Goal: Task Accomplishment & Management: Use online tool/utility

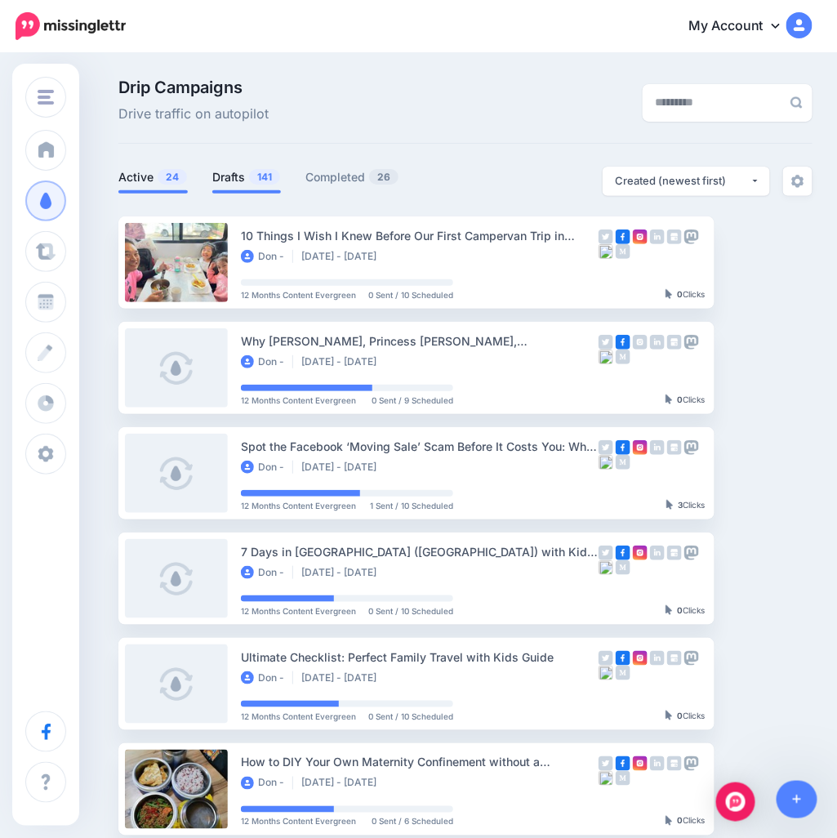
click at [255, 184] on span "141" at bounding box center [264, 177] width 31 height 16
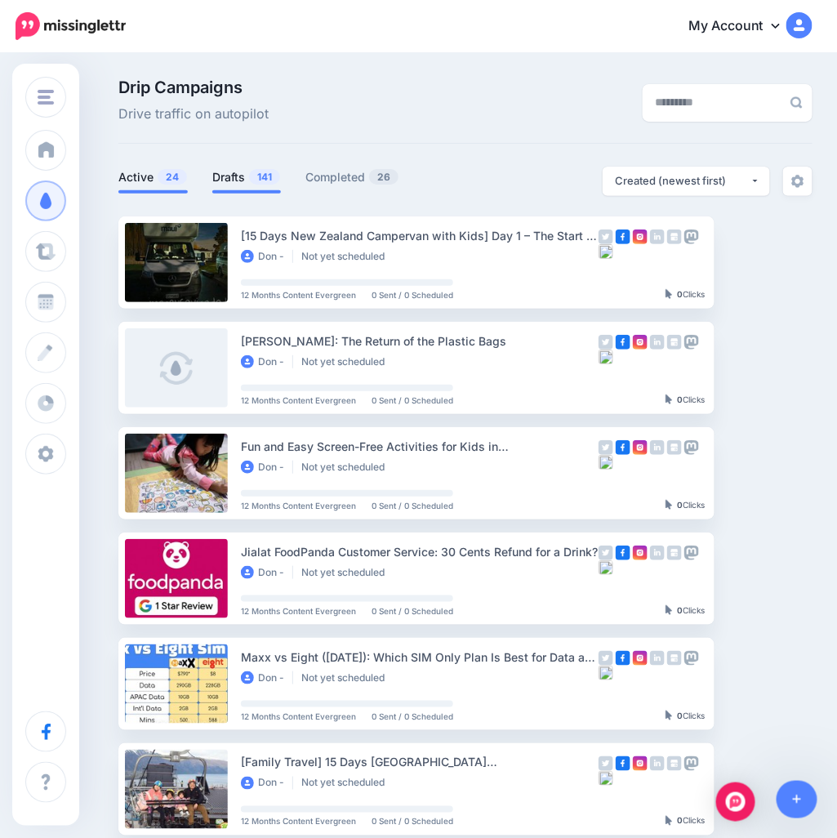
click at [162, 173] on span "24" at bounding box center [172, 177] width 29 height 16
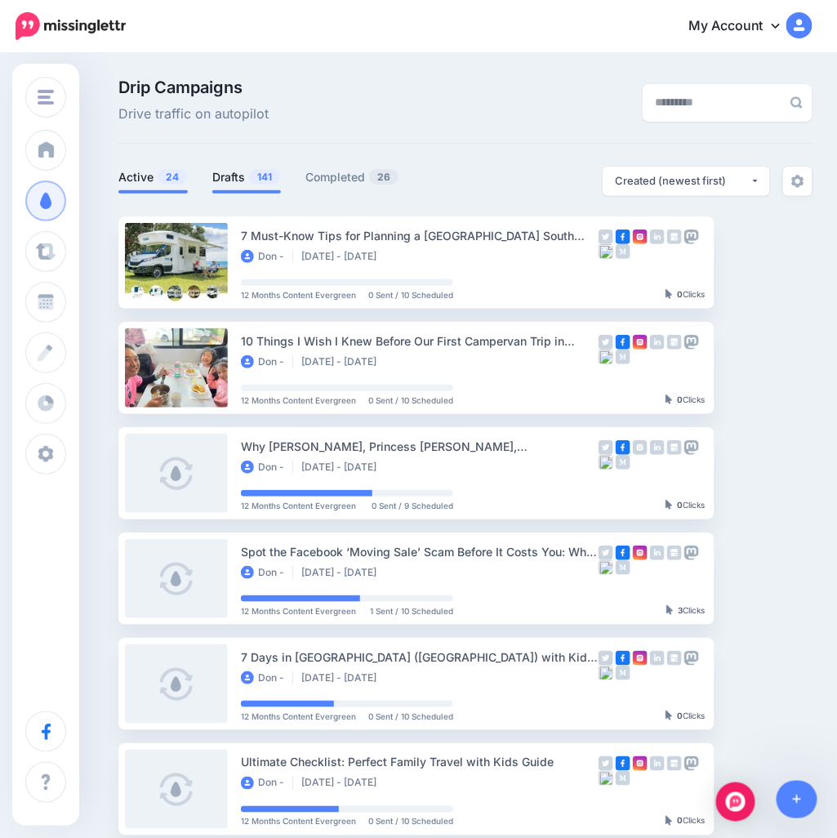
click at [257, 182] on span "141" at bounding box center [264, 177] width 31 height 16
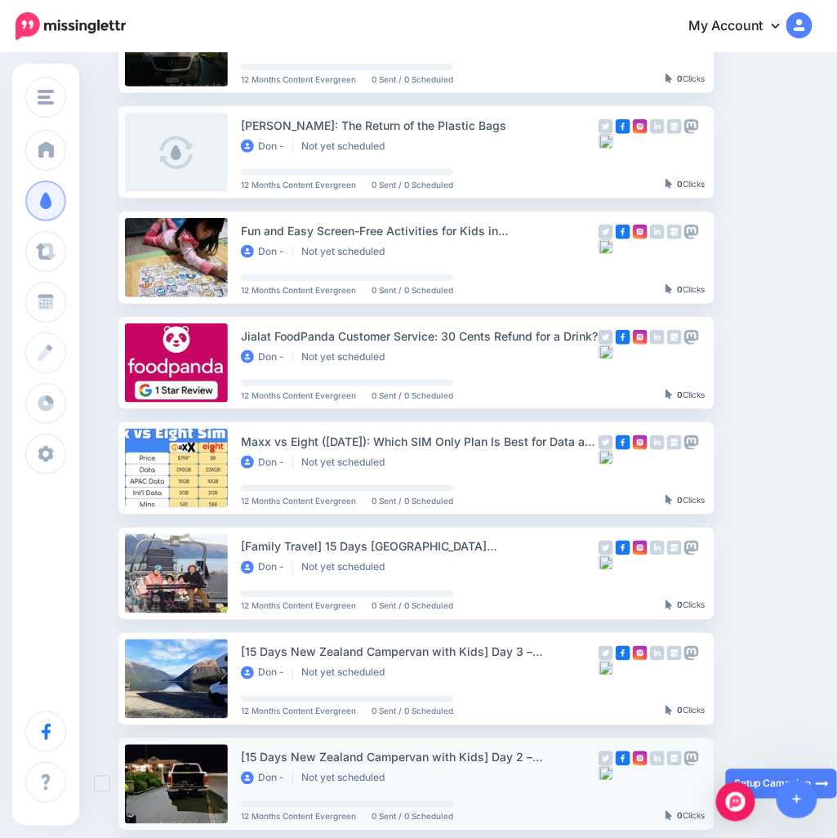
scroll to position [544, 0]
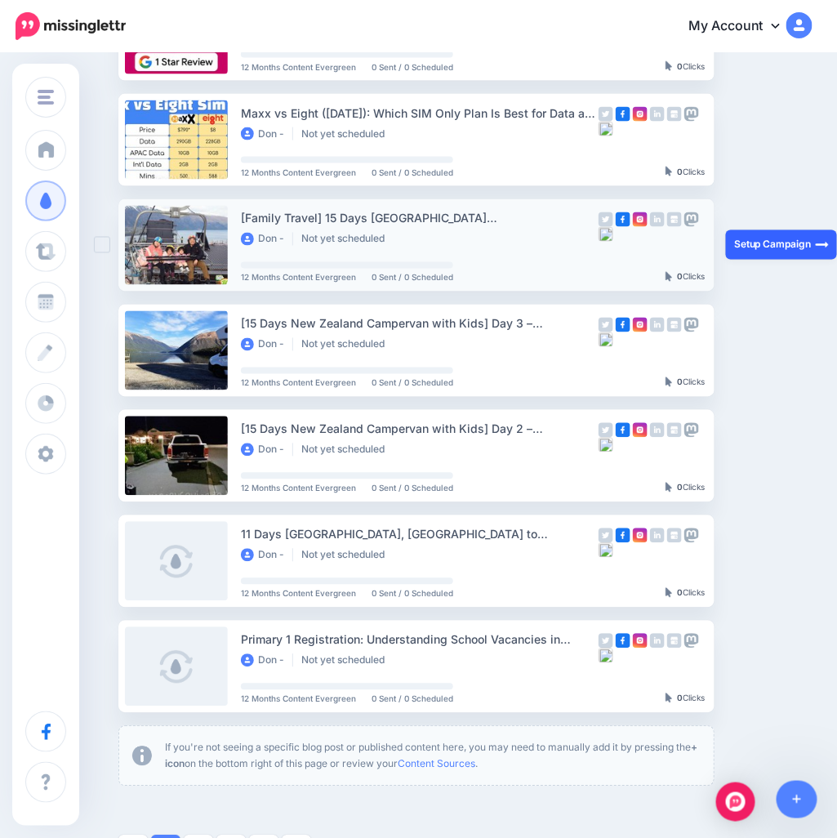
click at [758, 234] on link "Setup Campaign" at bounding box center [781, 244] width 111 height 29
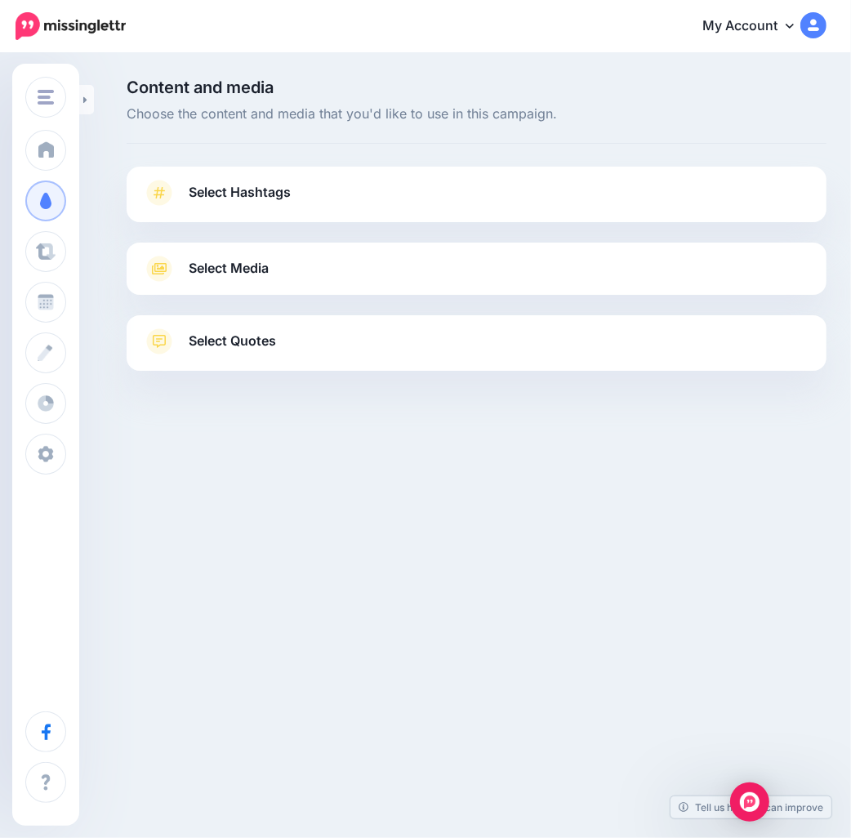
click at [527, 207] on link "Select Hashtags" at bounding box center [477, 201] width 668 height 42
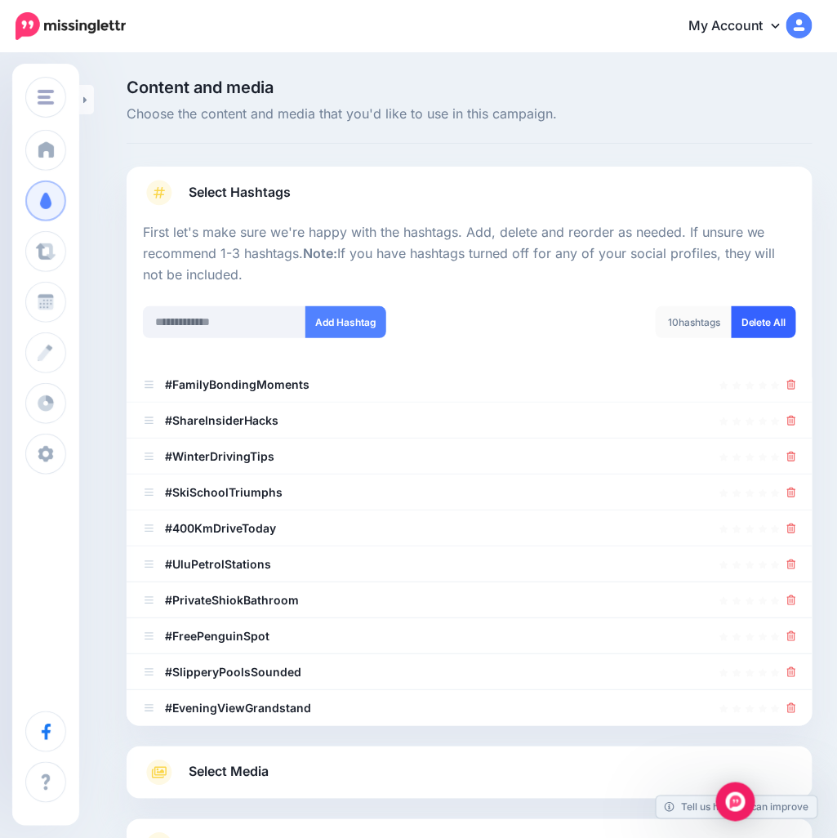
click at [788, 328] on link "Delete All" at bounding box center [764, 322] width 65 height 32
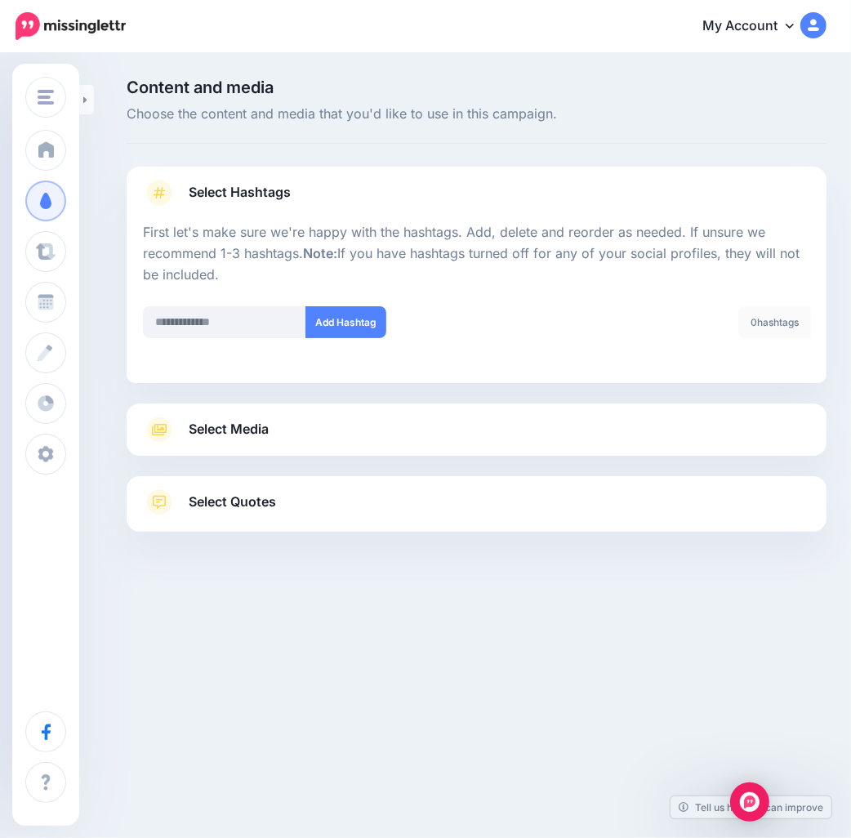
click at [475, 444] on div "Select Media Next, let's make sure we have the best media for this campaign. De…" at bounding box center [477, 430] width 700 height 52
click at [479, 431] on link "Select Media" at bounding box center [477, 430] width 668 height 26
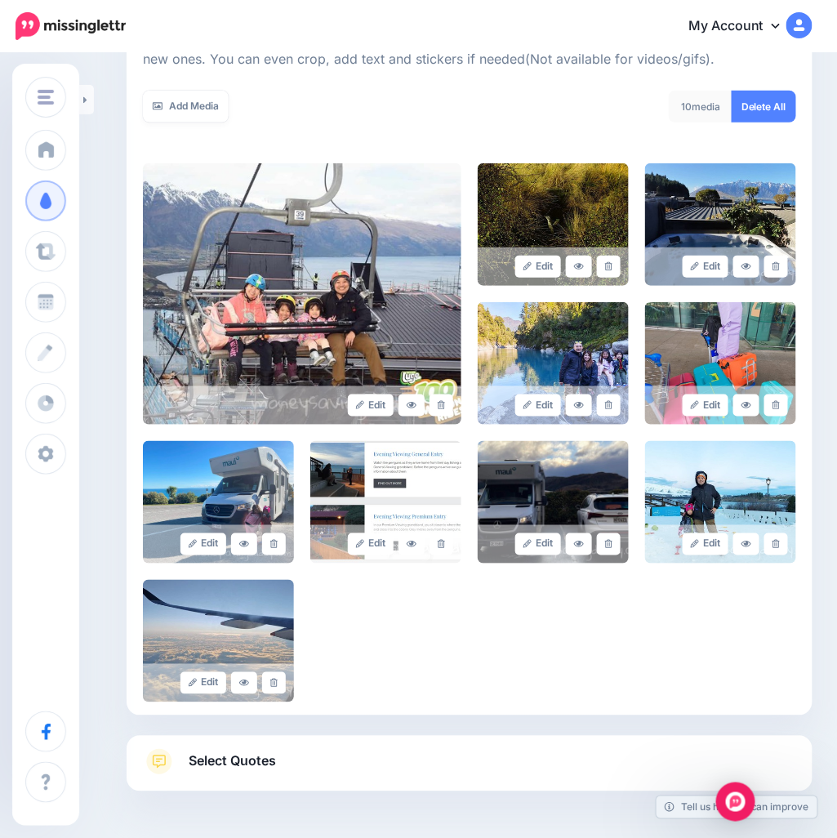
scroll to position [230, 0]
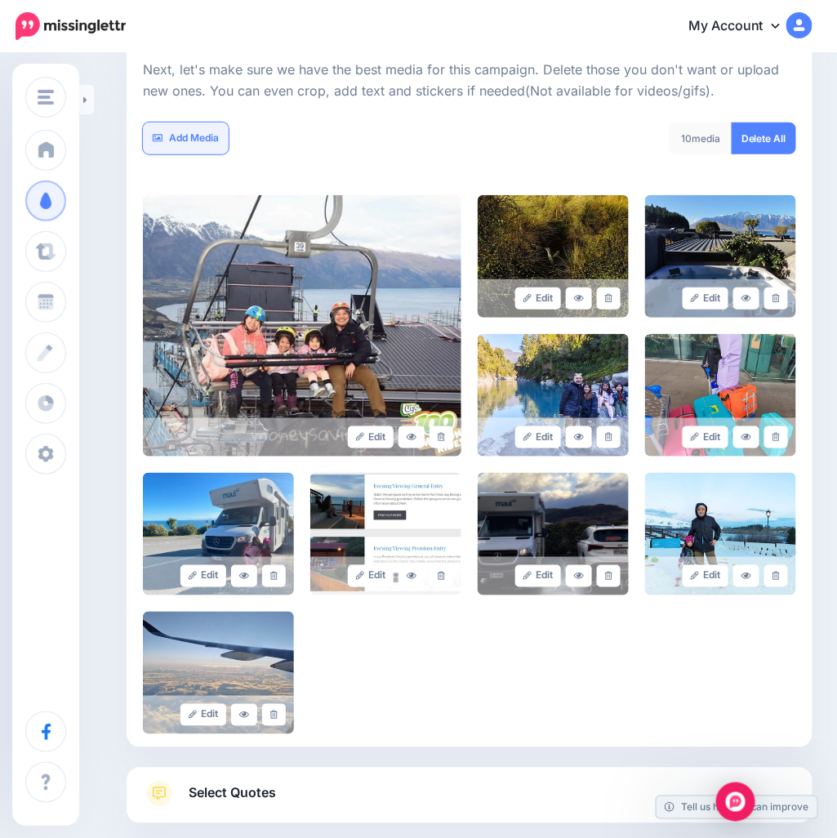
click at [172, 140] on link "Add Media" at bounding box center [186, 139] width 86 height 32
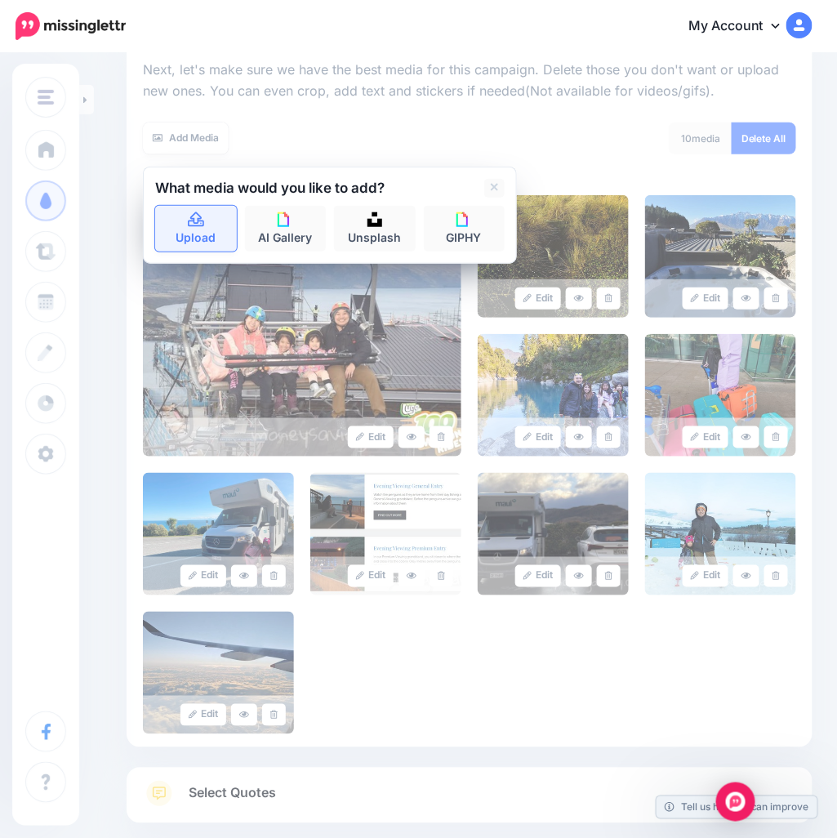
click at [194, 234] on link "Upload" at bounding box center [196, 229] width 82 height 46
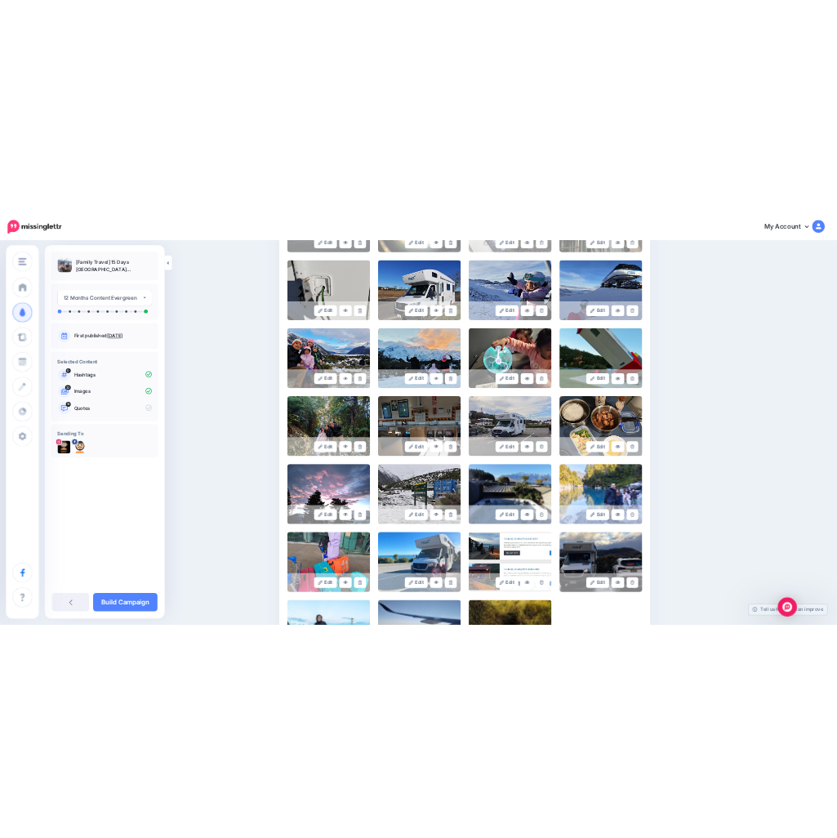
scroll to position [379, 0]
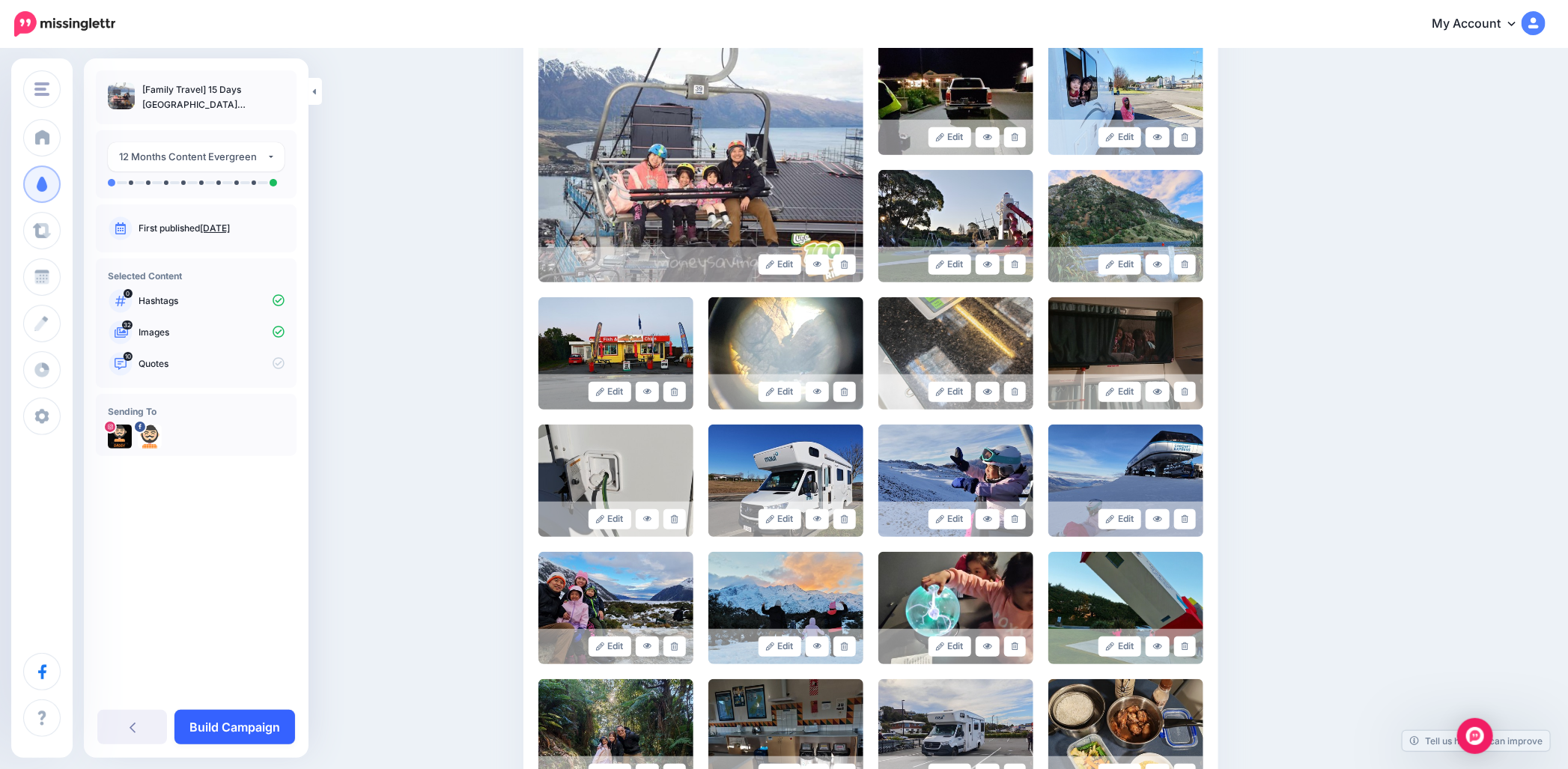
click at [256, 723] on link "Build Campaign" at bounding box center [235, 728] width 121 height 35
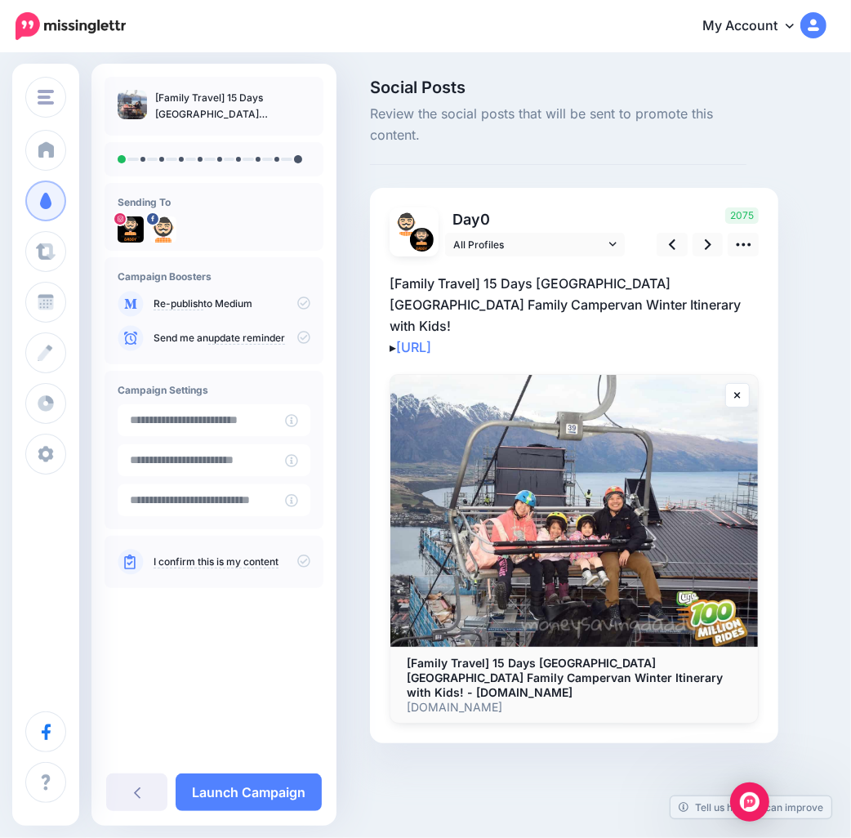
click at [650, 306] on p "[Family Travel] 15 Days New Zealand South Island Family Campervan Winter Itiner…" at bounding box center [574, 315] width 369 height 85
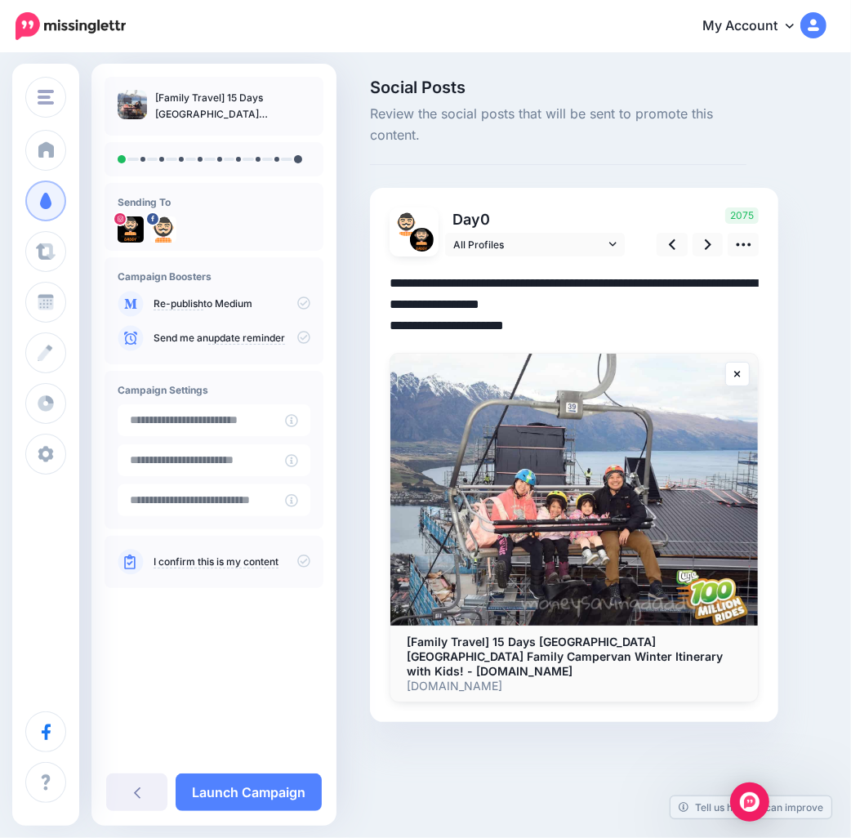
click at [664, 303] on textarea "**********" at bounding box center [574, 305] width 369 height 64
drag, startPoint x: 637, startPoint y: 304, endPoint x: 281, endPoint y: 278, distance: 357.2
click at [281, 278] on div "Money Saving Daddy Travelvoila. Money Saving Daddy Talent Acquisition Search Cu…" at bounding box center [425, 425] width 851 height 741
paste textarea "**********"
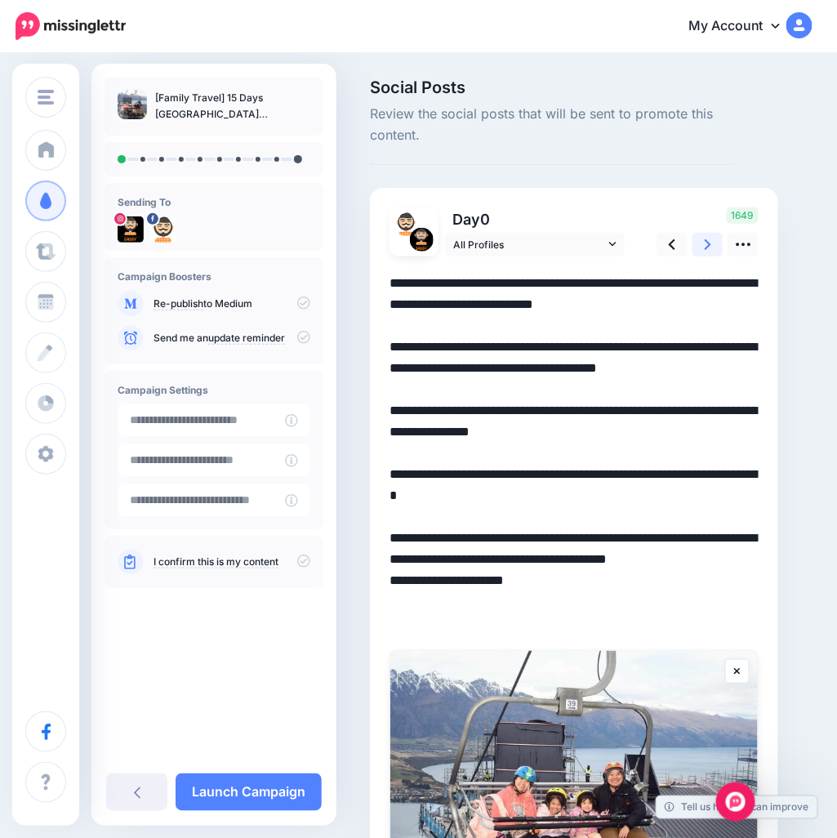
click at [708, 249] on icon at bounding box center [708, 244] width 7 height 17
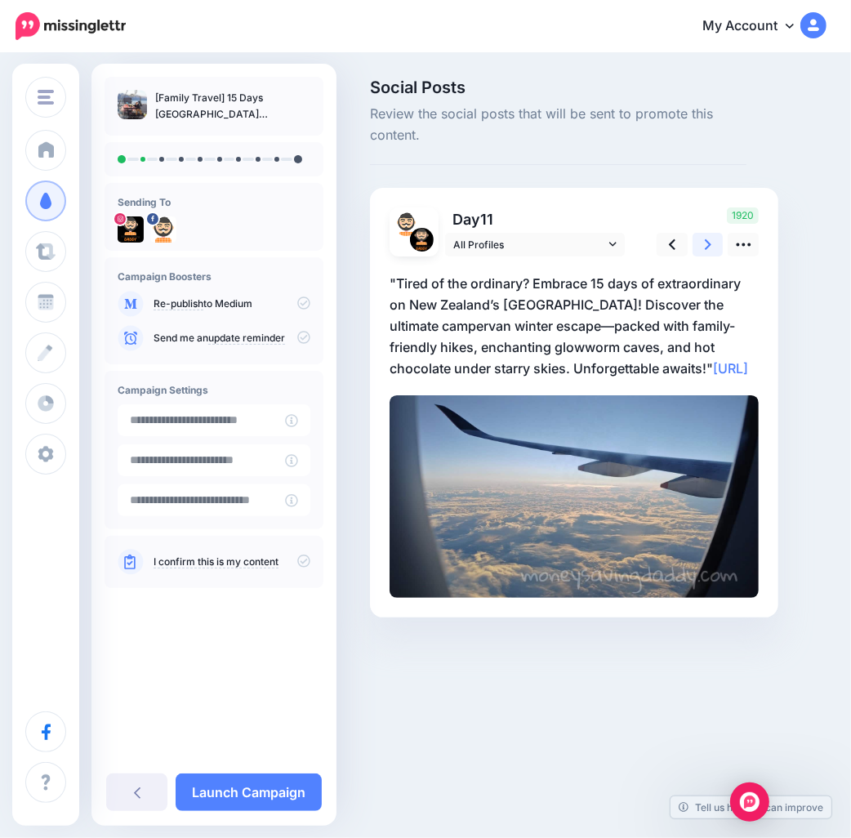
click at [706, 242] on icon at bounding box center [708, 244] width 7 height 17
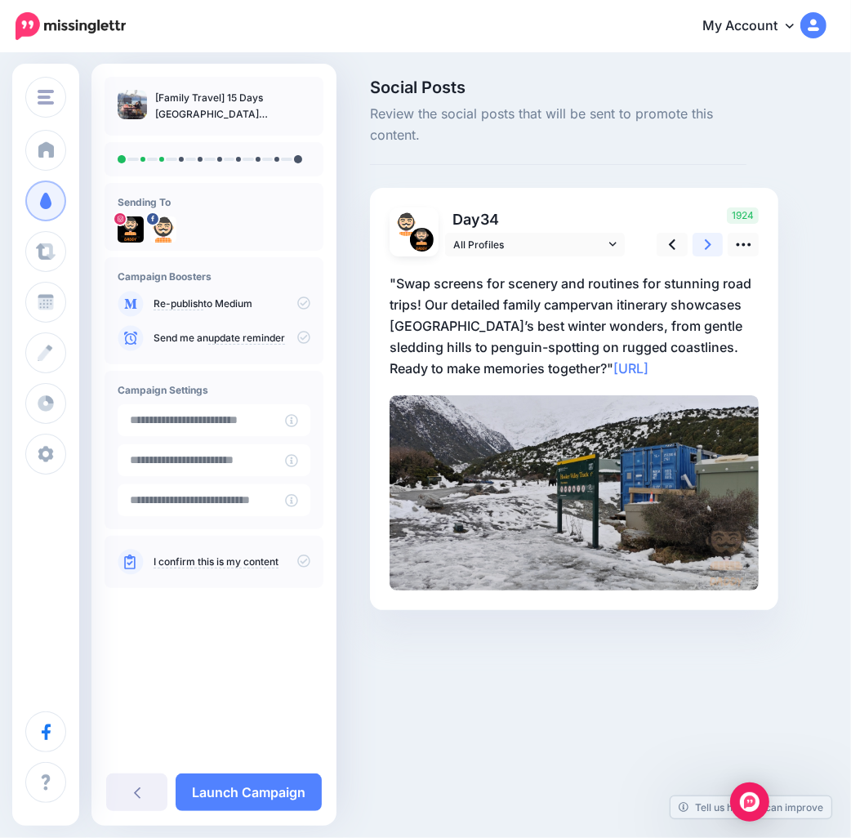
click at [706, 242] on icon at bounding box center [708, 244] width 7 height 17
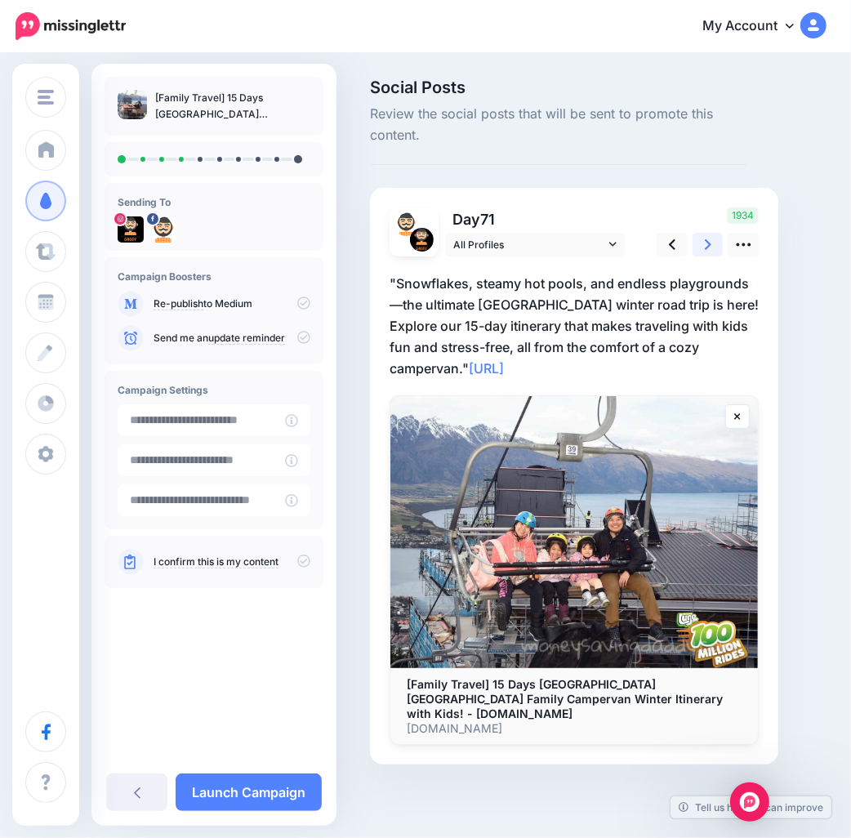
click at [706, 248] on icon at bounding box center [708, 244] width 7 height 17
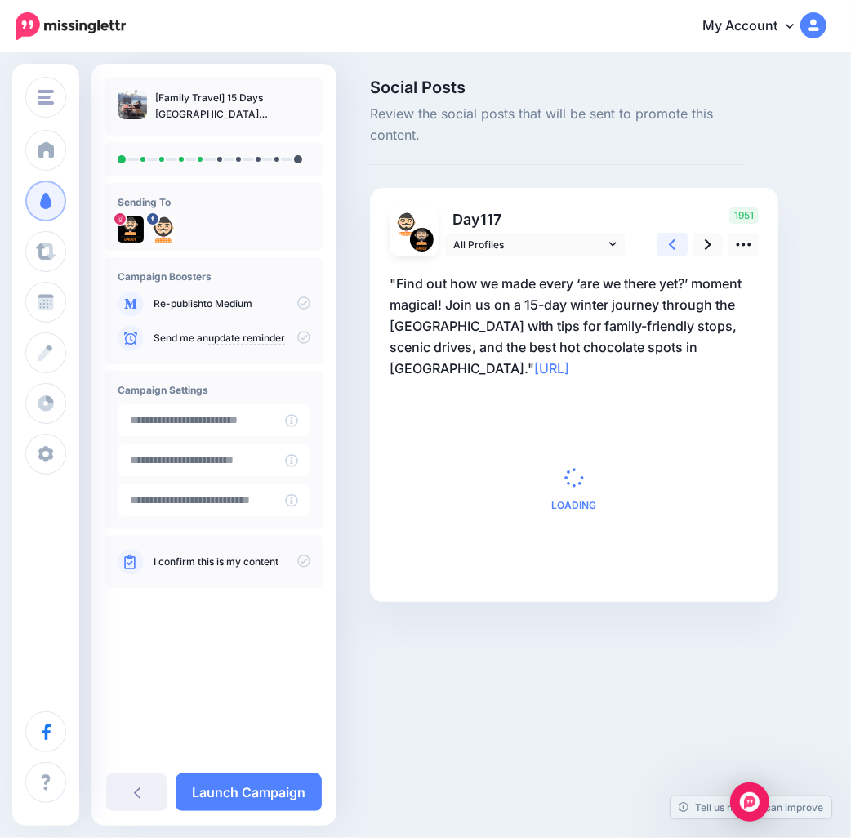
click at [665, 253] on link at bounding box center [672, 245] width 31 height 24
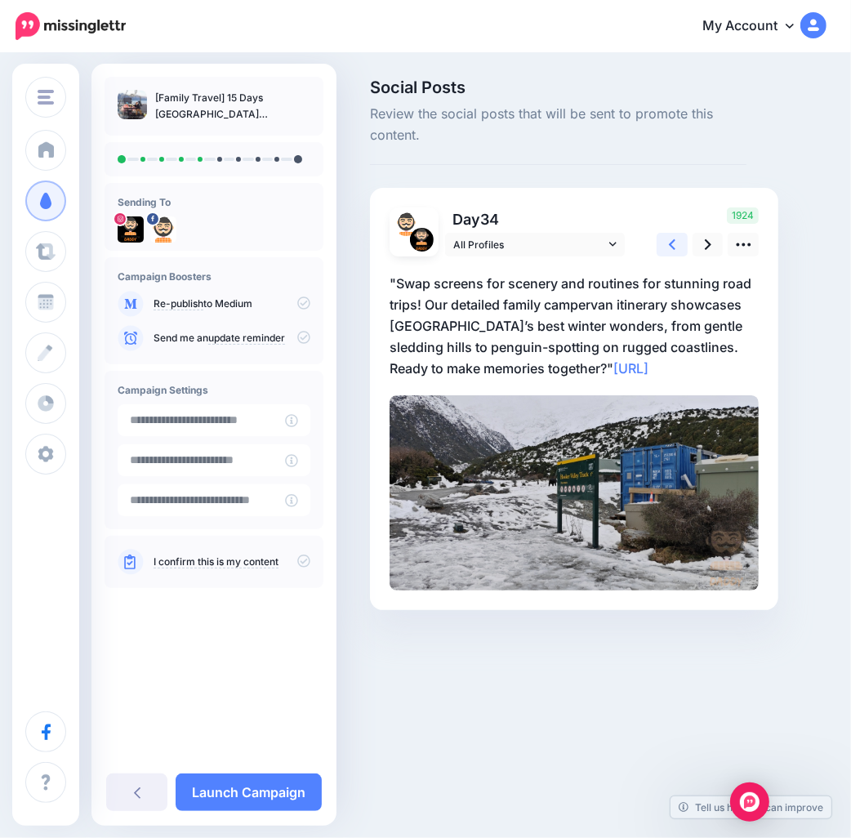
click at [665, 253] on link at bounding box center [672, 245] width 31 height 24
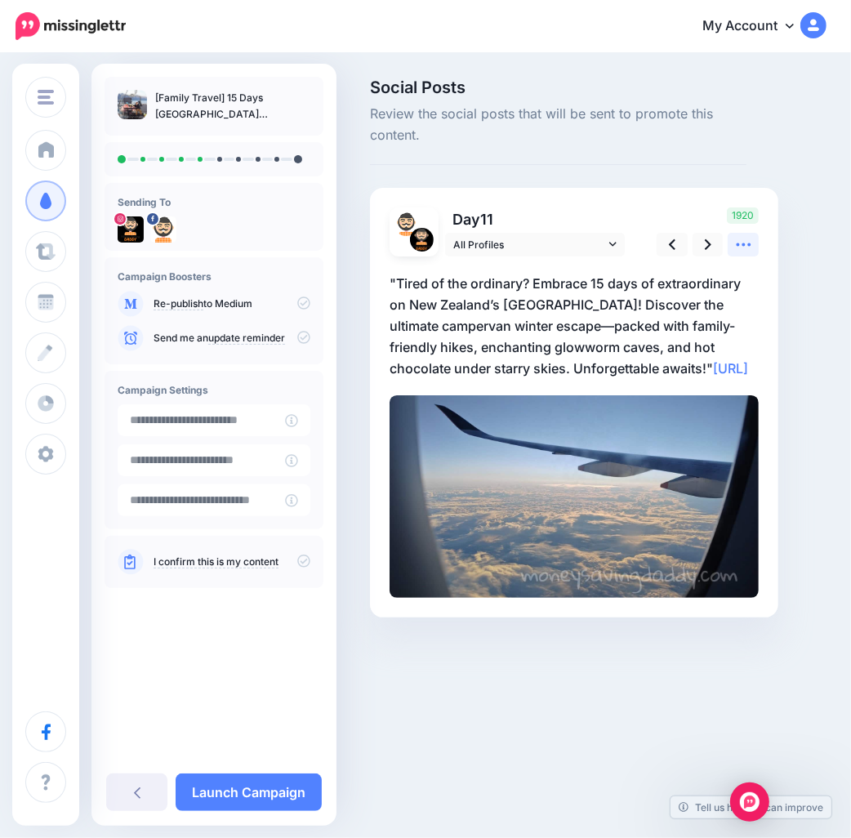
click at [735, 241] on link at bounding box center [743, 245] width 31 height 24
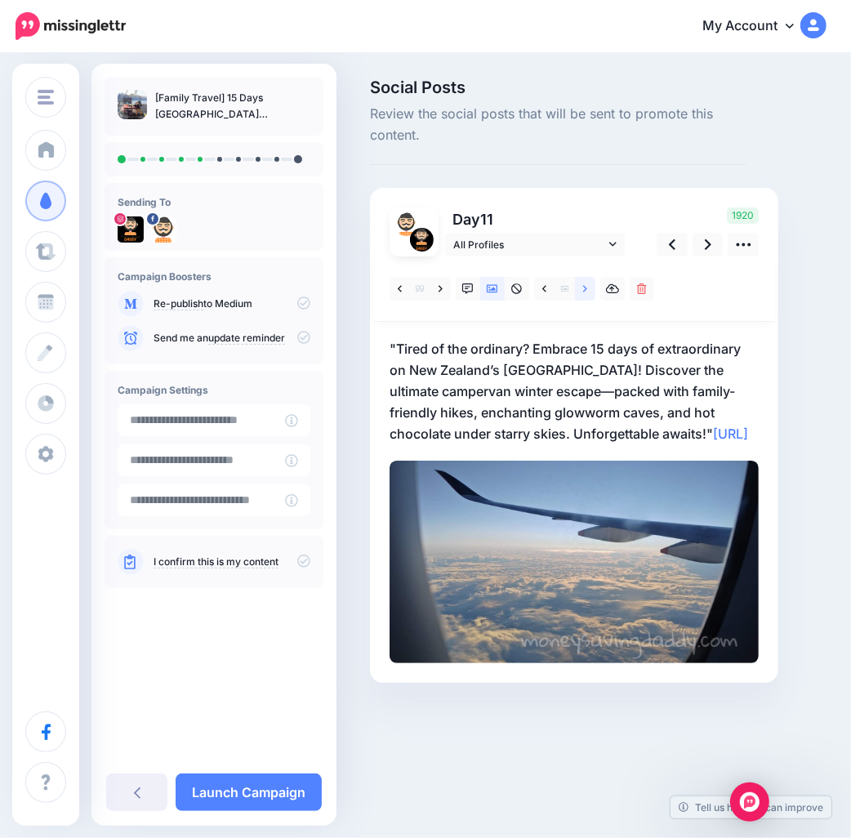
click at [589, 289] on link at bounding box center [585, 289] width 20 height 24
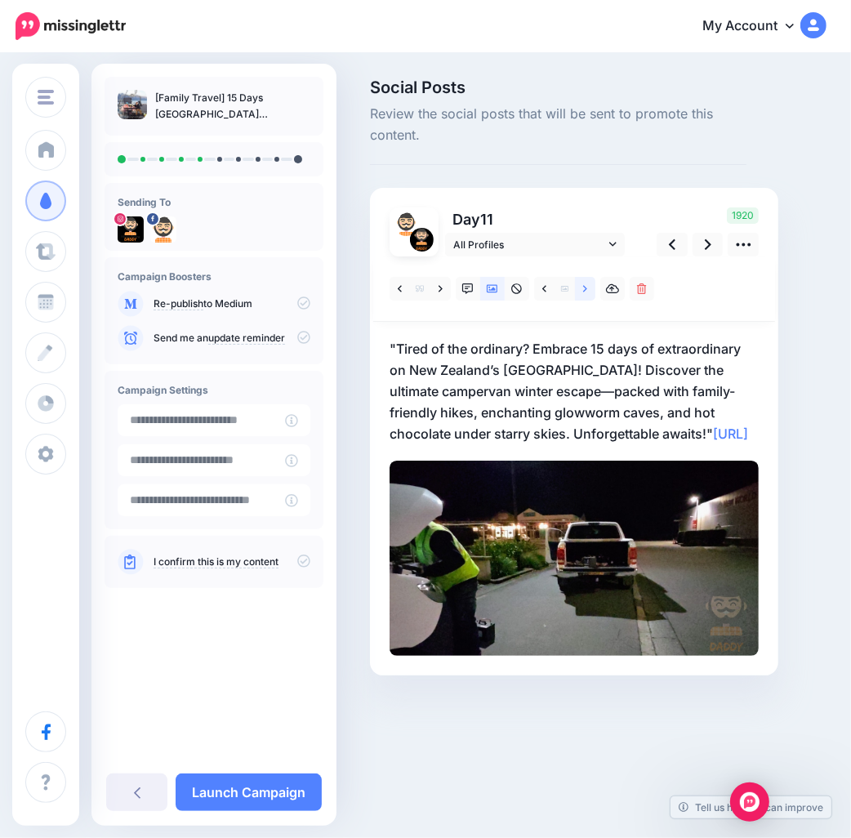
click at [589, 289] on link at bounding box center [585, 289] width 20 height 24
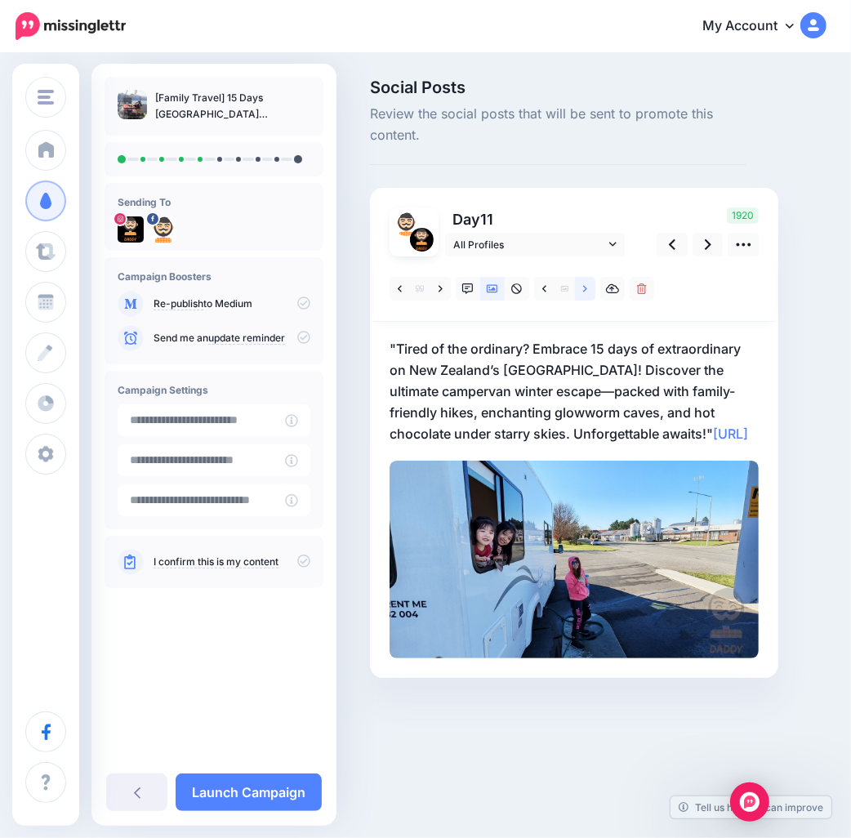
click at [589, 289] on link at bounding box center [585, 289] width 20 height 24
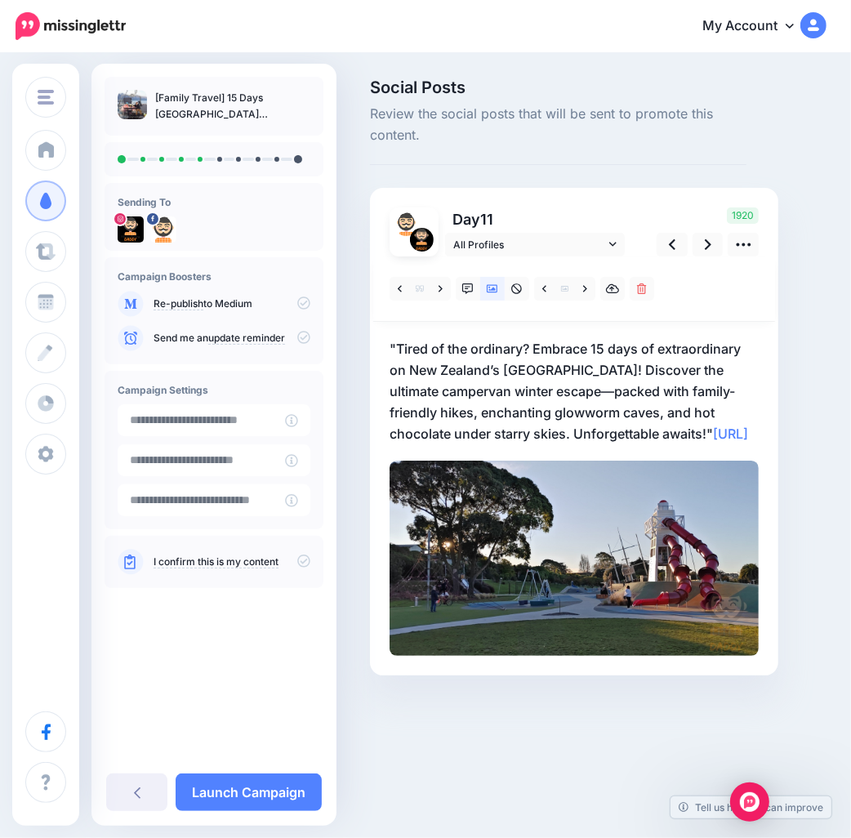
drag, startPoint x: 688, startPoint y: 440, endPoint x: 668, endPoint y: 438, distance: 20.5
click at [689, 440] on p ""Tired of the ordinary? Embrace 15 days of extraordinary on New Zealand’s South…" at bounding box center [574, 391] width 369 height 106
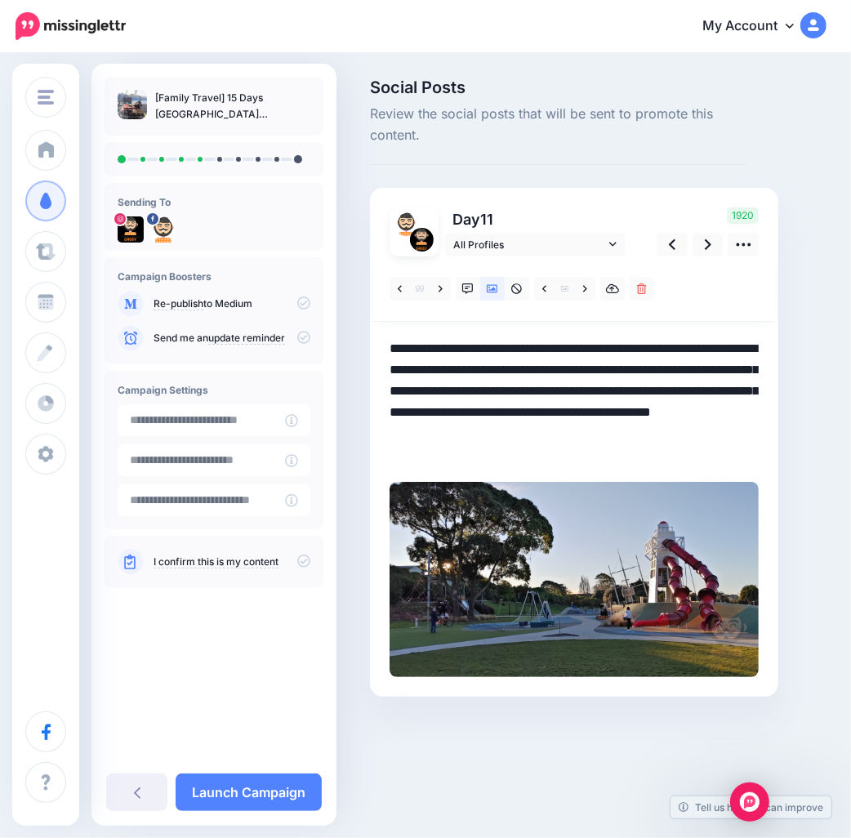
drag, startPoint x: 664, startPoint y: 430, endPoint x: 340, endPoint y: 343, distance: 335.7
click at [340, 343] on div "Social Posts Review the social posts that will be sent to promote this content.…" at bounding box center [425, 413] width 851 height 716
paste textarea "**********"
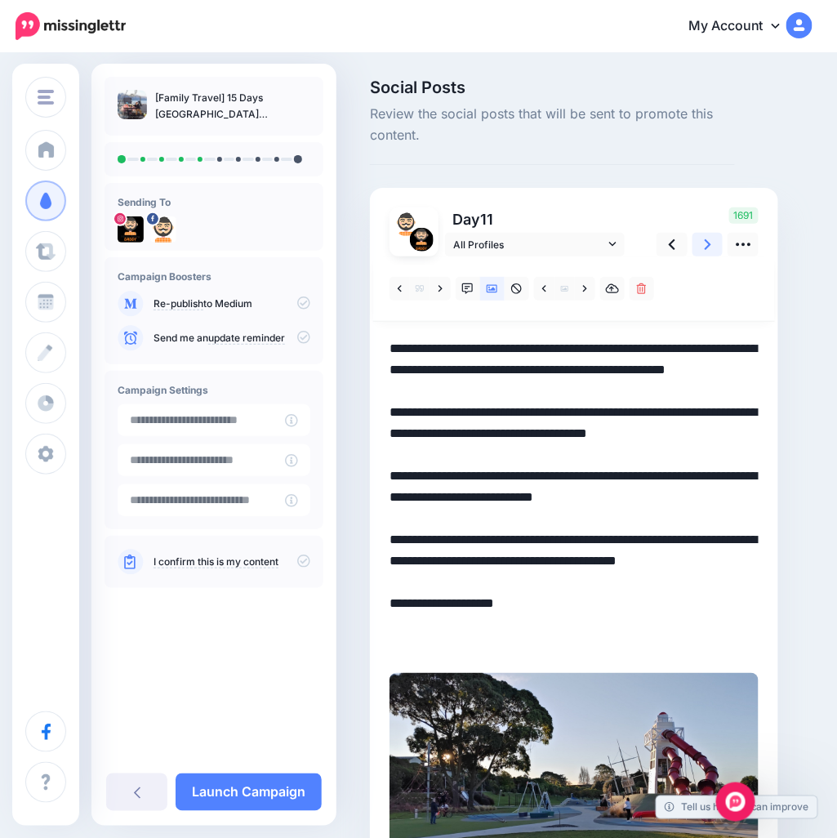
click at [711, 242] on icon at bounding box center [708, 244] width 7 height 17
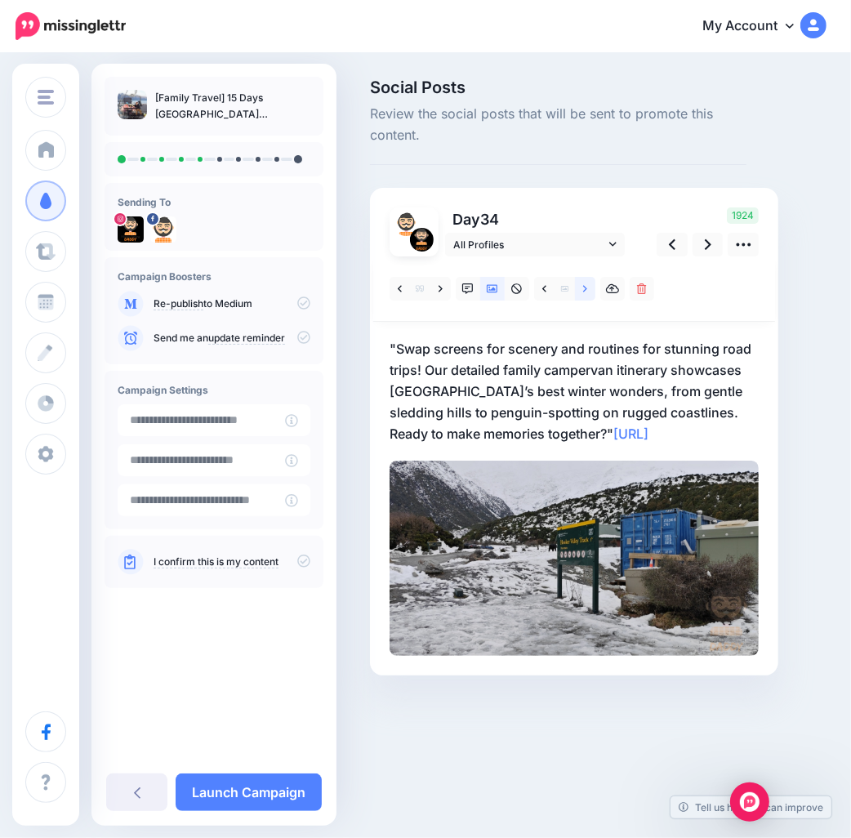
click at [590, 288] on link at bounding box center [585, 289] width 20 height 24
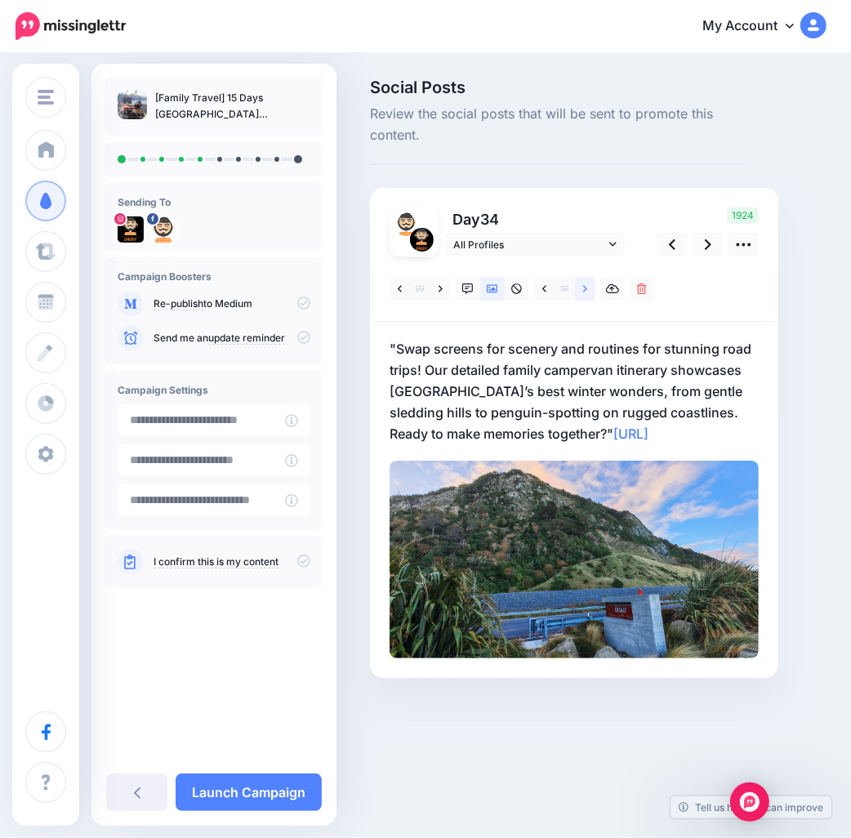
click at [590, 288] on link at bounding box center [585, 289] width 20 height 24
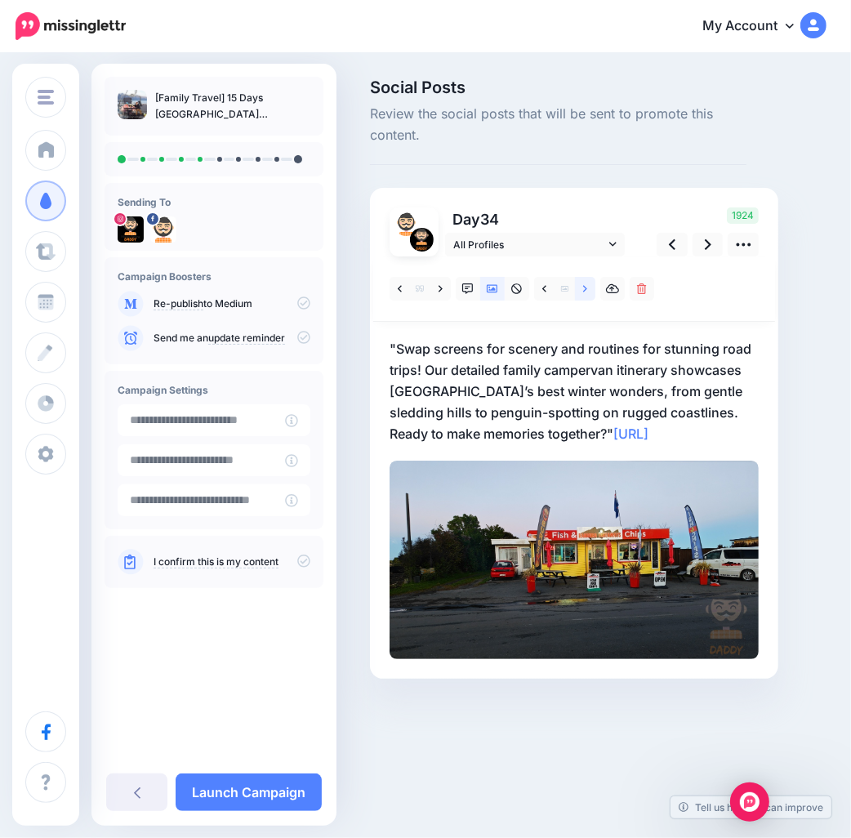
click at [590, 288] on link at bounding box center [585, 289] width 20 height 24
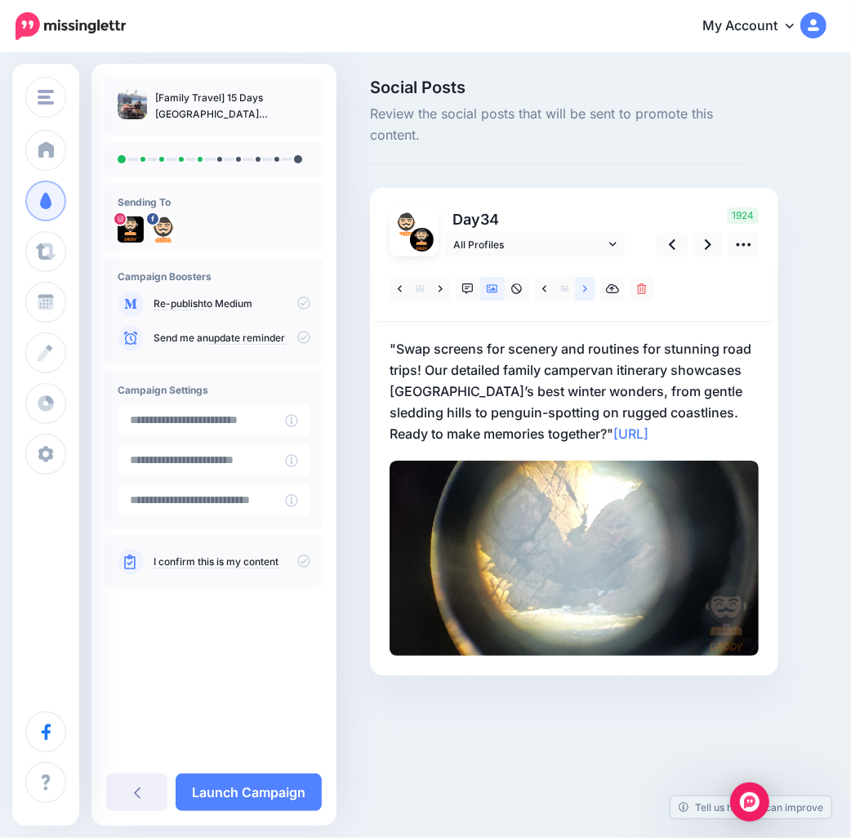
click at [590, 288] on link at bounding box center [585, 289] width 20 height 24
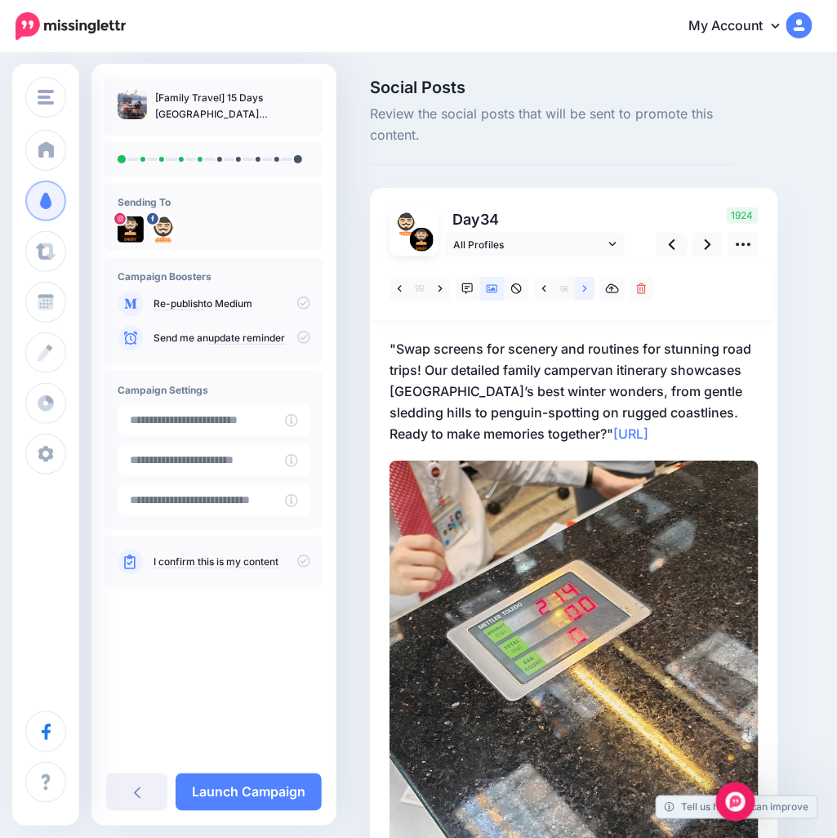
click at [590, 288] on link at bounding box center [585, 289] width 20 height 24
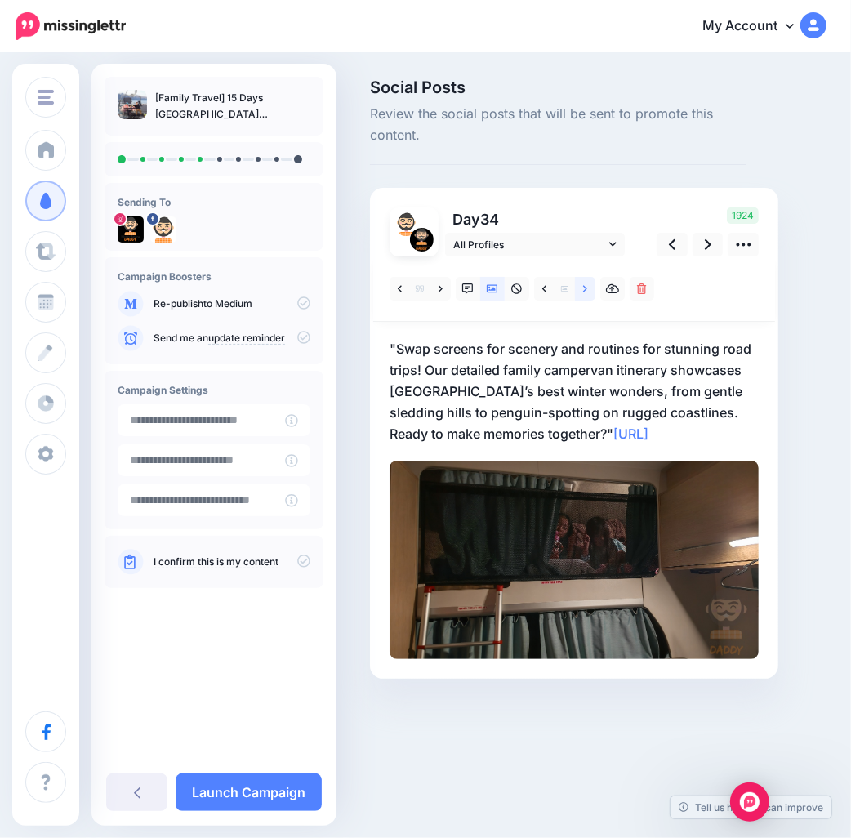
click at [590, 288] on link at bounding box center [585, 289] width 20 height 24
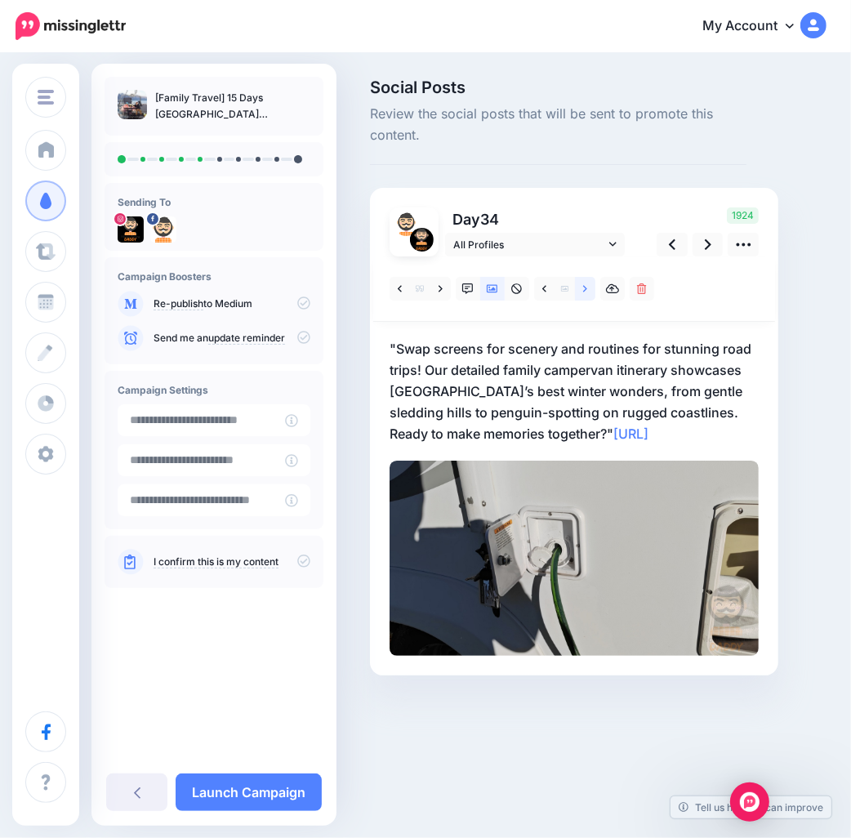
click at [590, 288] on link at bounding box center [585, 289] width 20 height 24
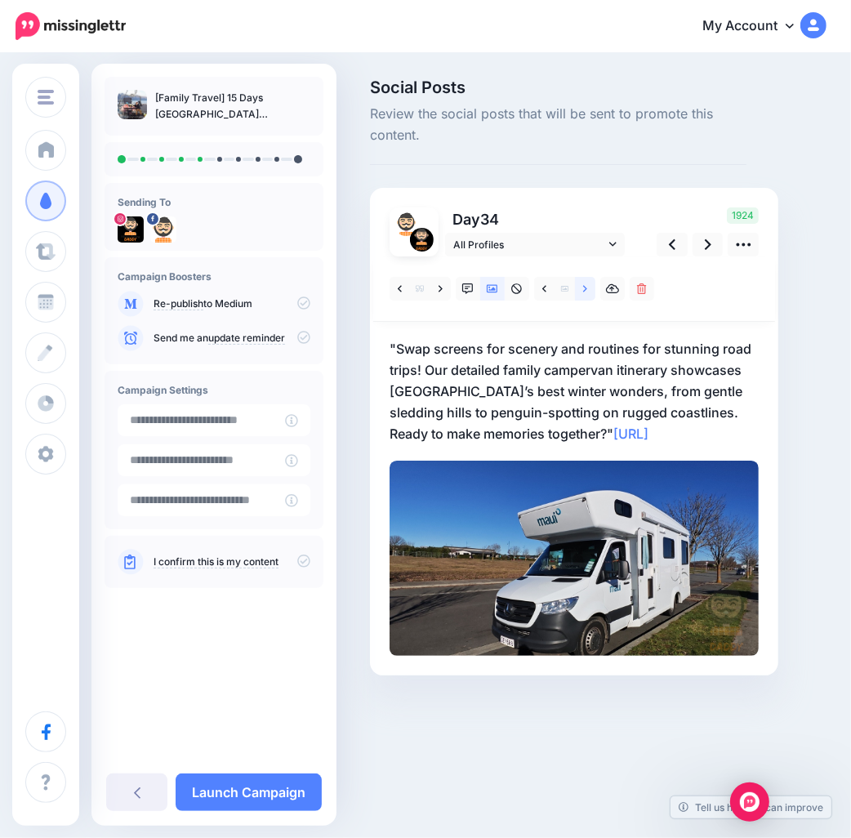
click at [590, 288] on link at bounding box center [585, 289] width 20 height 24
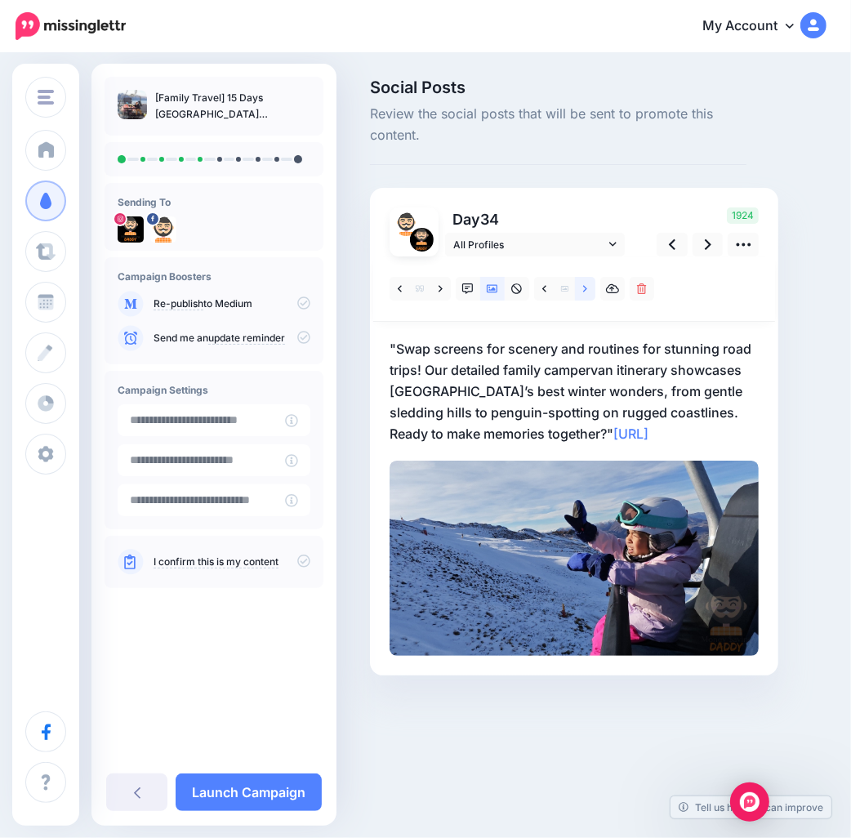
click at [589, 293] on link at bounding box center [585, 289] width 20 height 24
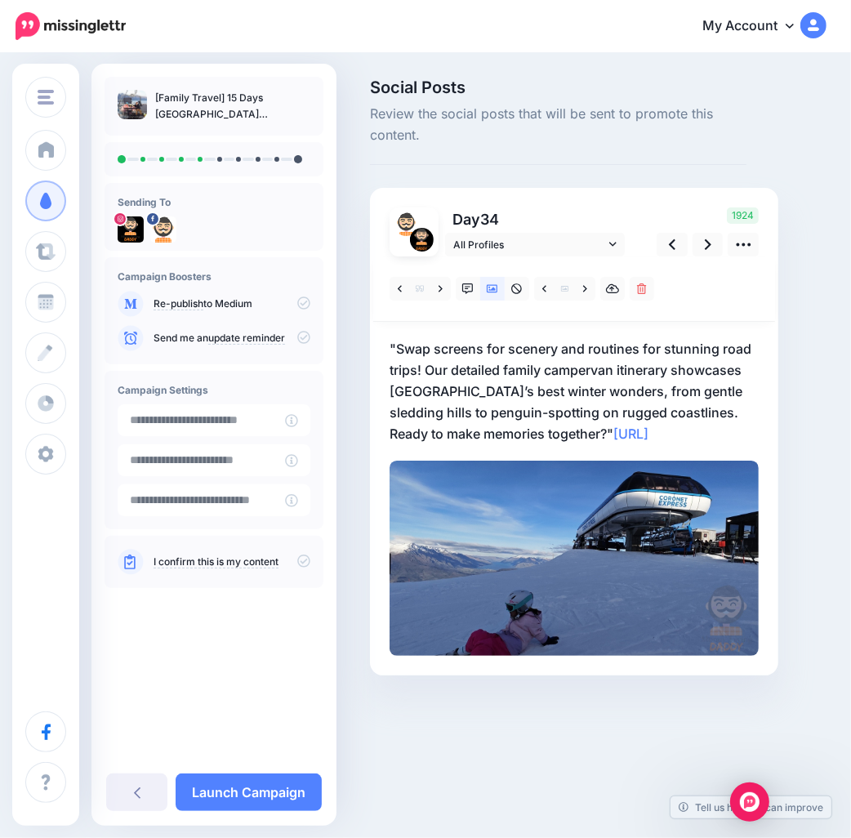
click at [723, 427] on p ""Swap screens for scenery and routines for stunning road trips! Our detailed fa…" at bounding box center [574, 391] width 369 height 106
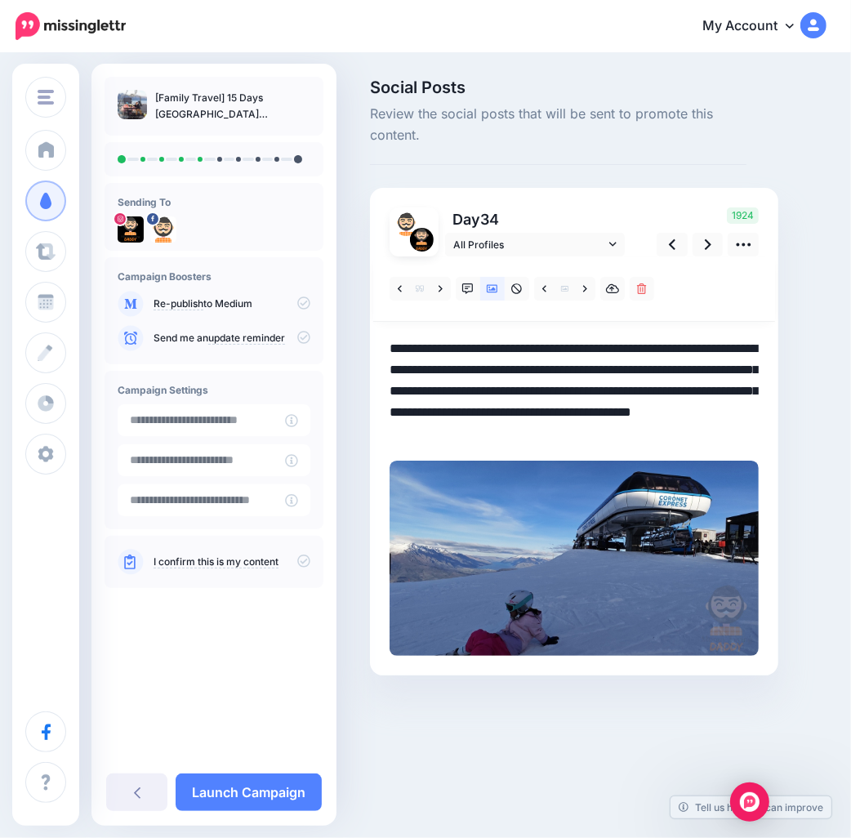
drag, startPoint x: 562, startPoint y: 431, endPoint x: 257, endPoint y: 298, distance: 333.0
click at [257, 298] on div "Money Saving Daddy Travelvoila. Money Saving Daddy Talent Acquisition Search Cu…" at bounding box center [425, 402] width 851 height 695
paste textarea "**********"
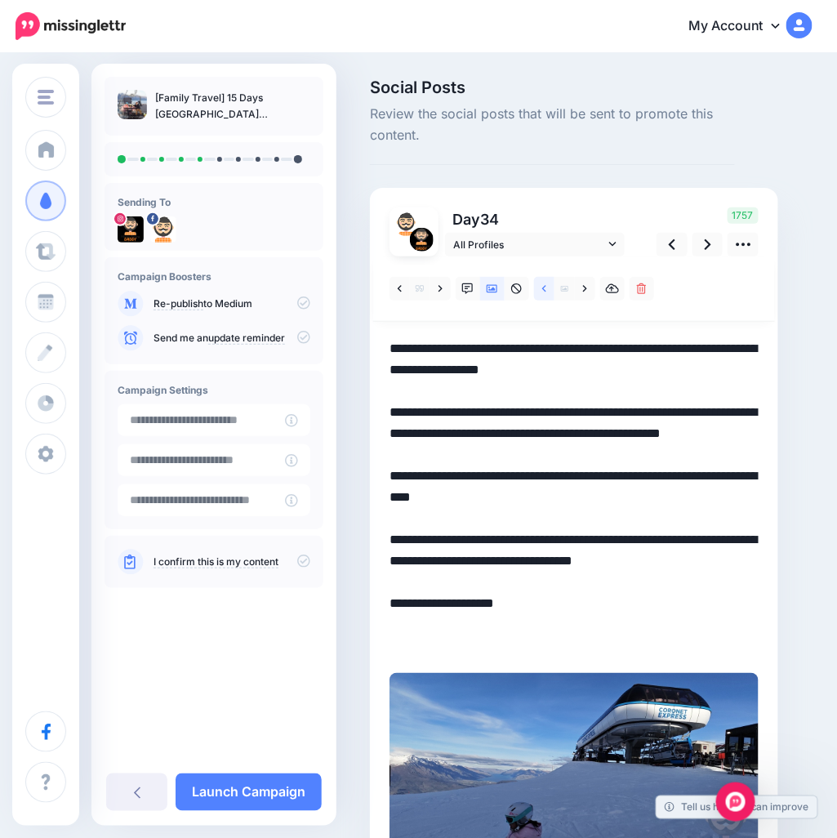
click at [539, 292] on link at bounding box center [544, 289] width 20 height 24
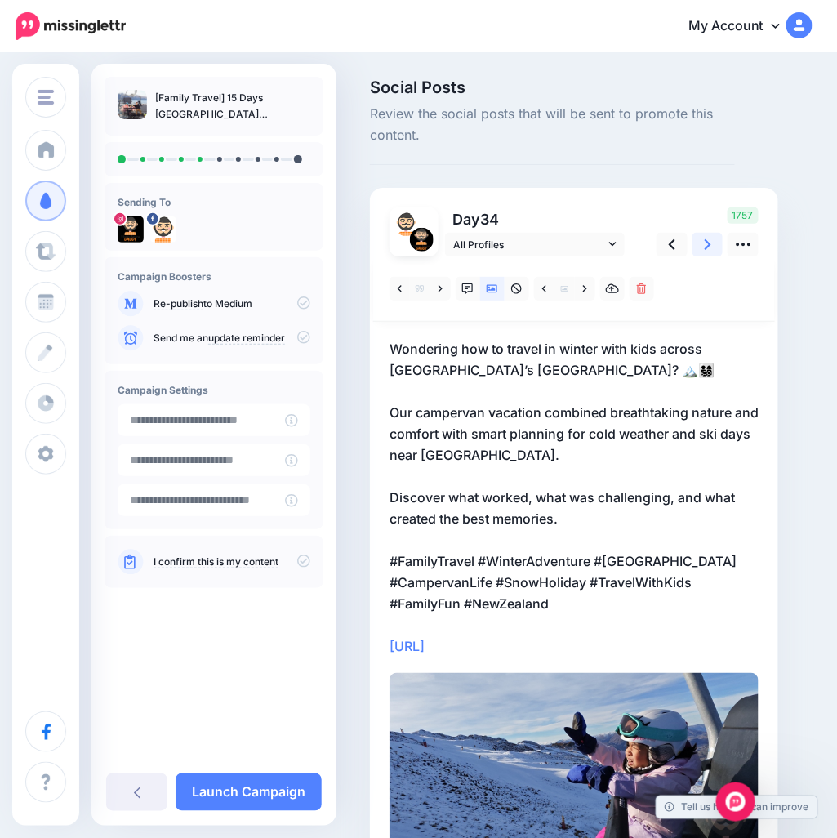
click at [703, 250] on link at bounding box center [708, 245] width 31 height 24
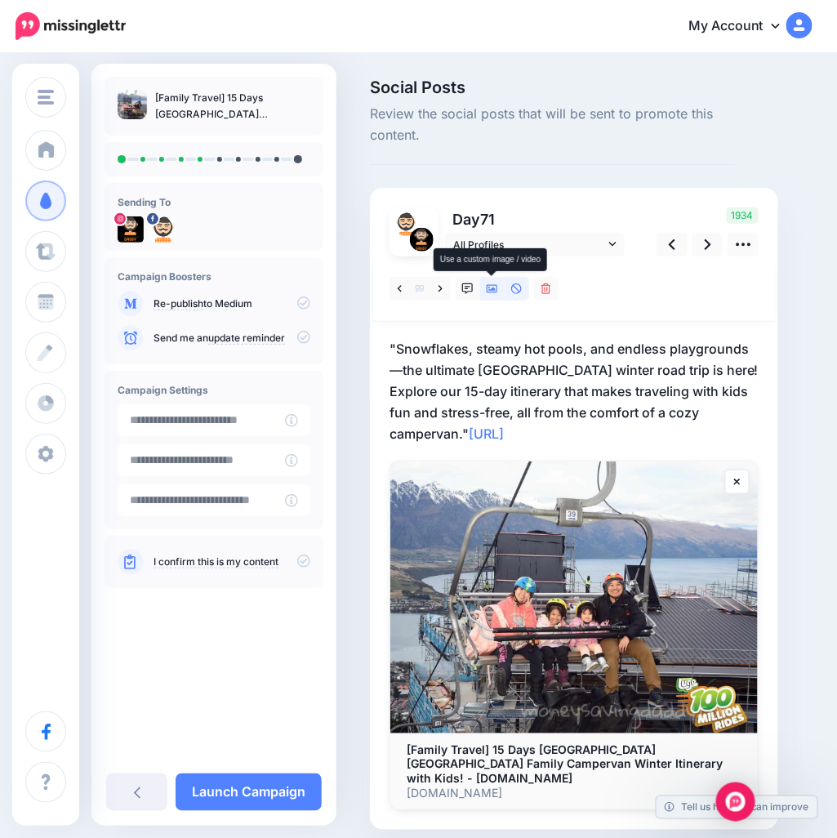
click at [495, 292] on icon at bounding box center [492, 288] width 11 height 8
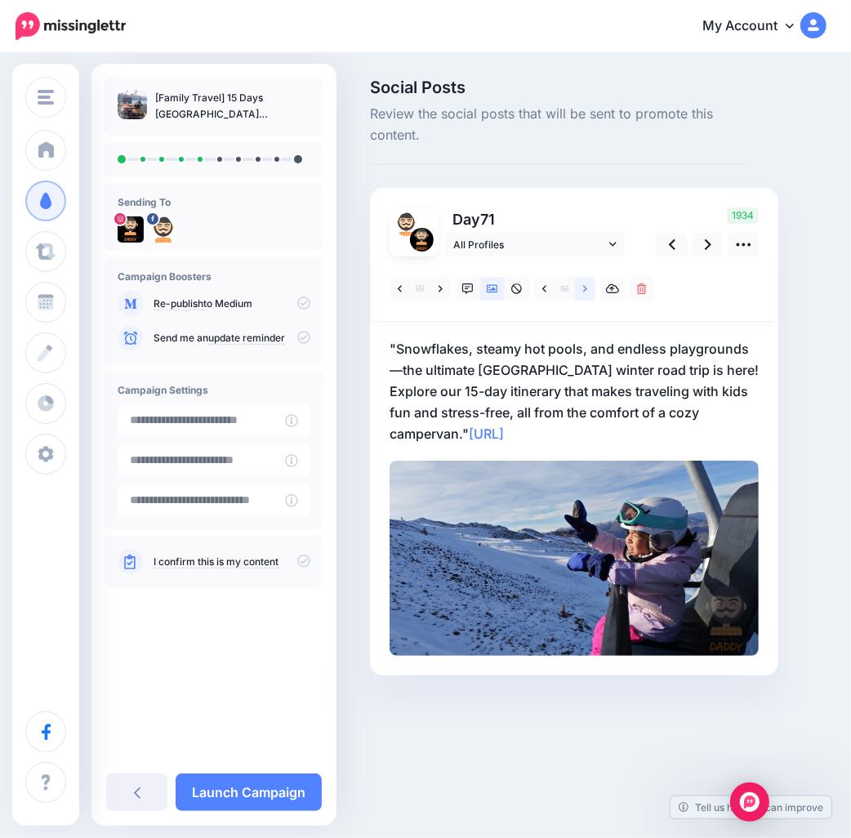
click at [581, 289] on link at bounding box center [585, 289] width 20 height 24
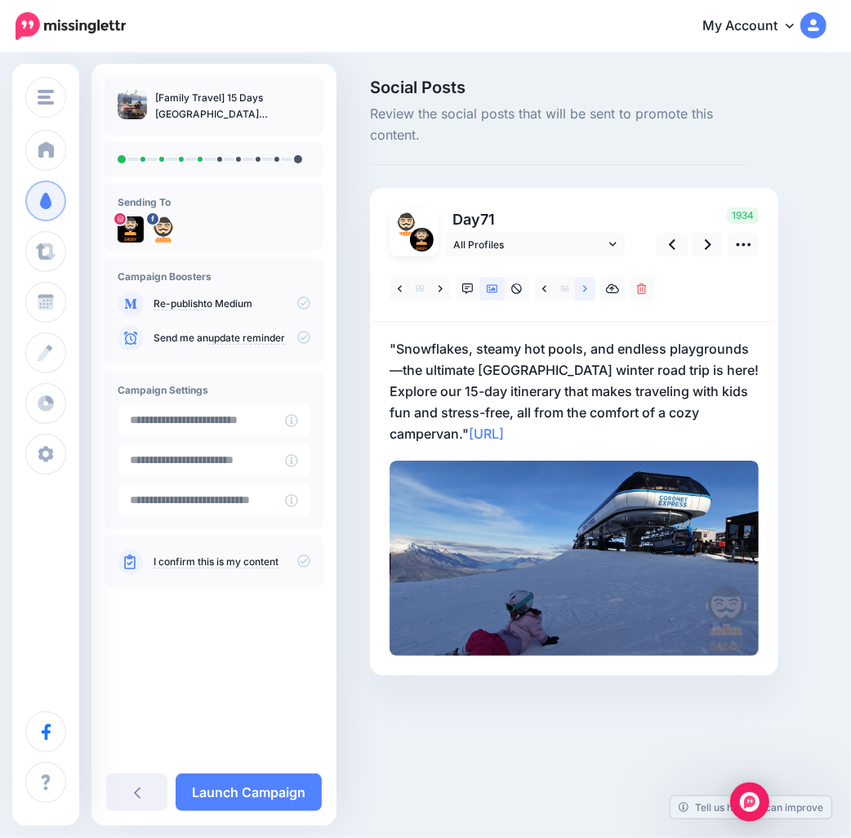
click at [583, 294] on icon at bounding box center [585, 289] width 4 height 11
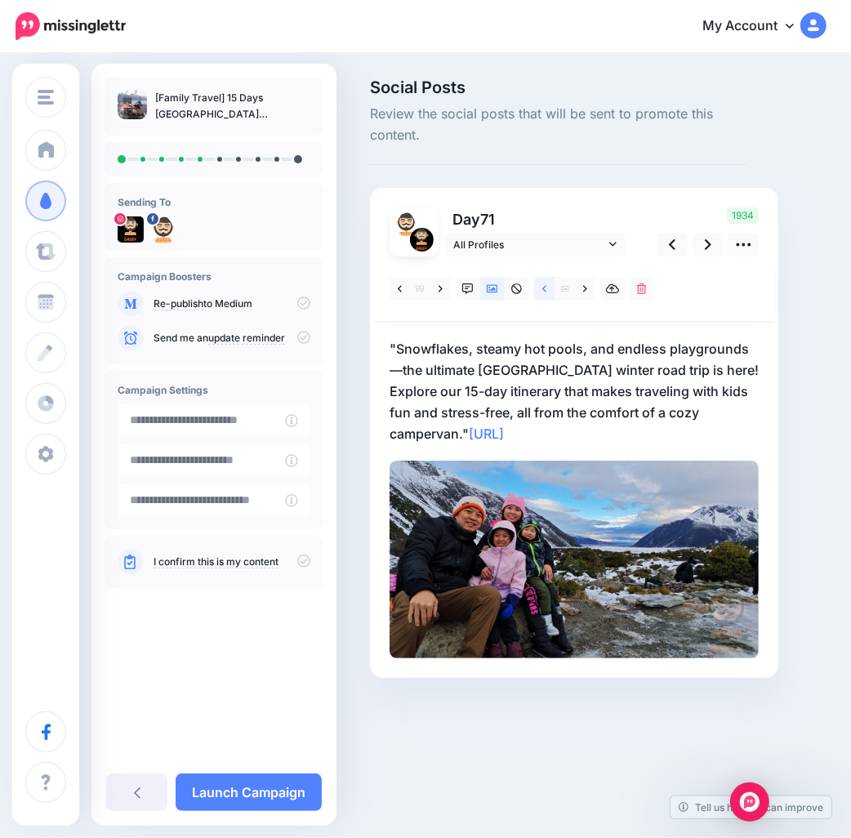
click at [544, 296] on link at bounding box center [544, 289] width 20 height 24
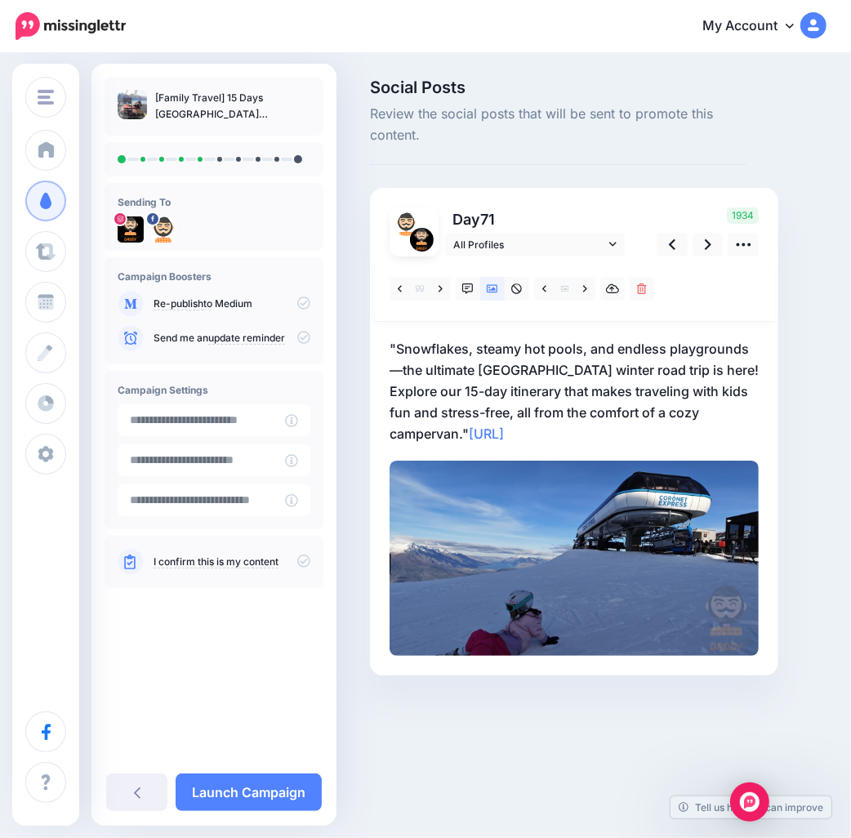
click at [467, 435] on p ""Snowflakes, steamy hot pools, and endless playgrounds—the ultimate New Zealand…" at bounding box center [574, 391] width 369 height 106
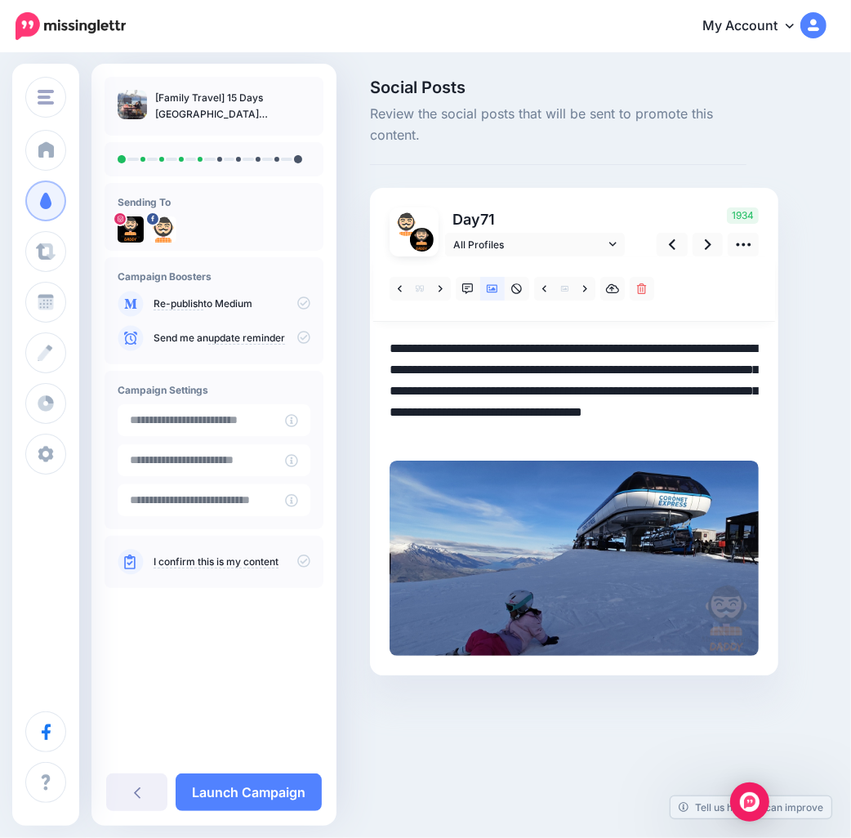
click at [405, 346] on textarea "**********" at bounding box center [574, 391] width 369 height 106
drag, startPoint x: 405, startPoint y: 346, endPoint x: 463, endPoint y: 438, distance: 108.3
click at [463, 438] on textarea "**********" at bounding box center [574, 391] width 369 height 106
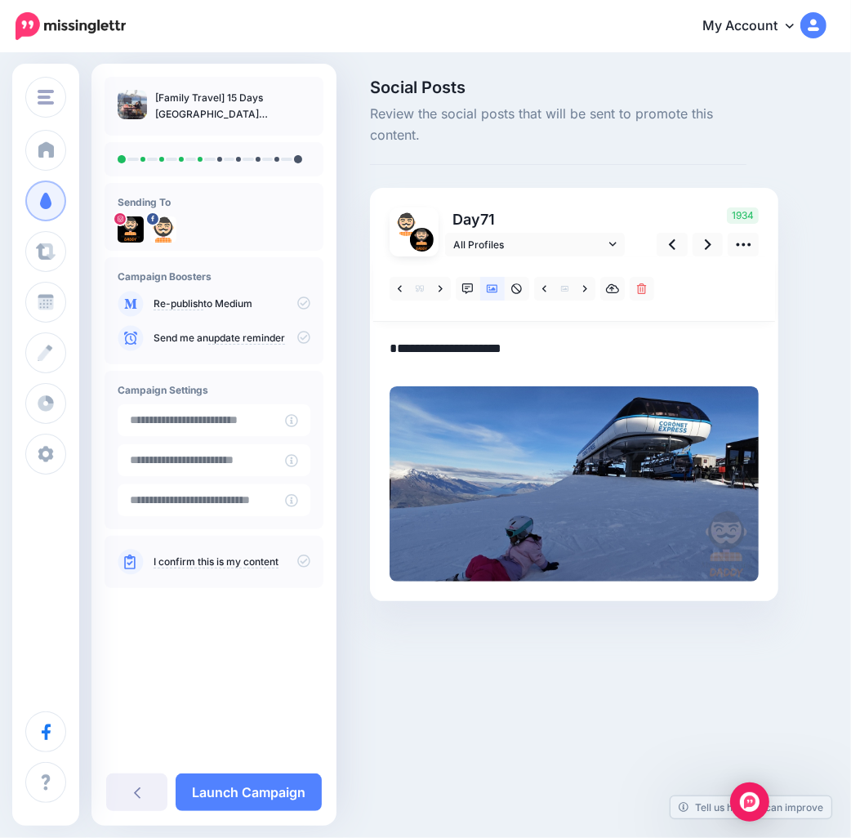
paste textarea "**********"
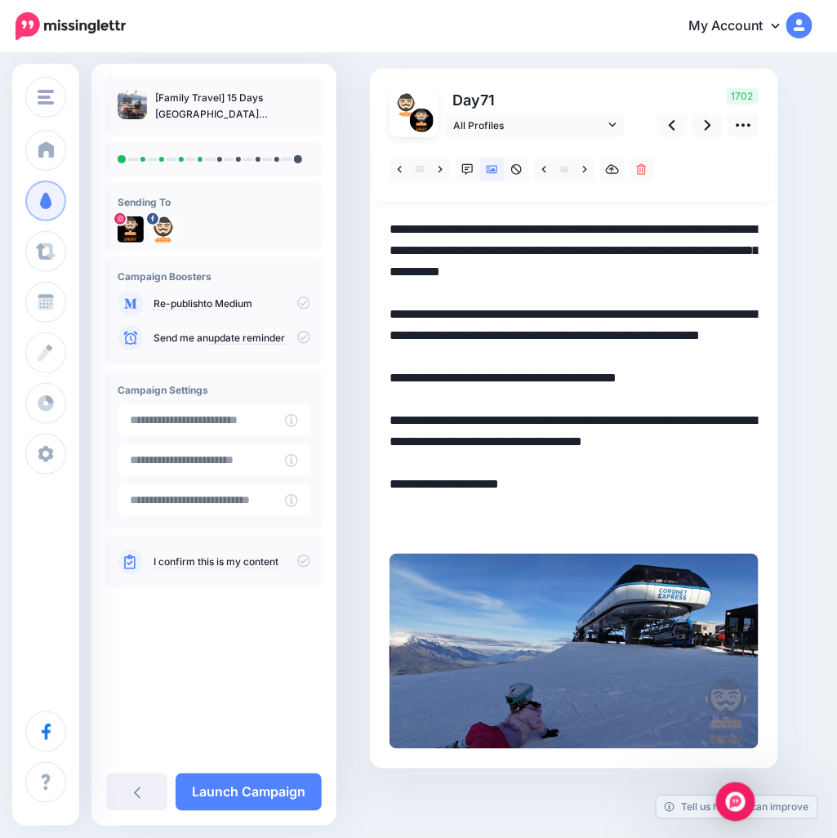
scroll to position [123, 0]
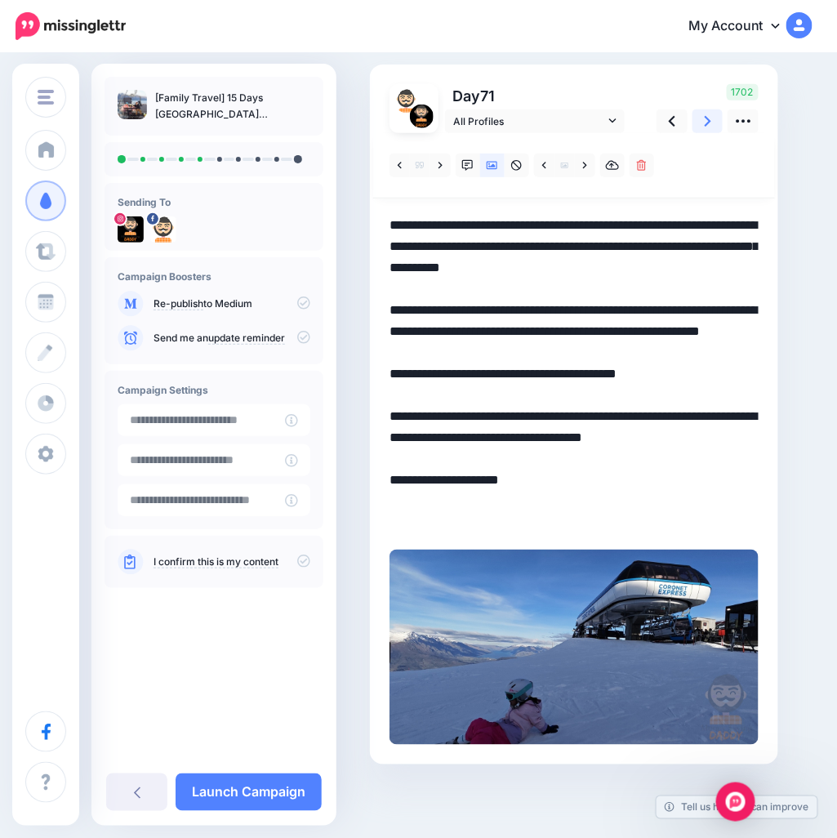
click at [705, 126] on icon at bounding box center [708, 121] width 7 height 11
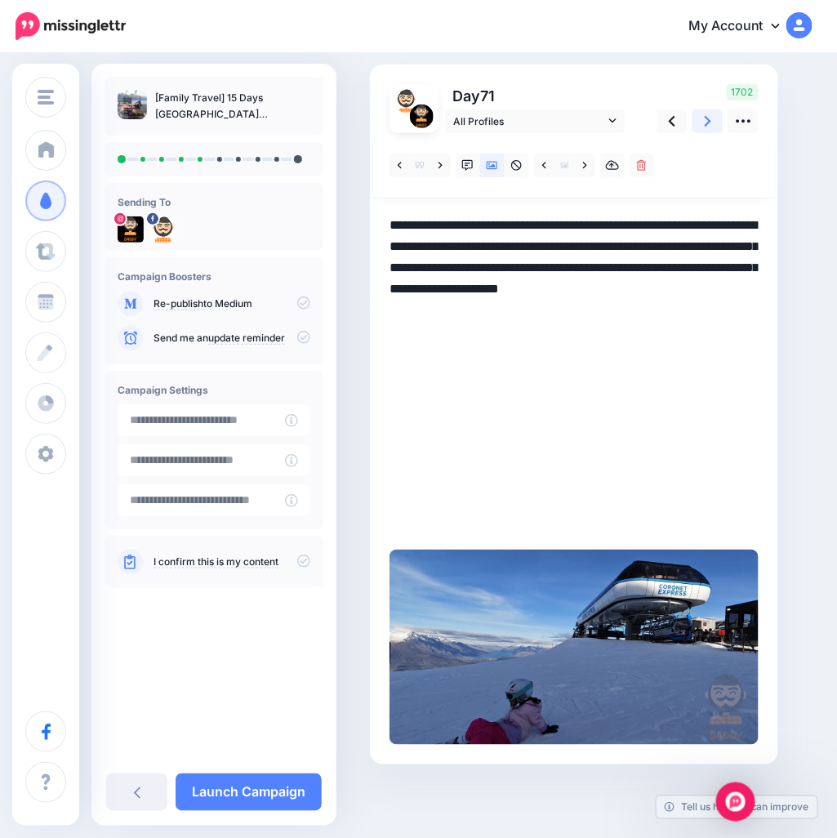
scroll to position [0, 0]
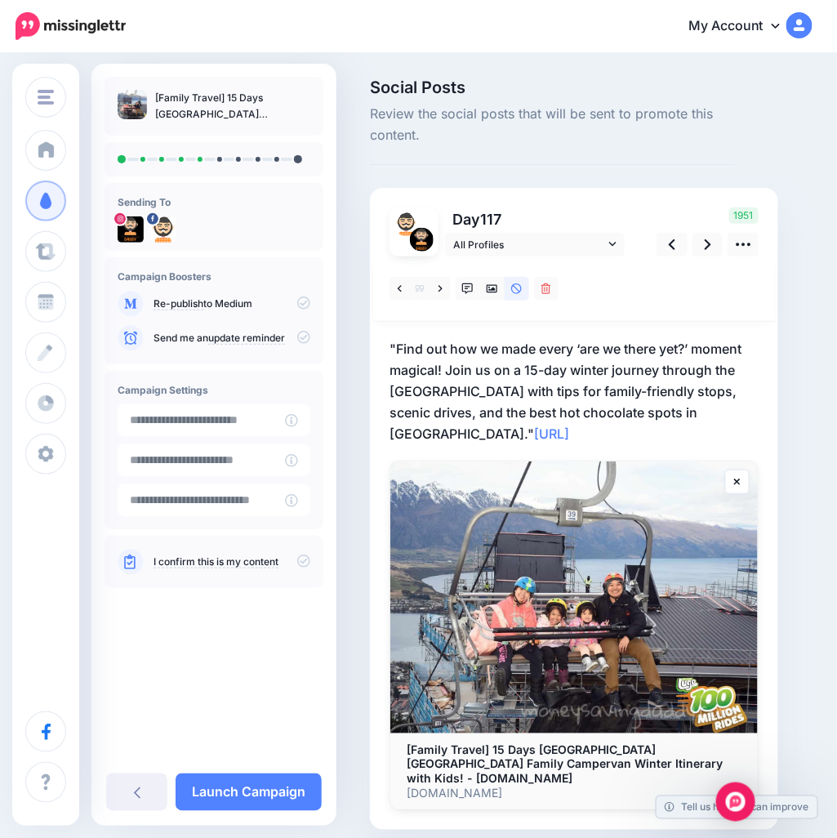
click at [508, 392] on p ""Find out how we made every ‘are we there yet?’ moment magical! Join us on a 15…" at bounding box center [574, 391] width 369 height 106
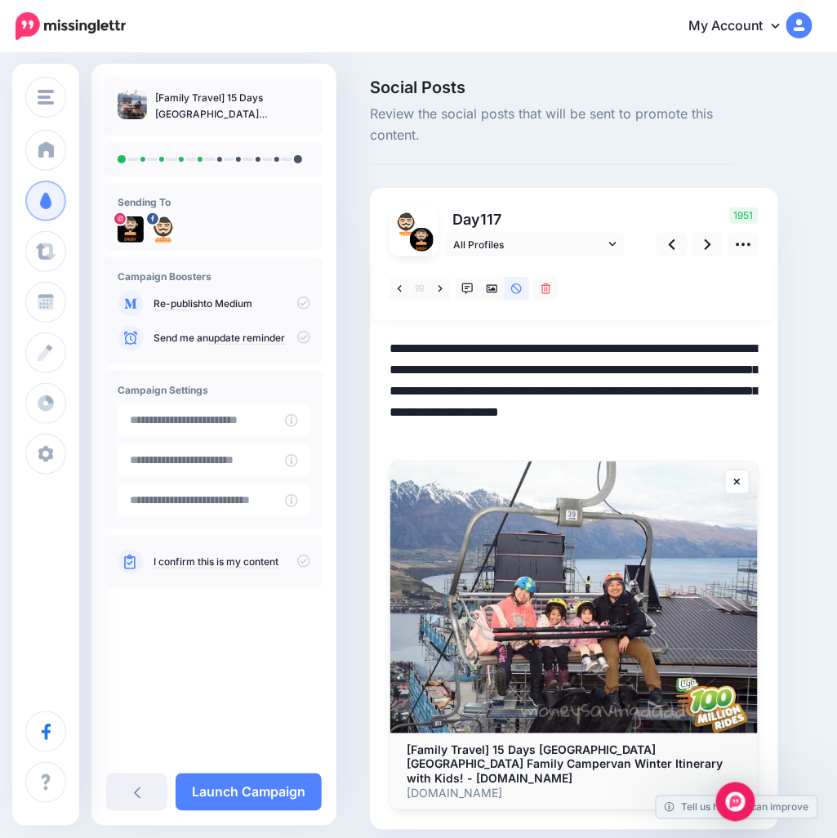
drag, startPoint x: 749, startPoint y: 411, endPoint x: 263, endPoint y: 309, distance: 496.8
click at [263, 309] on div "Money Saving Daddy Travelvoila. Money Saving Daddy Talent Acquisition Search Cu…" at bounding box center [418, 479] width 837 height 849
paste textarea "**********"
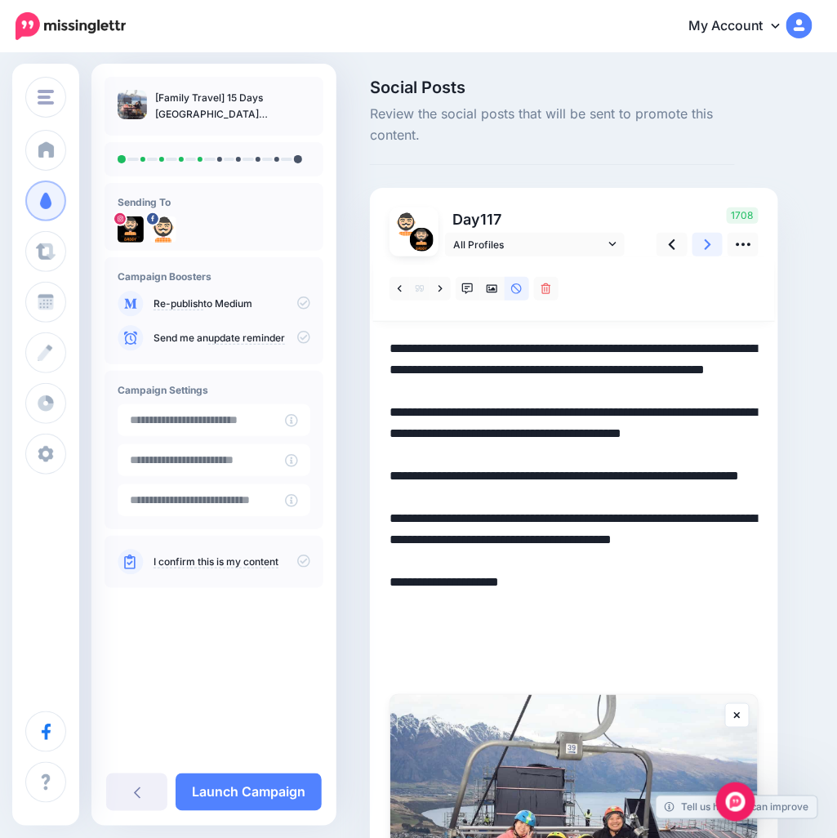
click at [704, 245] on link at bounding box center [708, 245] width 31 height 24
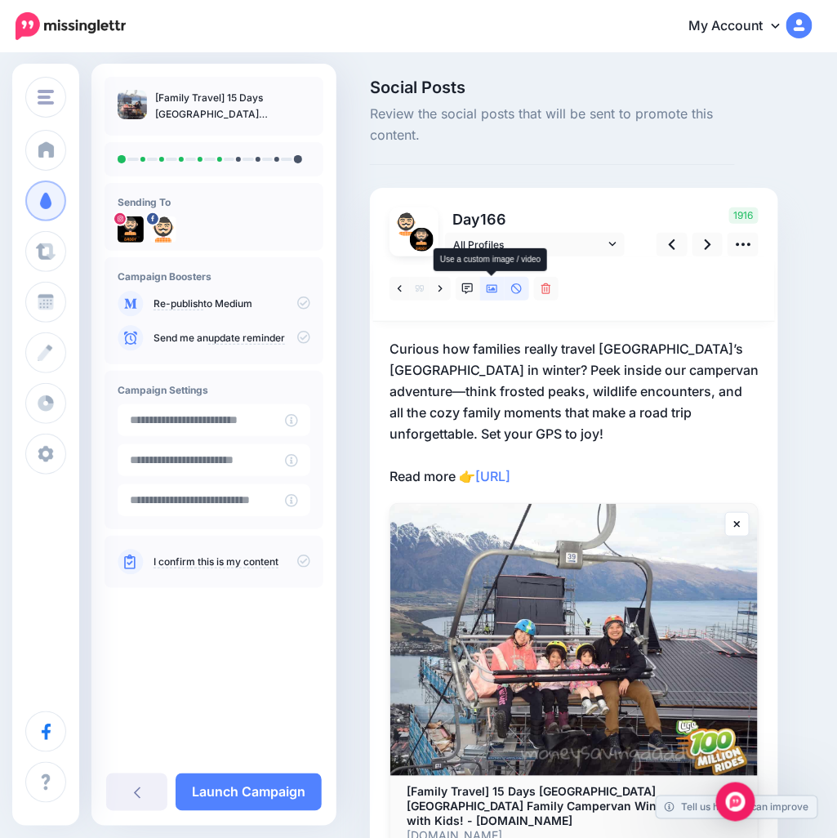
click at [489, 292] on icon at bounding box center [492, 288] width 11 height 8
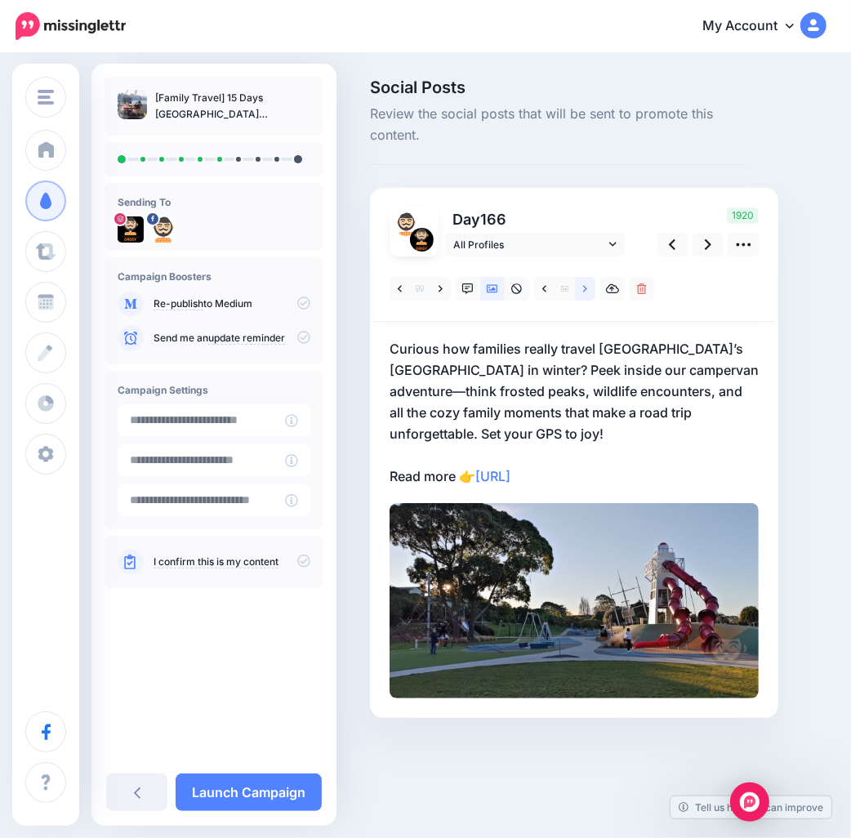
click at [585, 287] on icon at bounding box center [585, 288] width 4 height 7
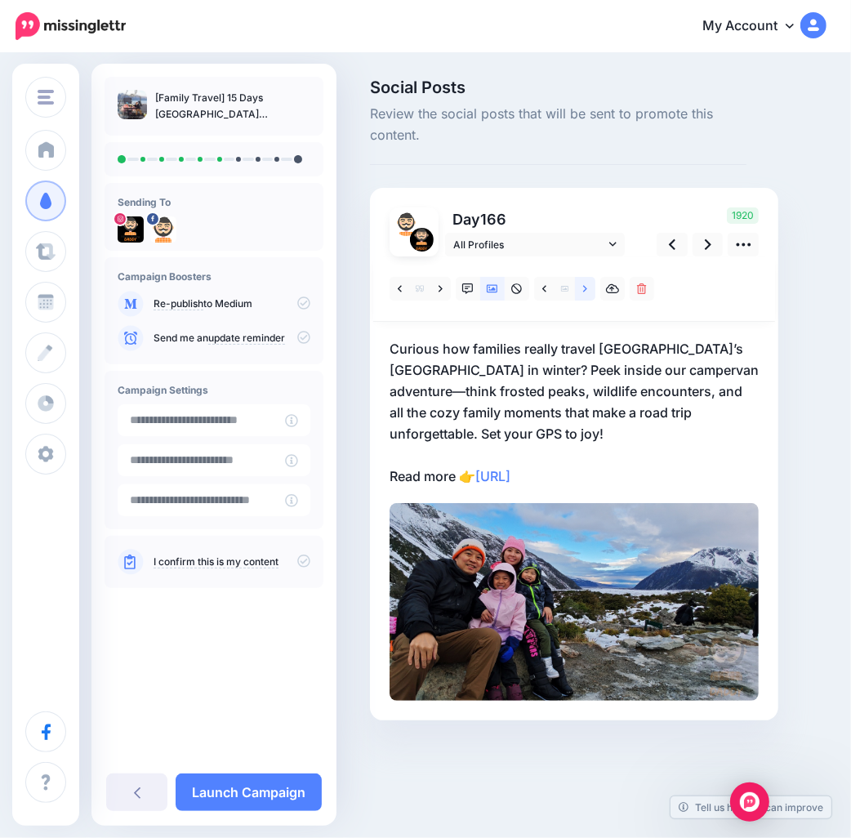
click at [585, 287] on icon at bounding box center [585, 288] width 4 height 7
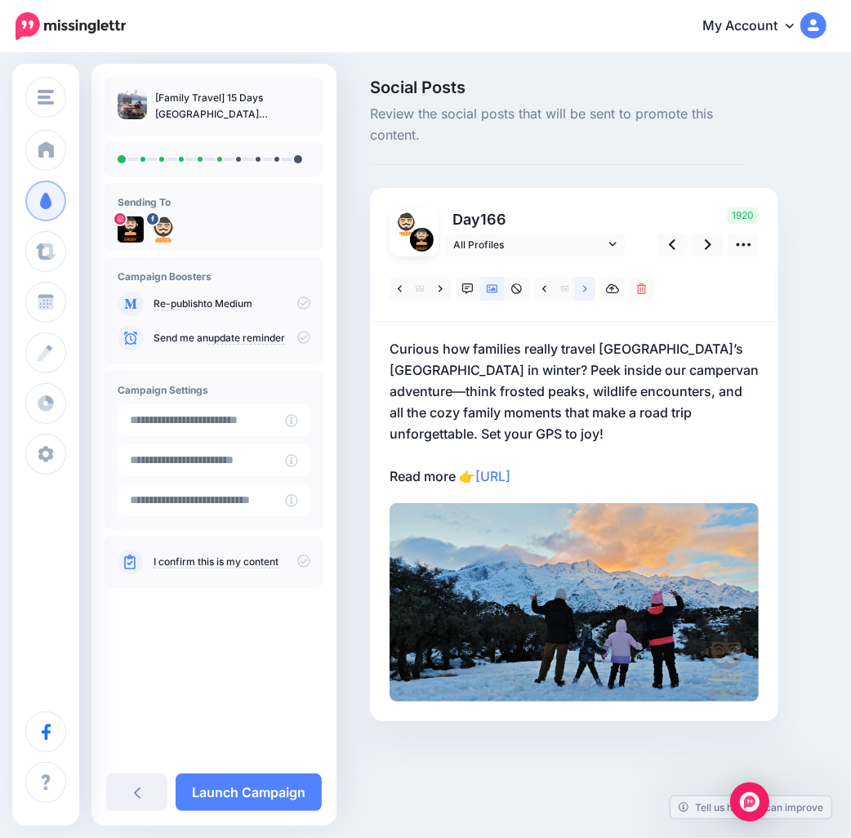
click at [585, 287] on icon at bounding box center [585, 288] width 4 height 7
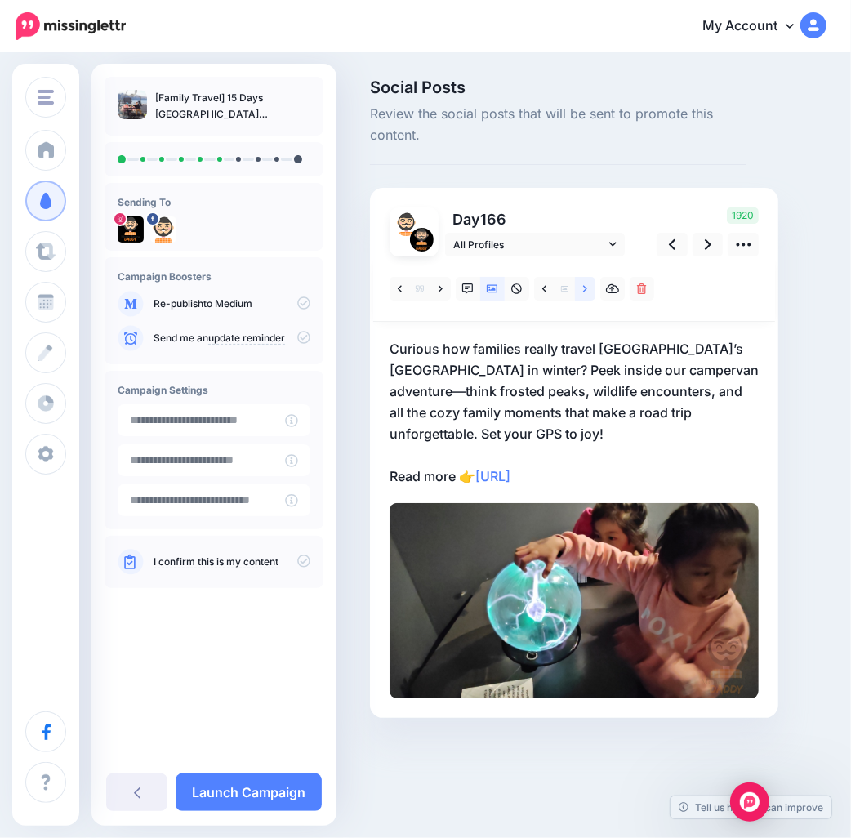
click at [585, 287] on icon at bounding box center [585, 288] width 4 height 7
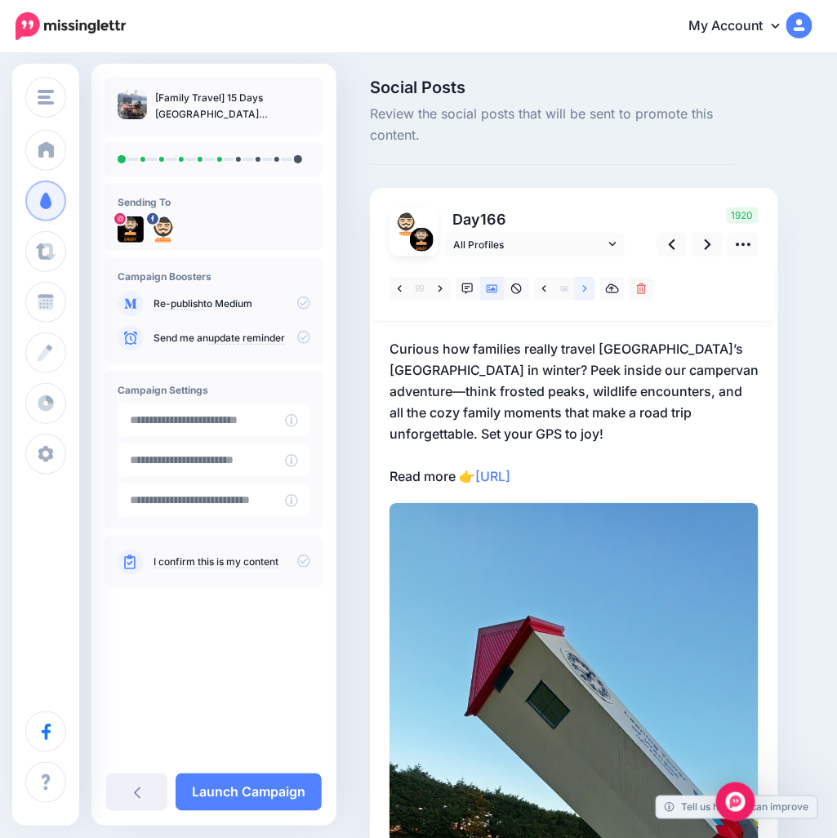
click at [585, 287] on icon at bounding box center [585, 288] width 4 height 7
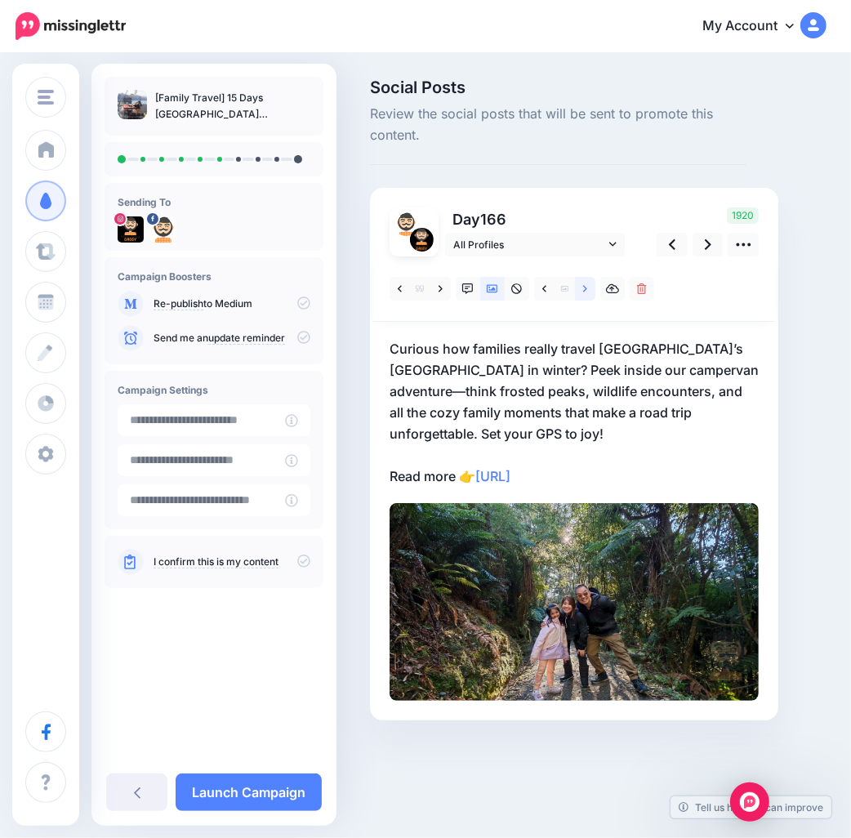
click at [585, 287] on icon at bounding box center [585, 288] width 4 height 7
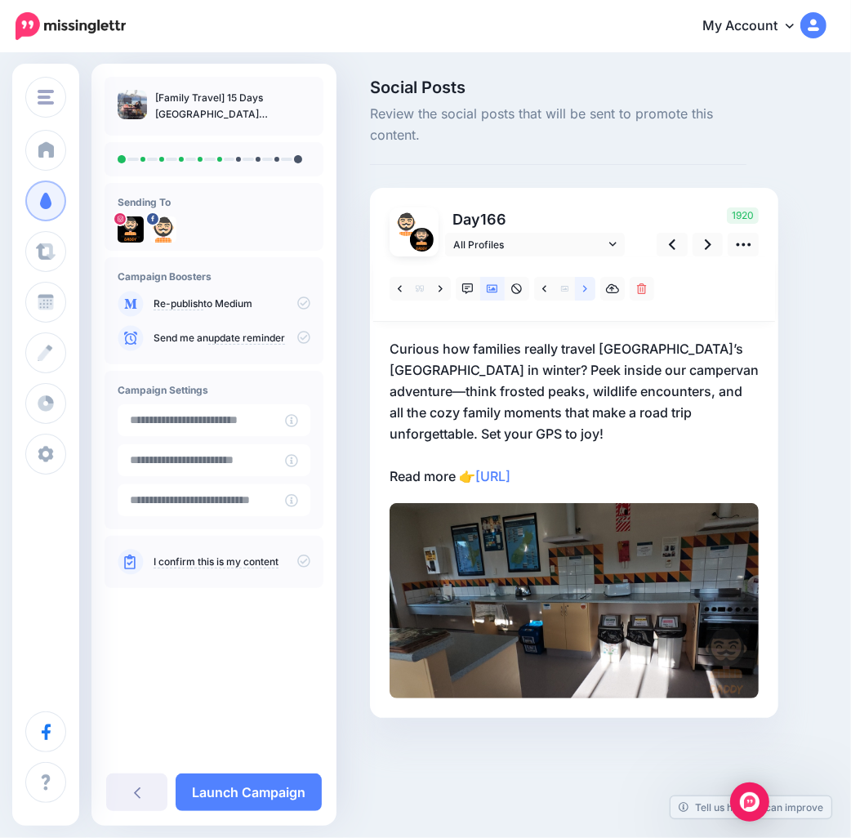
click at [585, 287] on icon at bounding box center [585, 288] width 4 height 7
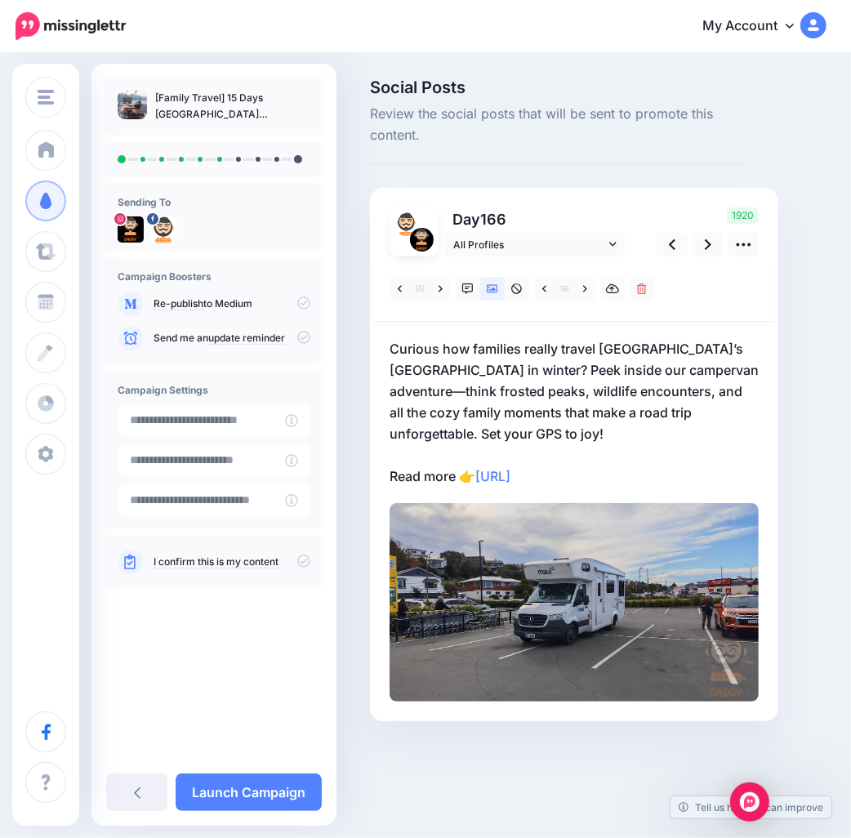
click at [444, 422] on p "Curious how families really travel New Zealand’s South Island in winter? Peek i…" at bounding box center [574, 412] width 369 height 149
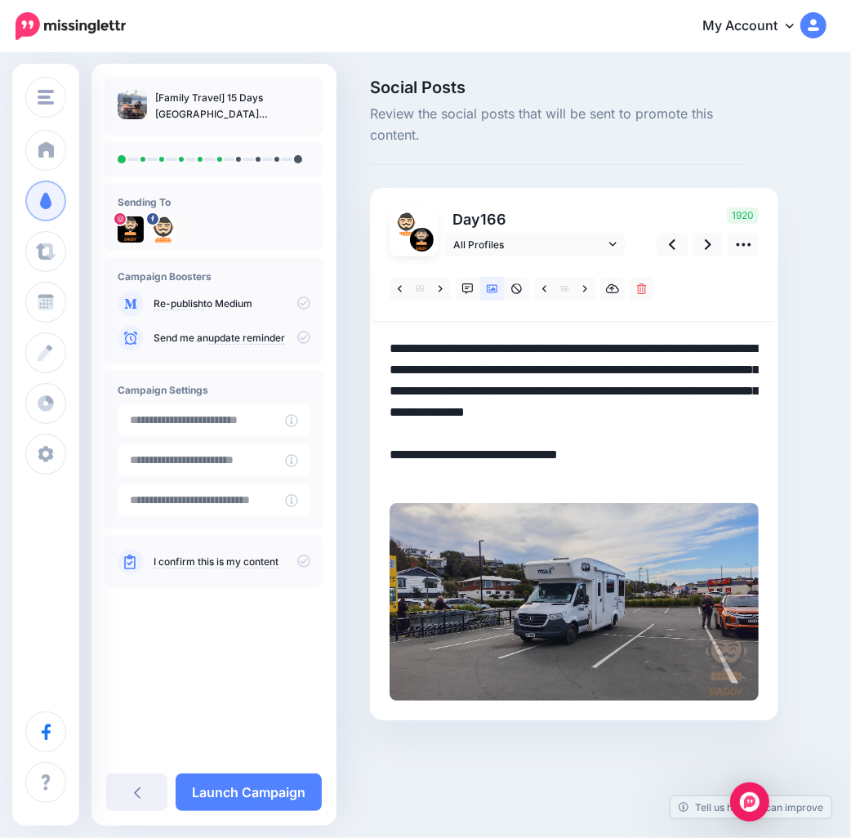
click at [499, 438] on textarea "**********" at bounding box center [574, 412] width 369 height 149
drag, startPoint x: 507, startPoint y: 434, endPoint x: 364, endPoint y: 339, distance: 171.5
click at [364, 339] on div "Social Posts Review the social posts that will be sent to promote this content.…" at bounding box center [558, 424] width 401 height 690
paste textarea "**********"
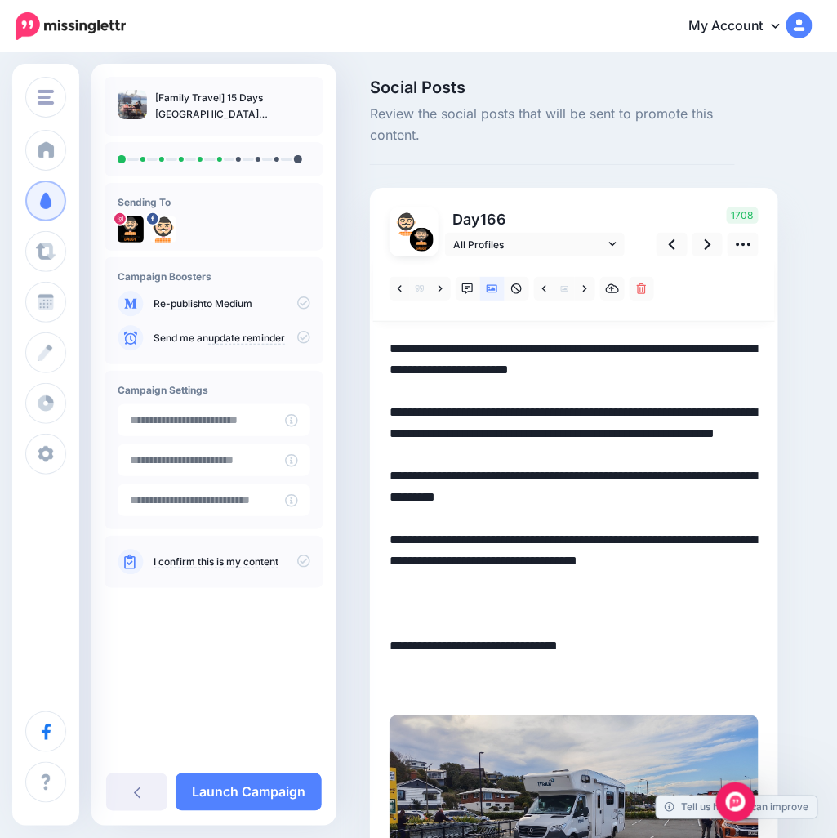
click at [615, 438] on textarea "**********" at bounding box center [574, 518] width 369 height 361
click at [707, 247] on icon at bounding box center [708, 244] width 7 height 11
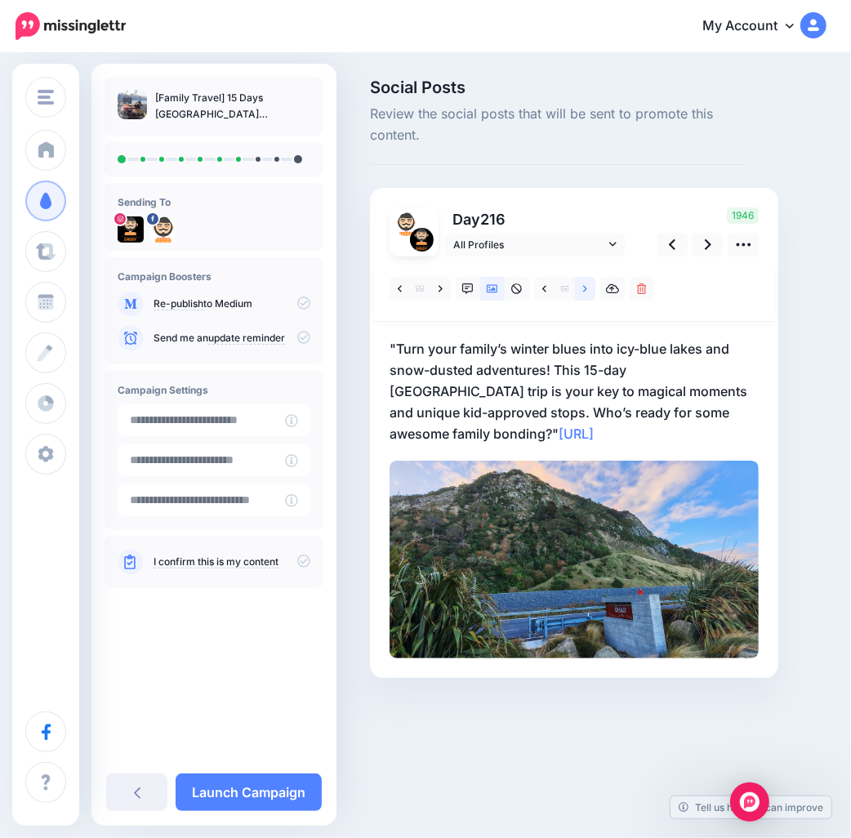
click at [586, 288] on icon at bounding box center [585, 288] width 4 height 7
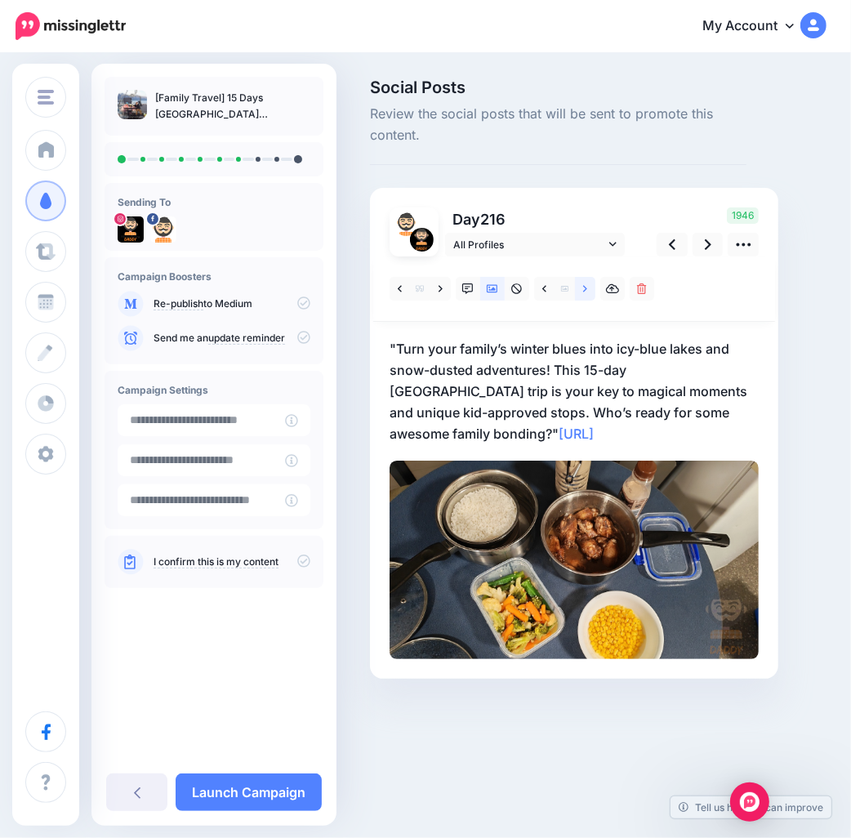
click at [586, 288] on icon at bounding box center [585, 288] width 4 height 7
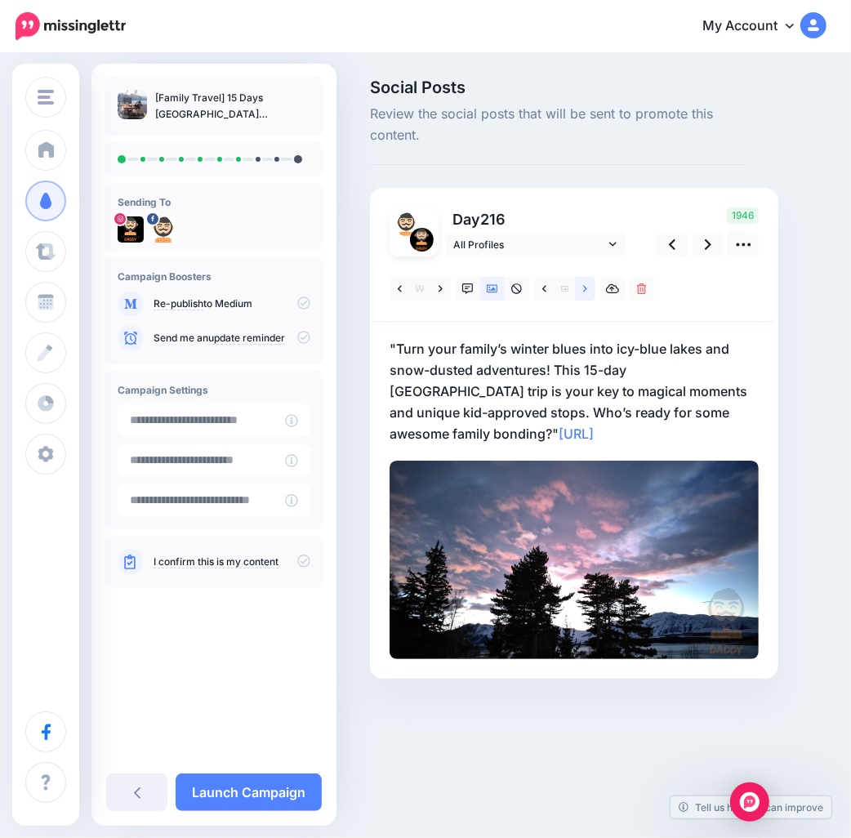
click at [586, 288] on icon at bounding box center [585, 288] width 4 height 7
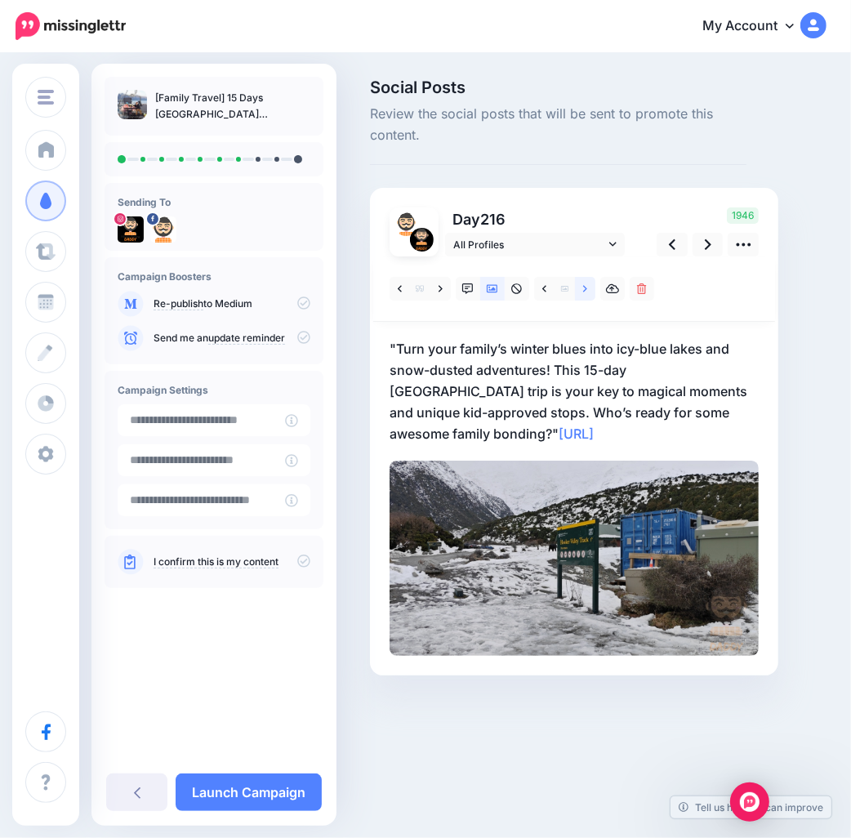
click at [586, 288] on icon at bounding box center [585, 288] width 4 height 7
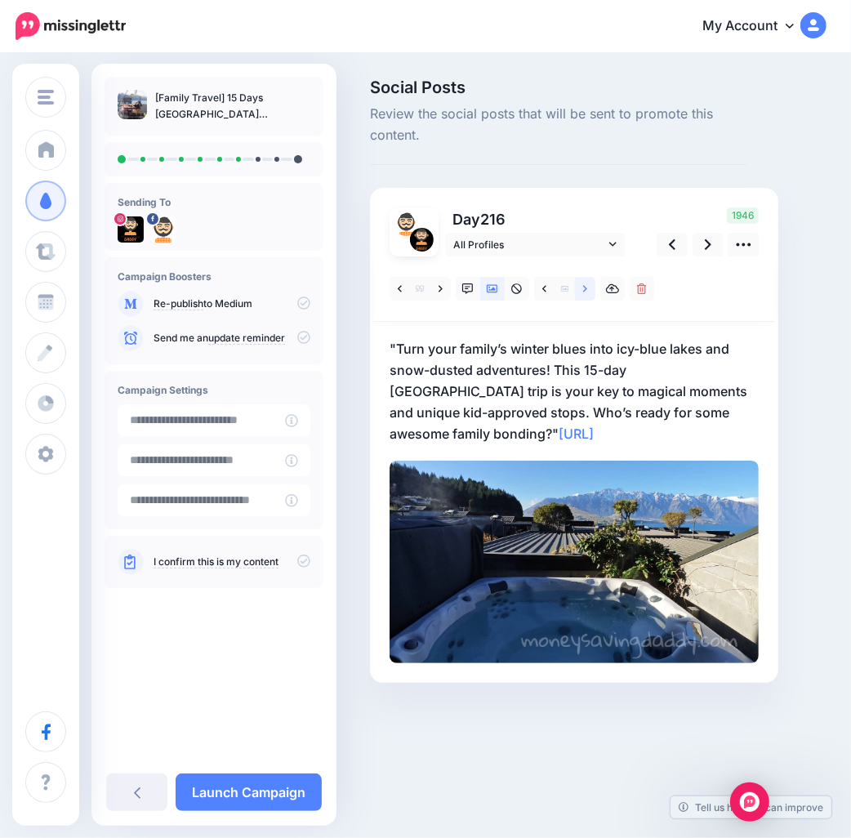
click at [586, 288] on icon at bounding box center [585, 288] width 4 height 7
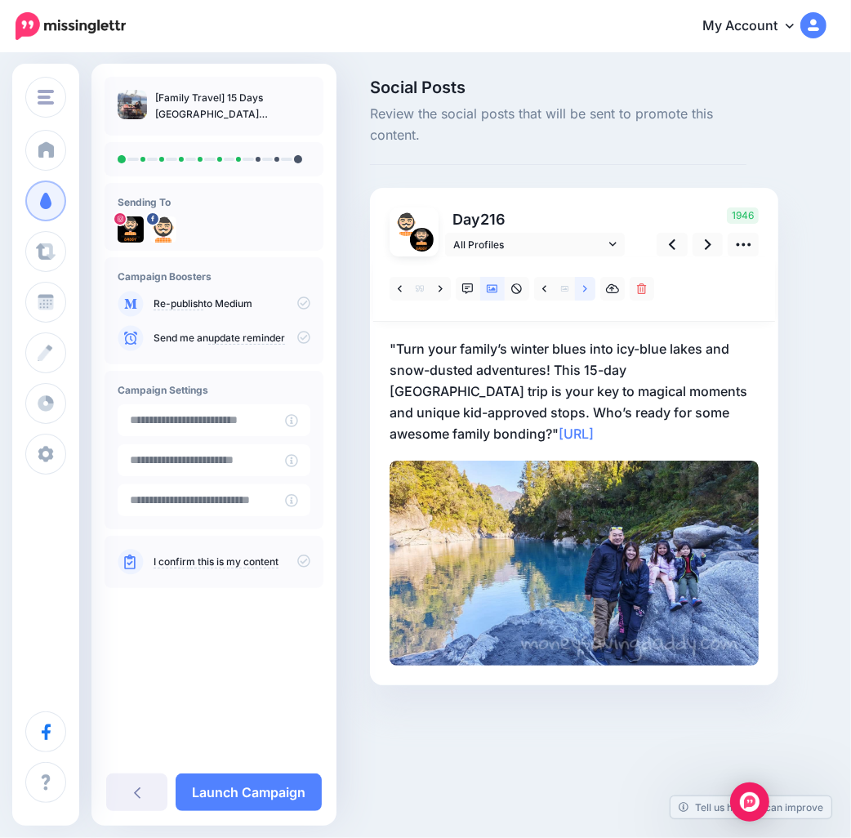
click at [583, 293] on icon at bounding box center [585, 289] width 4 height 11
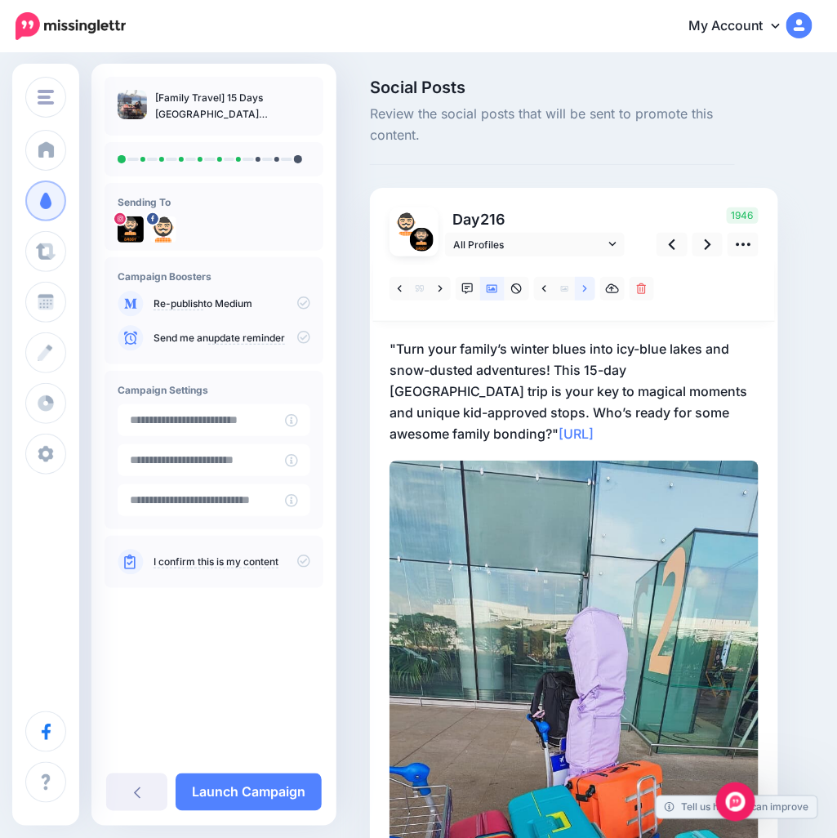
click at [583, 293] on icon at bounding box center [585, 289] width 4 height 11
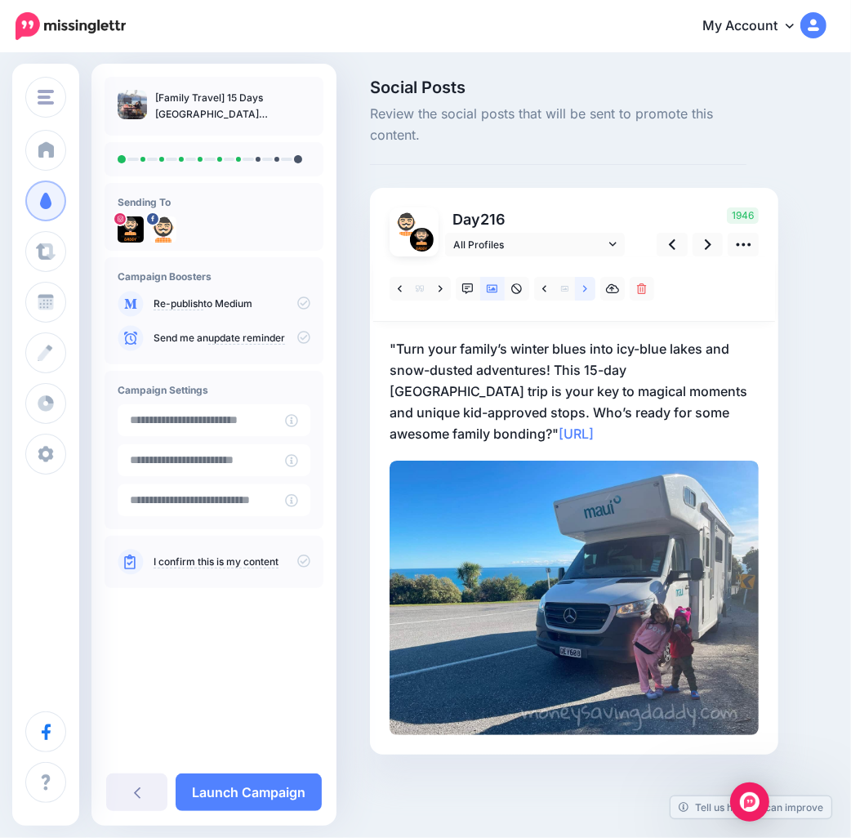
click at [583, 293] on icon at bounding box center [585, 289] width 4 height 11
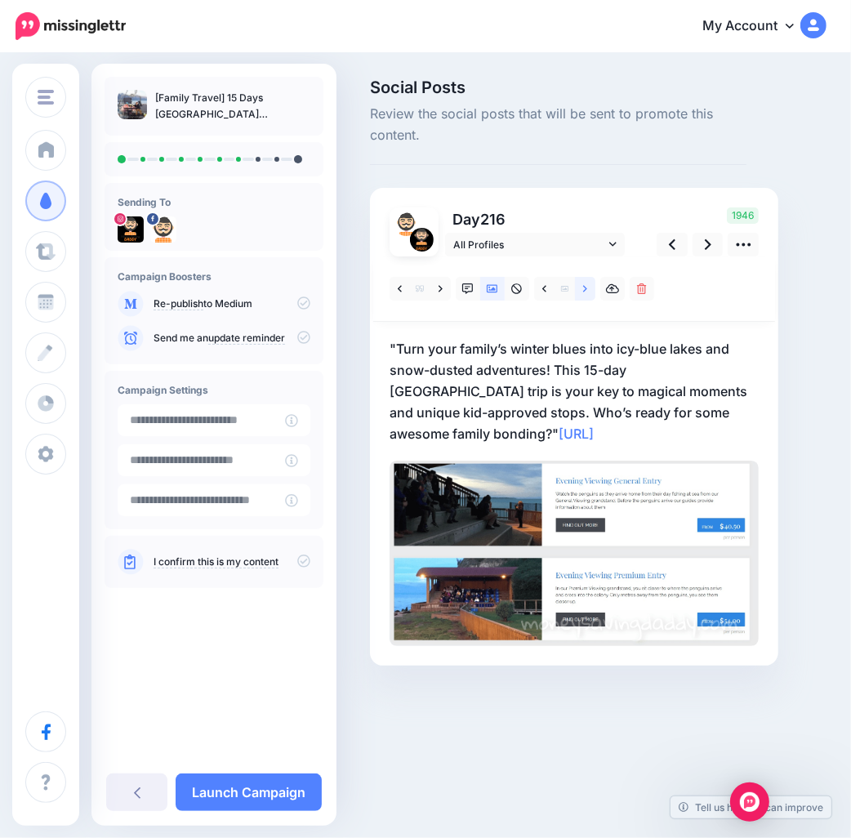
click at [583, 293] on icon at bounding box center [585, 289] width 4 height 11
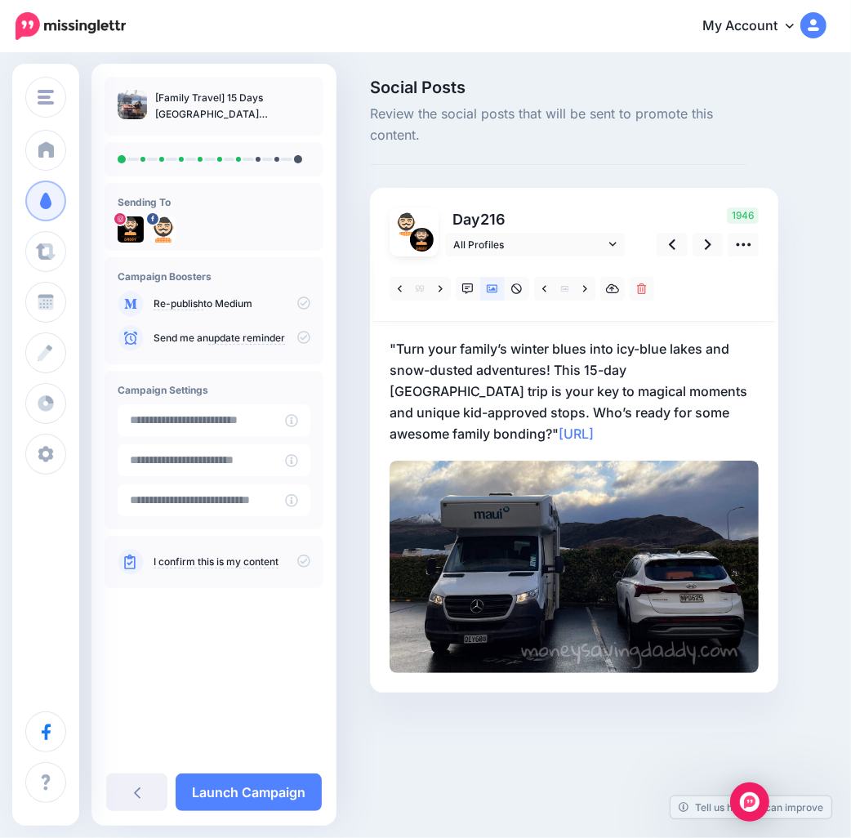
click at [414, 431] on p ""Turn your family’s winter blues into icy-blue lakes and snow-dusted adventures…" at bounding box center [574, 391] width 369 height 106
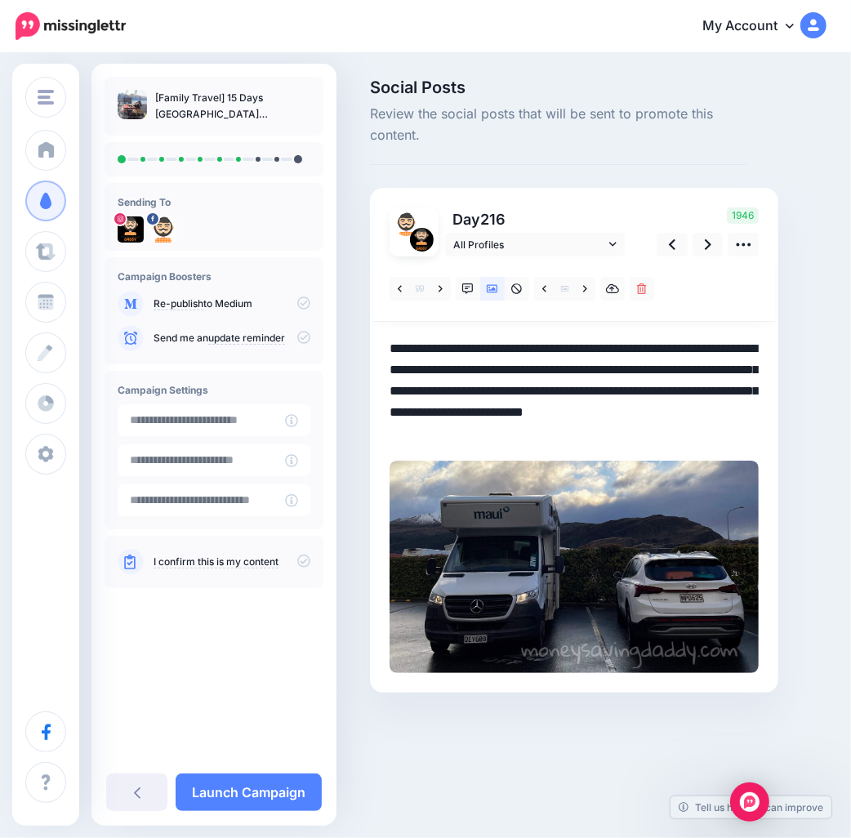
drag, startPoint x: 458, startPoint y: 431, endPoint x: 319, endPoint y: 315, distance: 179.8
click at [319, 315] on div "Money Saving Daddy Travelvoila. Money Saving Daddy Talent Acquisition Search Cu…" at bounding box center [425, 411] width 851 height 712
paste textarea "**********"
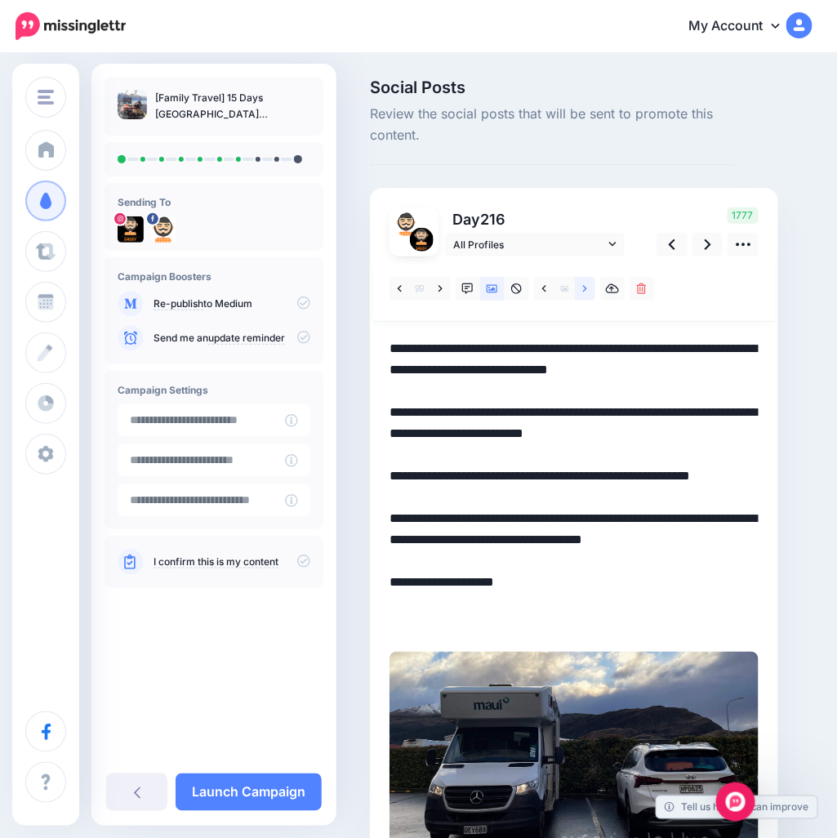
click at [580, 292] on link at bounding box center [585, 289] width 20 height 24
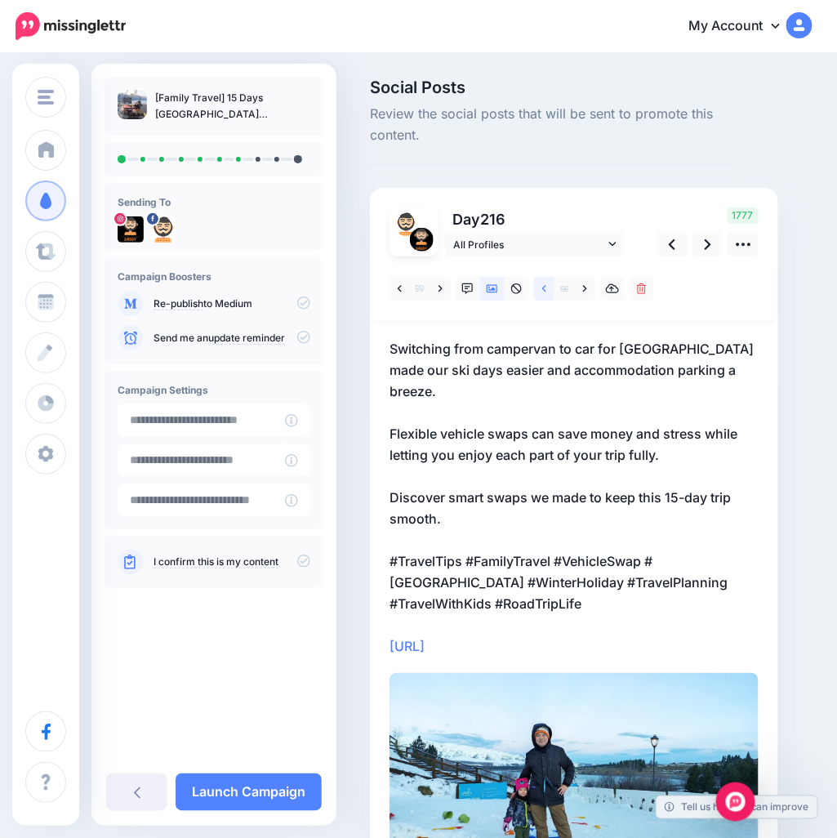
click at [546, 293] on icon at bounding box center [545, 289] width 4 height 11
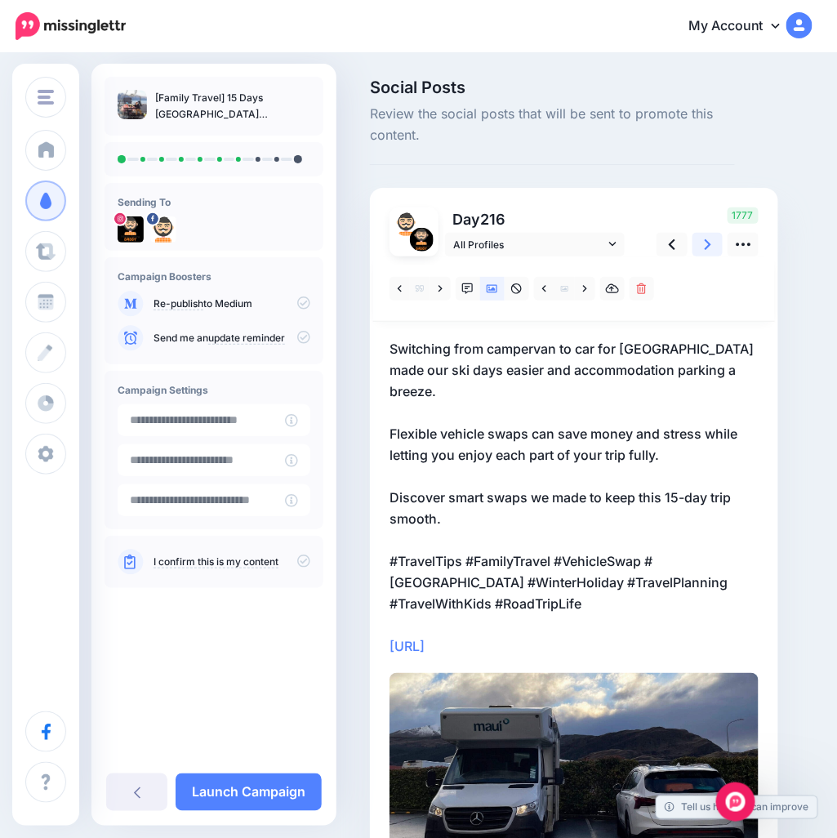
click at [703, 246] on link at bounding box center [708, 245] width 31 height 24
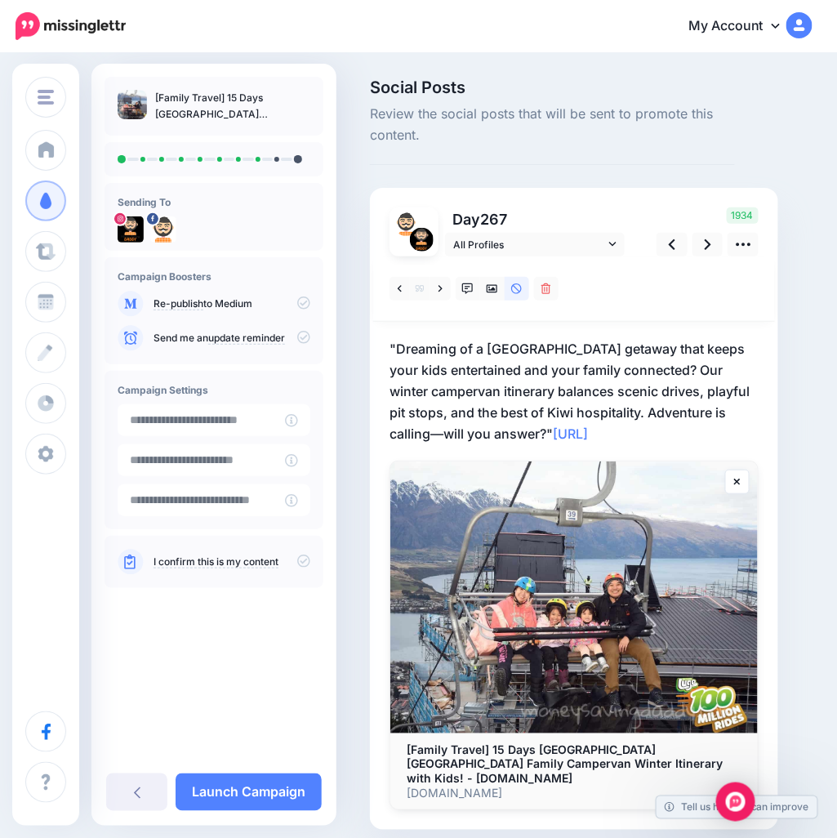
click at [479, 423] on p ""Dreaming of a South Island getaway that keeps your kids entertained and your f…" at bounding box center [574, 391] width 369 height 106
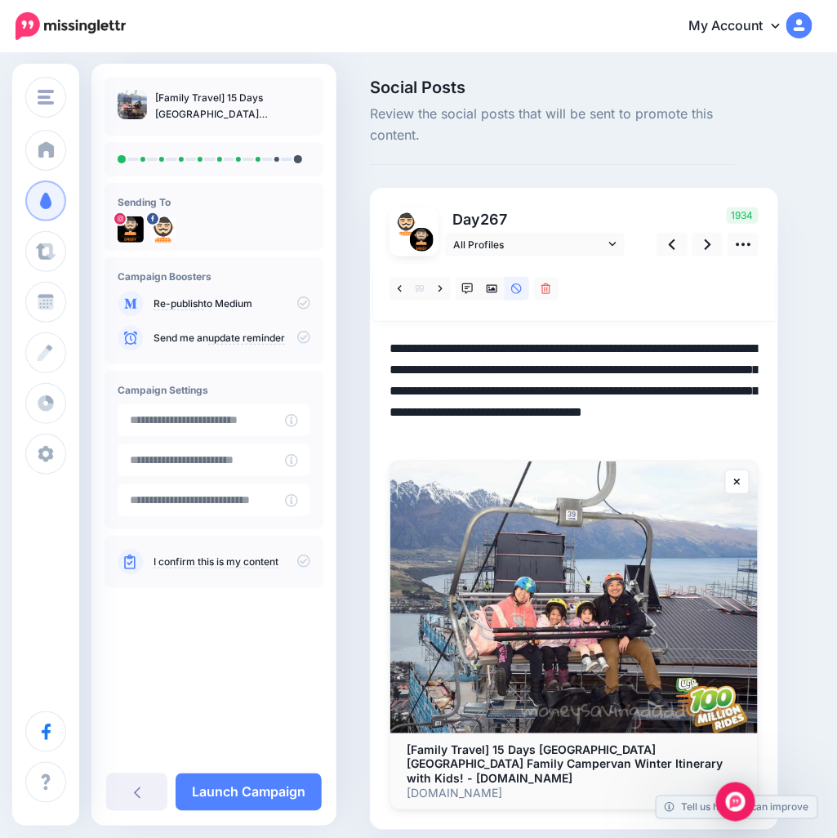
drag, startPoint x: 516, startPoint y: 435, endPoint x: 255, endPoint y: 324, distance: 283.0
click at [255, 324] on div "Money Saving Daddy Travelvoila. Money Saving Daddy Talent Acquisition Search Cu…" at bounding box center [418, 479] width 837 height 849
paste textarea "**********"
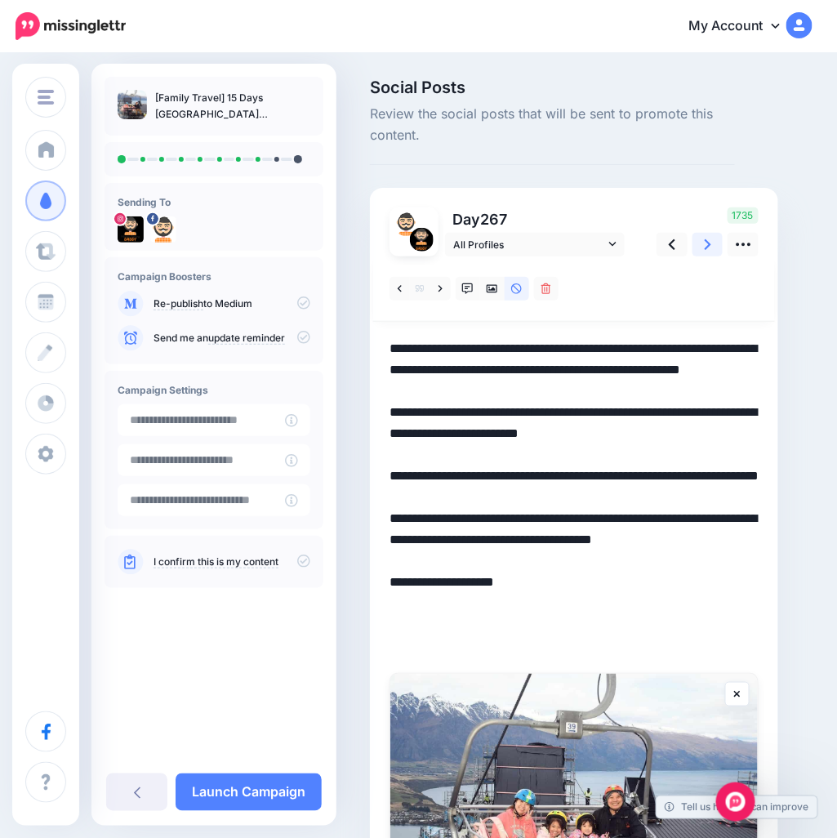
click at [706, 250] on icon at bounding box center [708, 244] width 7 height 17
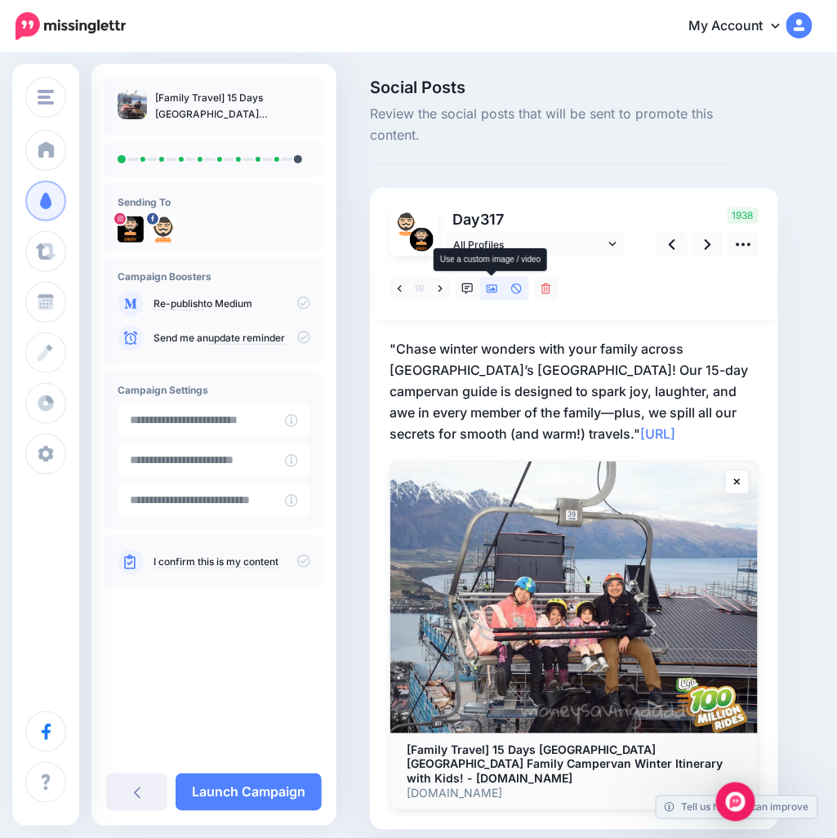
click at [493, 296] on link at bounding box center [492, 289] width 25 height 24
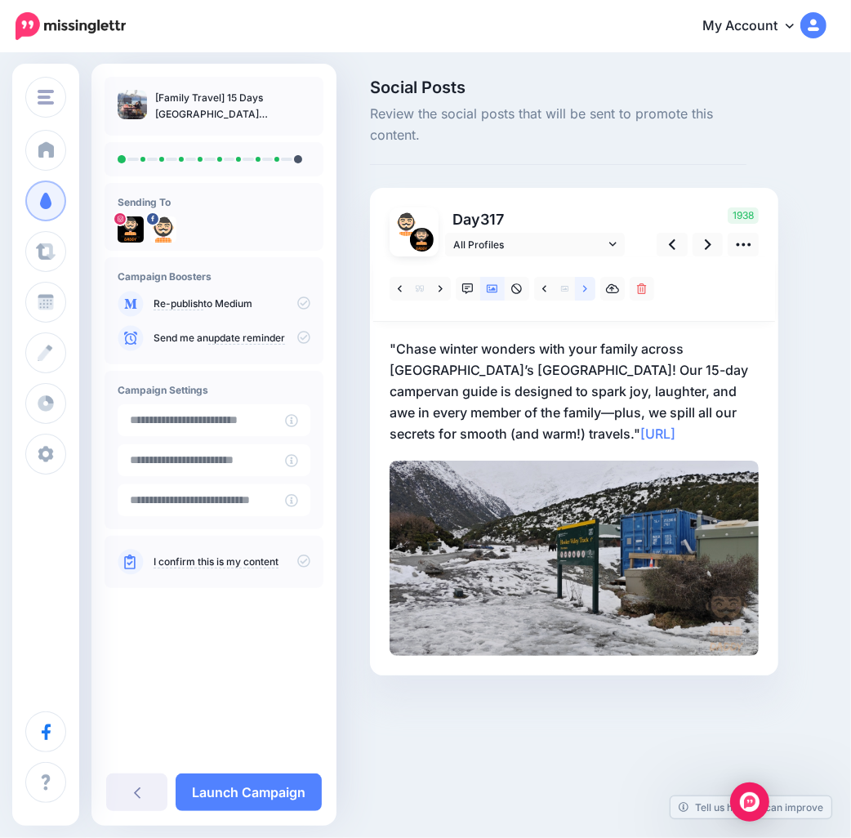
click at [583, 284] on icon at bounding box center [585, 289] width 4 height 11
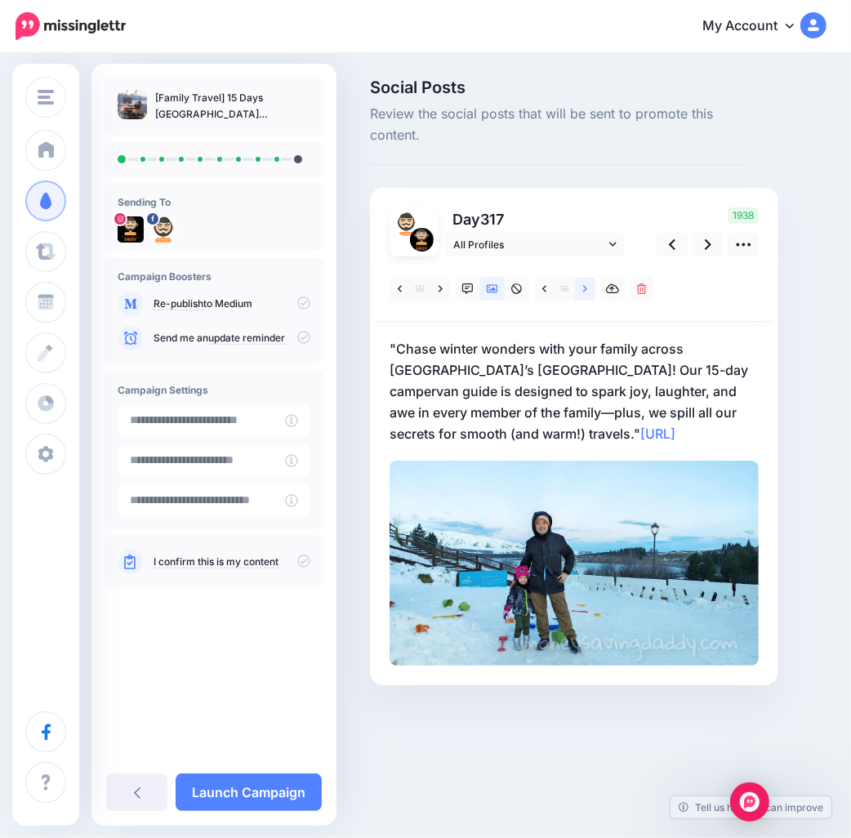
click at [587, 291] on icon at bounding box center [585, 289] width 4 height 11
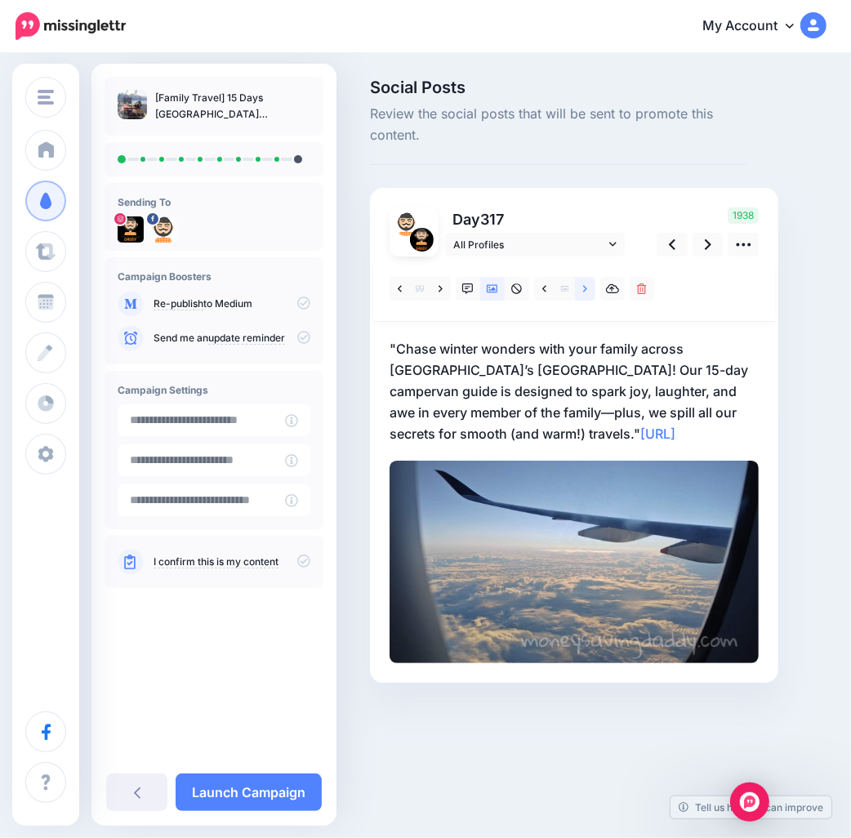
click at [587, 291] on icon at bounding box center [585, 289] width 4 height 11
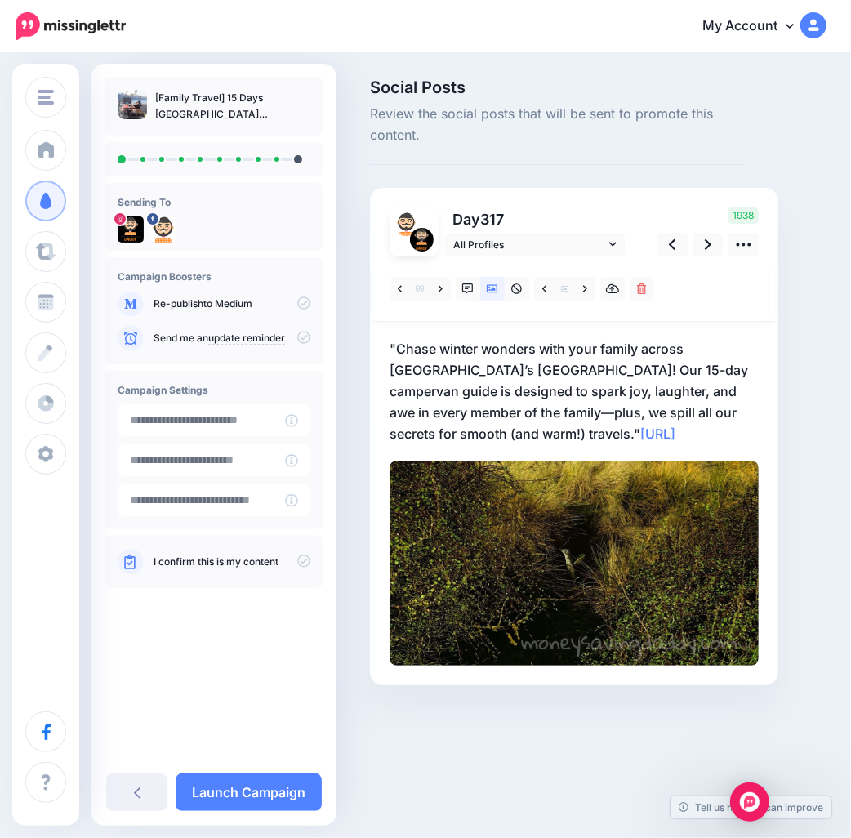
click at [487, 429] on p ""Chase winter wonders with your family across New Zealand’s South Island! Our 1…" at bounding box center [574, 391] width 369 height 106
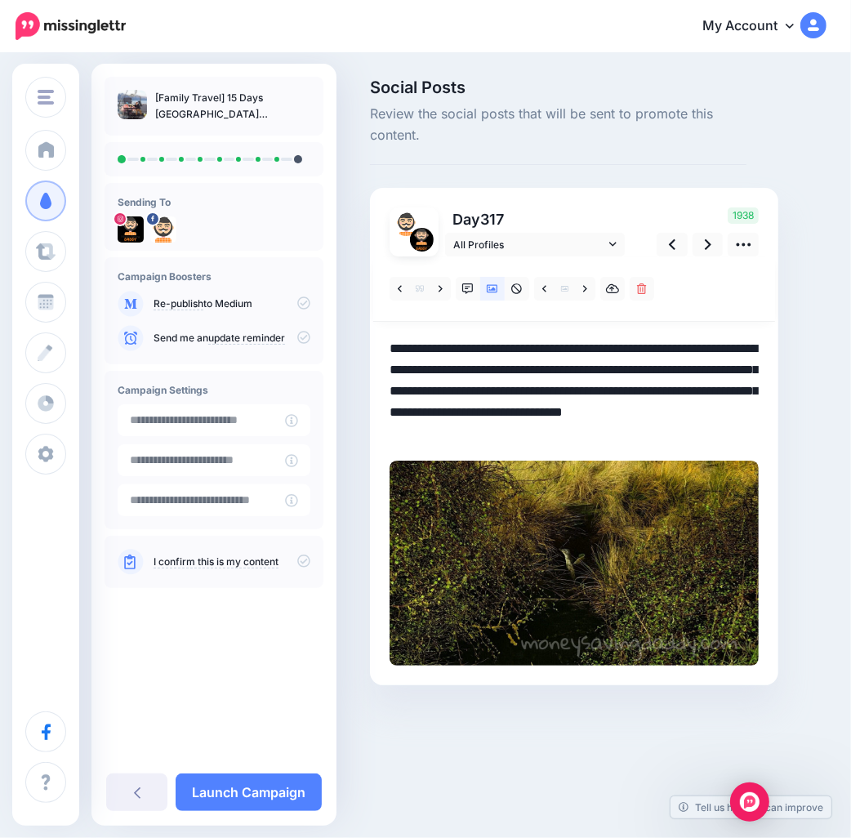
drag, startPoint x: 493, startPoint y: 437, endPoint x: 325, endPoint y: 316, distance: 206.6
click at [325, 316] on div "Money Saving Daddy Travelvoila. Money Saving Daddy Talent Acquisition Search Cu…" at bounding box center [425, 407] width 851 height 704
paste textarea "**********"
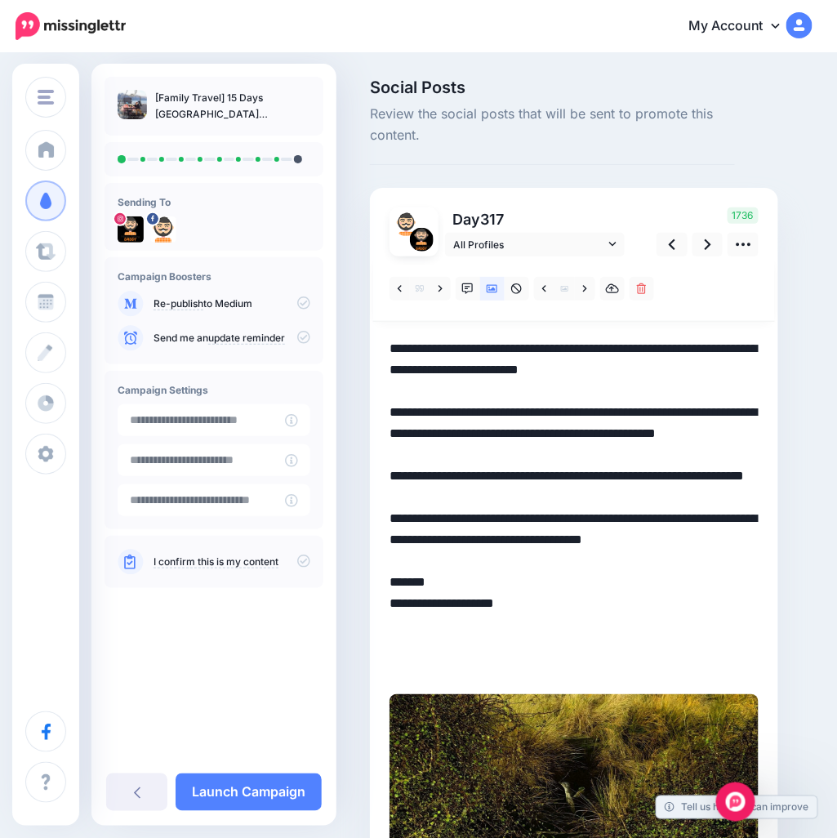
drag, startPoint x: 486, startPoint y: 645, endPoint x: 379, endPoint y: 627, distance: 108.7
click at [379, 627] on div "Day 317 All Profiles" at bounding box center [574, 553] width 409 height 731
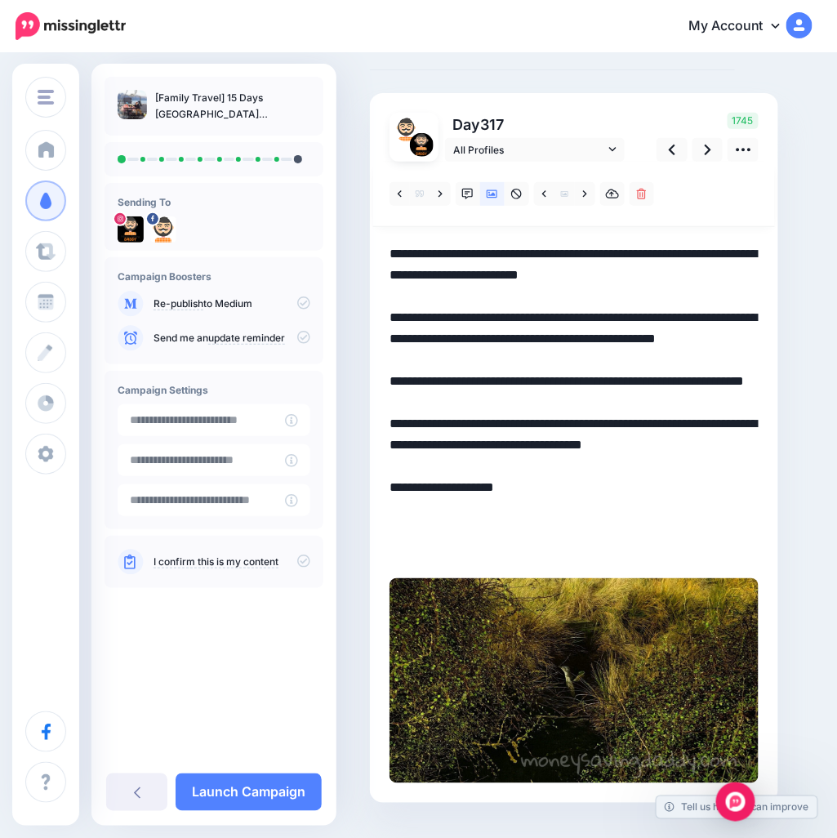
scroll to position [133, 0]
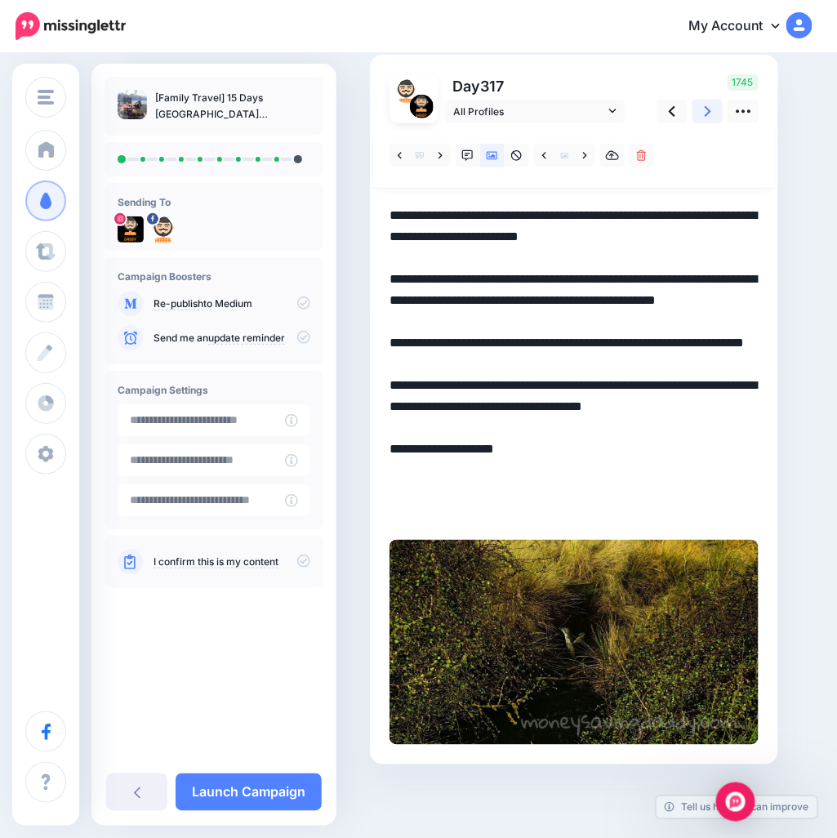
click at [703, 107] on link at bounding box center [708, 112] width 31 height 24
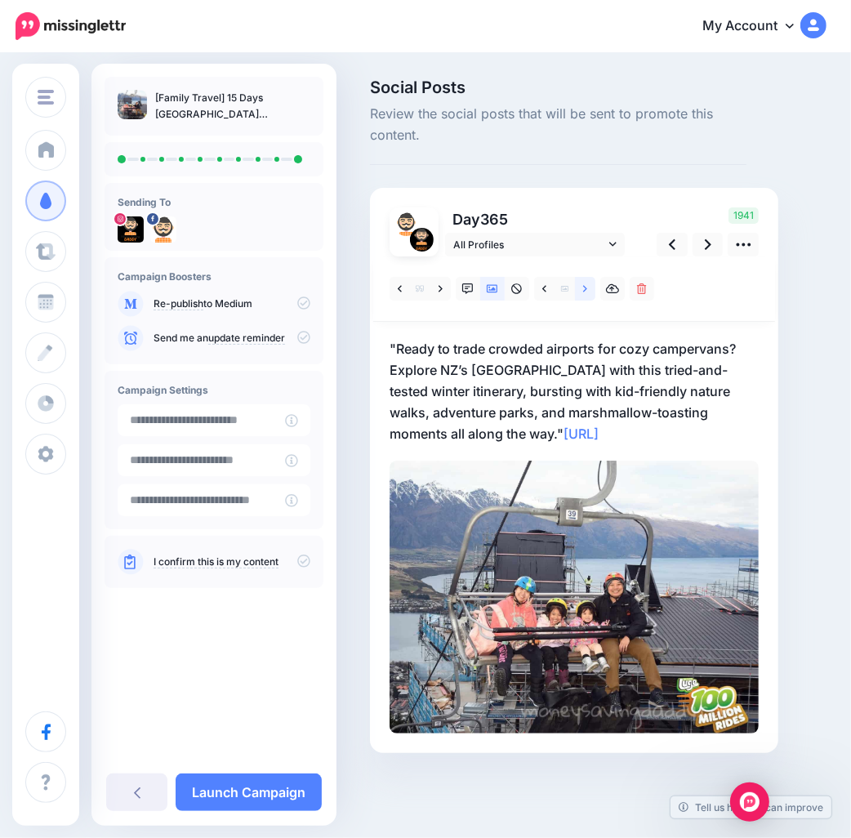
click at [586, 288] on icon at bounding box center [585, 288] width 4 height 7
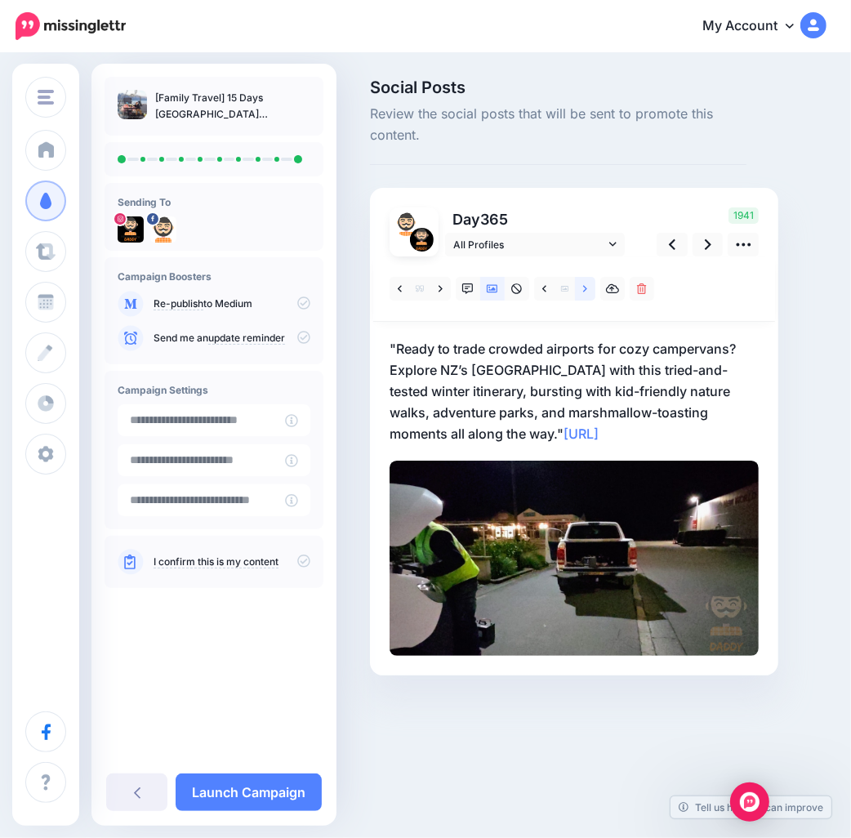
click at [586, 288] on icon at bounding box center [585, 288] width 4 height 7
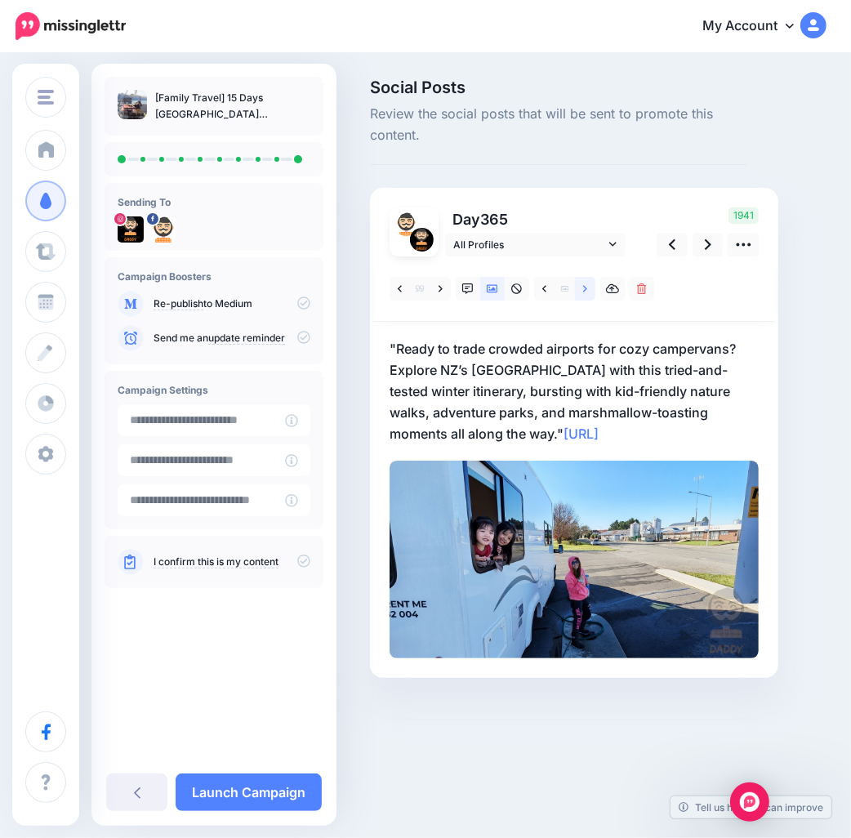
click at [586, 288] on icon at bounding box center [585, 288] width 4 height 7
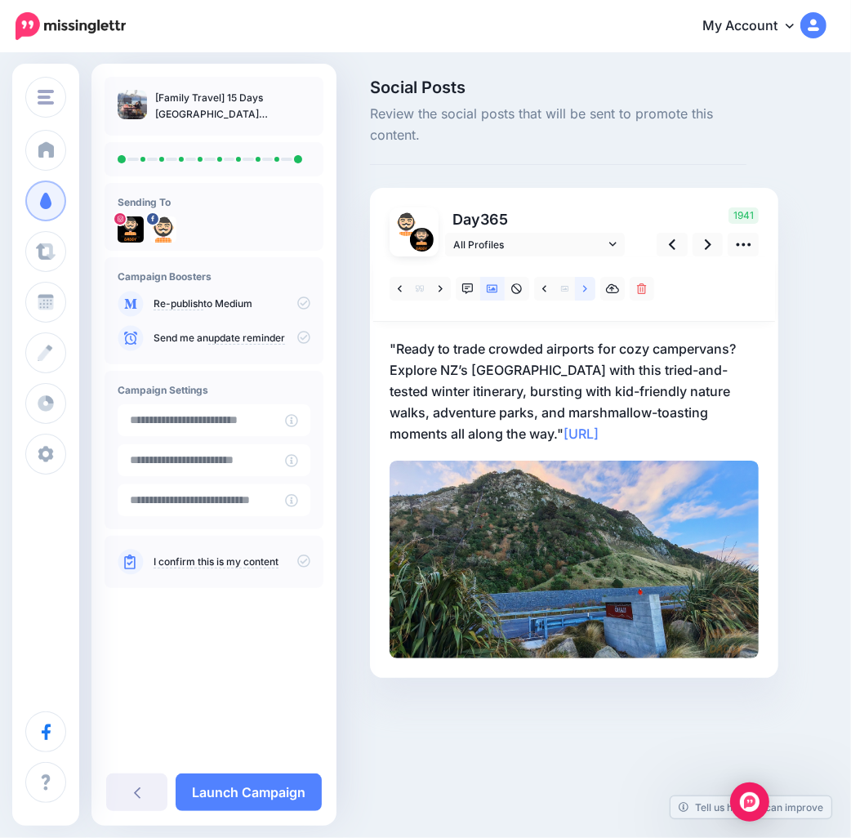
click at [586, 288] on icon at bounding box center [585, 288] width 4 height 7
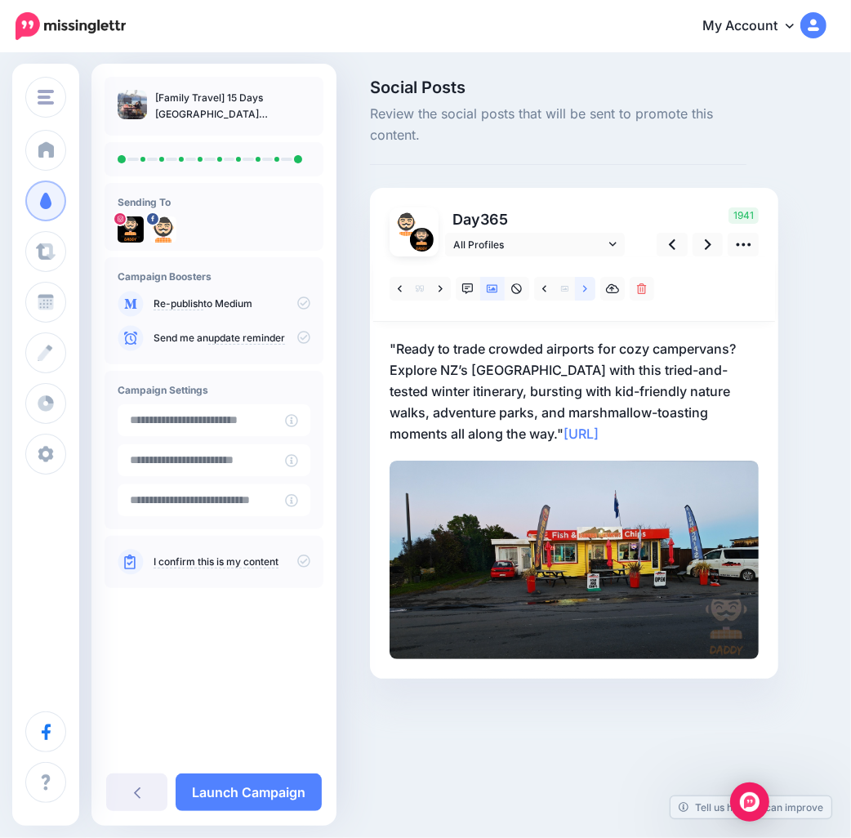
click at [586, 288] on icon at bounding box center [585, 288] width 4 height 7
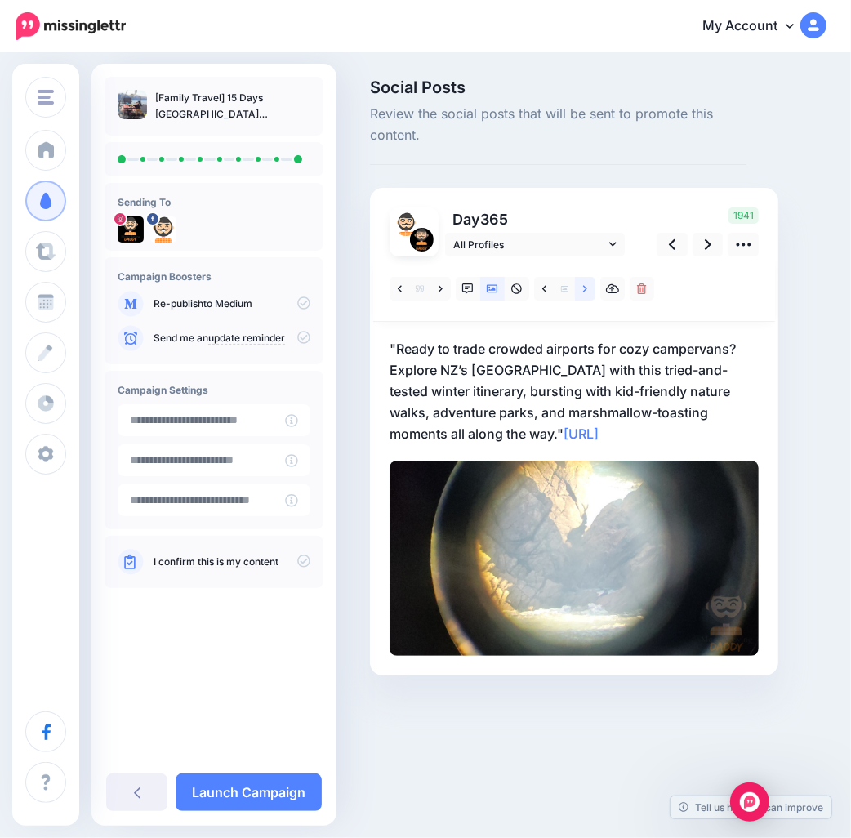
click at [586, 288] on icon at bounding box center [585, 288] width 4 height 7
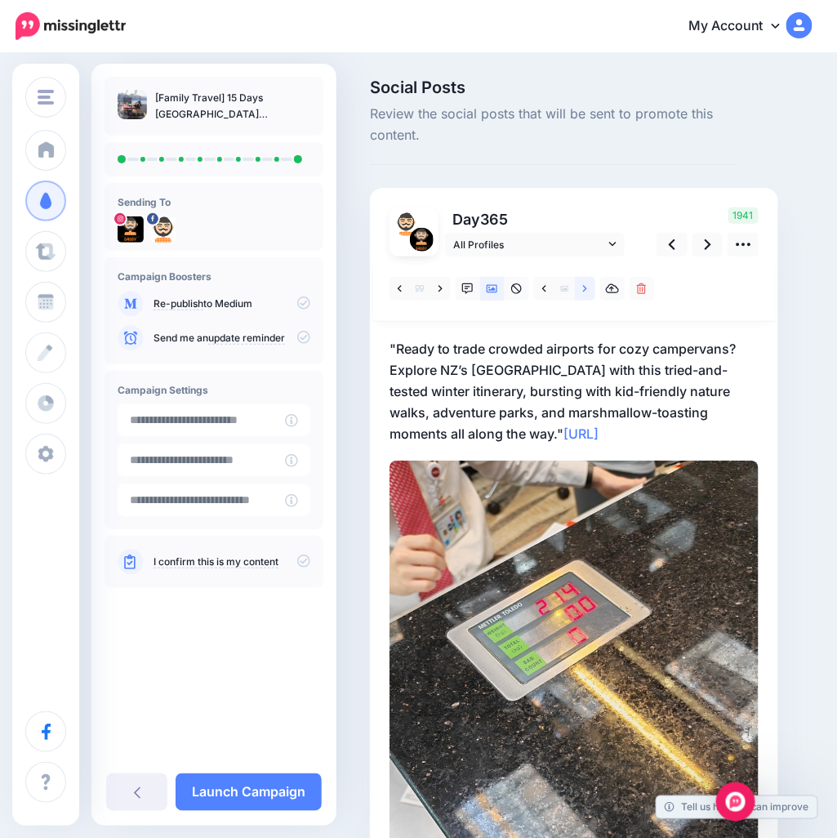
click at [586, 288] on icon at bounding box center [585, 288] width 4 height 7
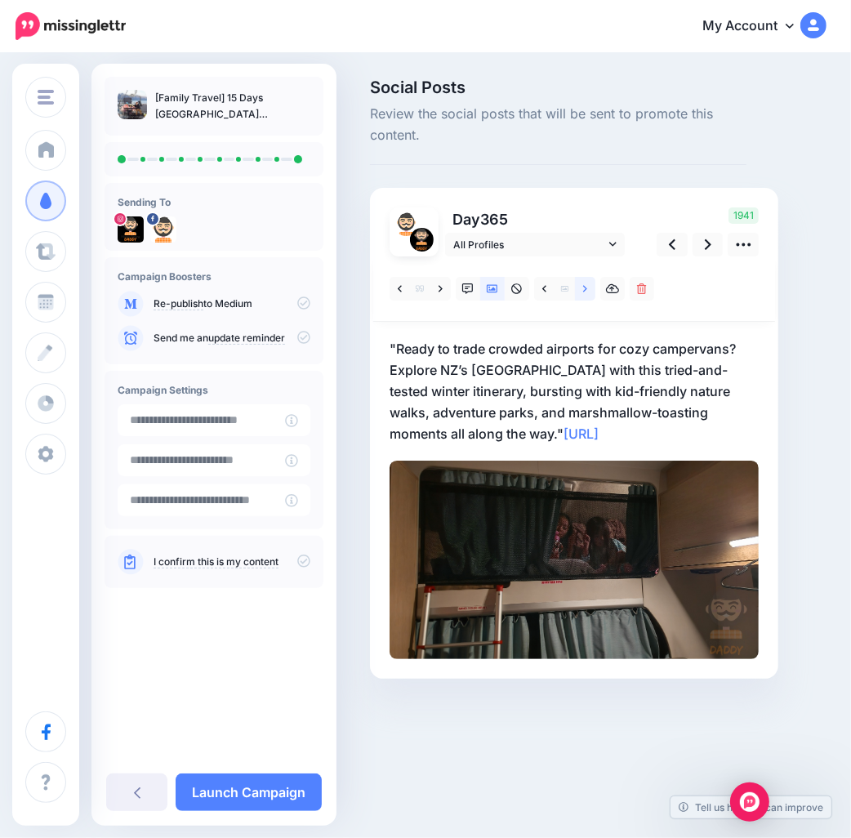
click at [586, 288] on icon at bounding box center [585, 288] width 4 height 7
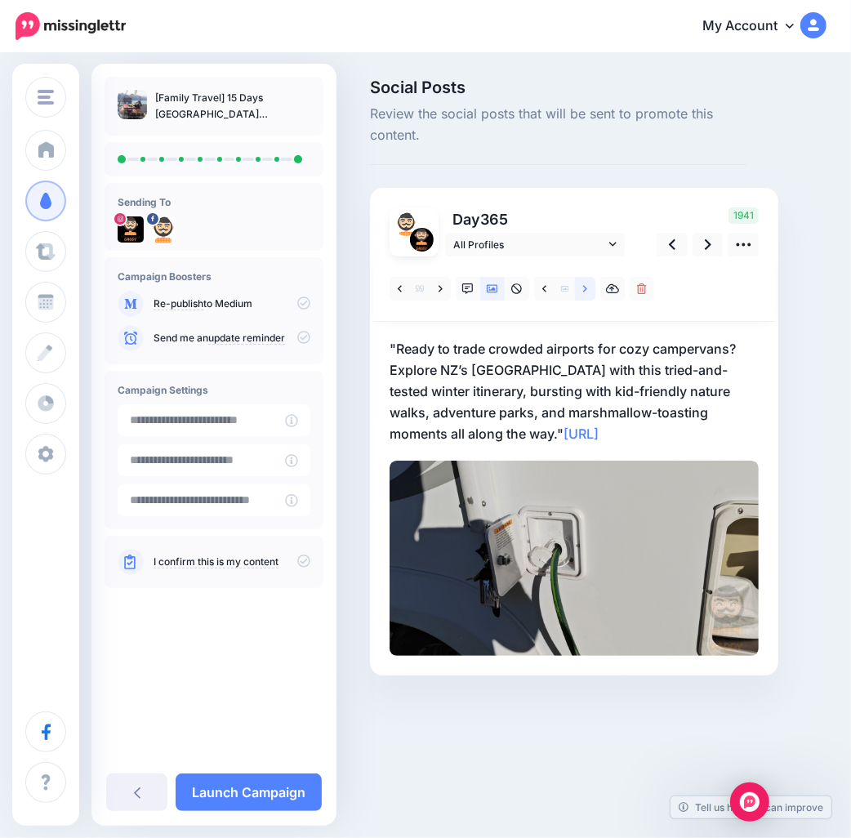
click at [586, 288] on icon at bounding box center [585, 288] width 4 height 7
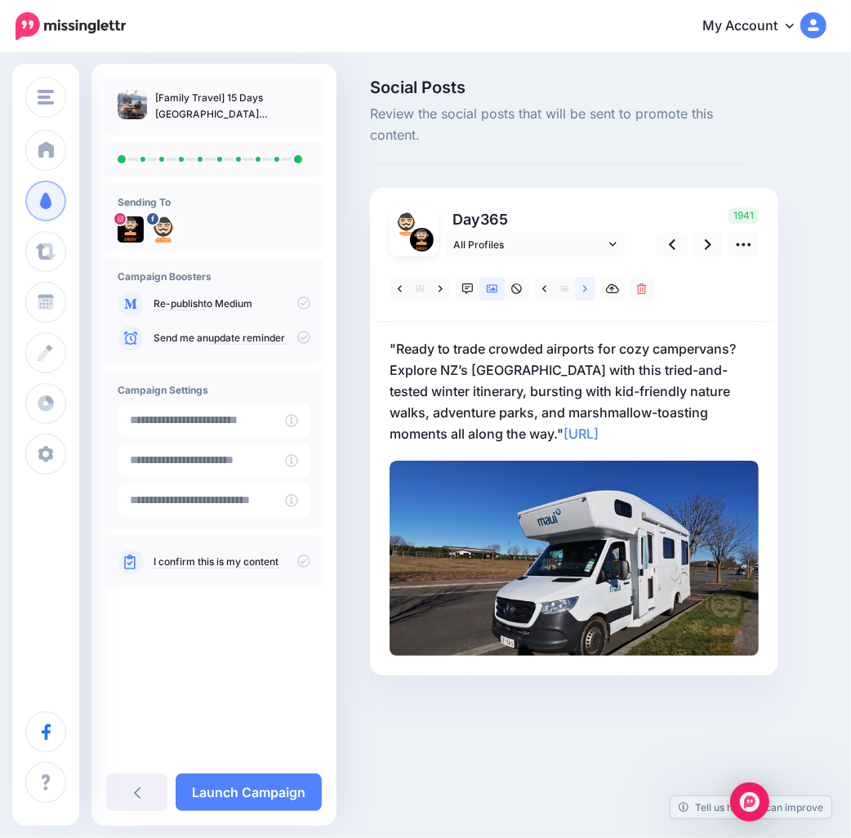
click at [586, 289] on icon at bounding box center [585, 288] width 4 height 7
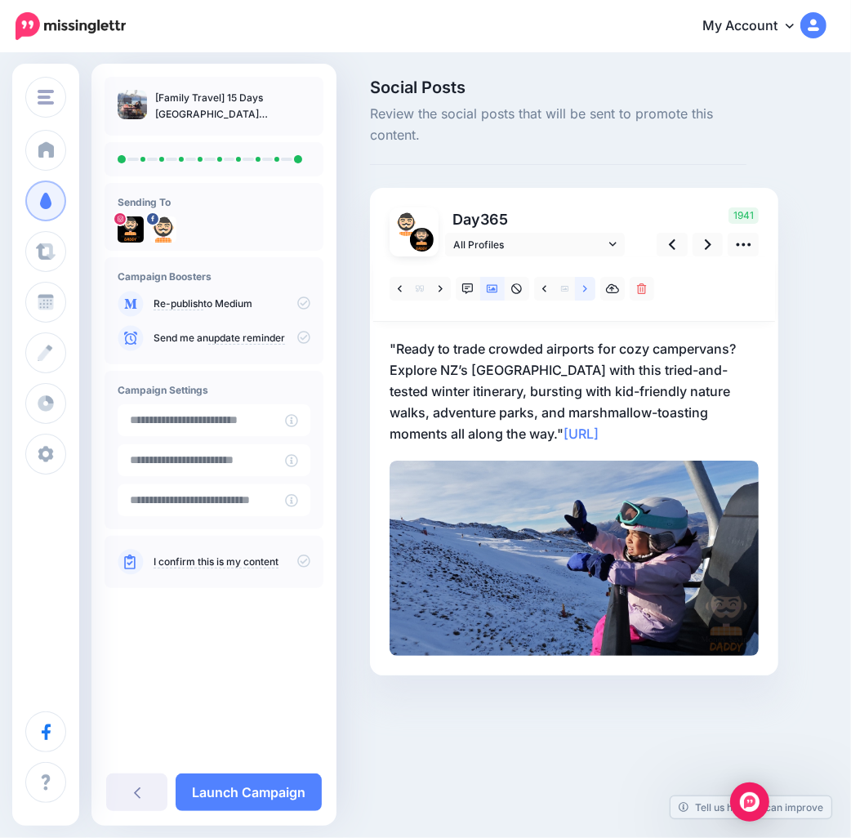
click at [585, 291] on icon at bounding box center [585, 289] width 4 height 11
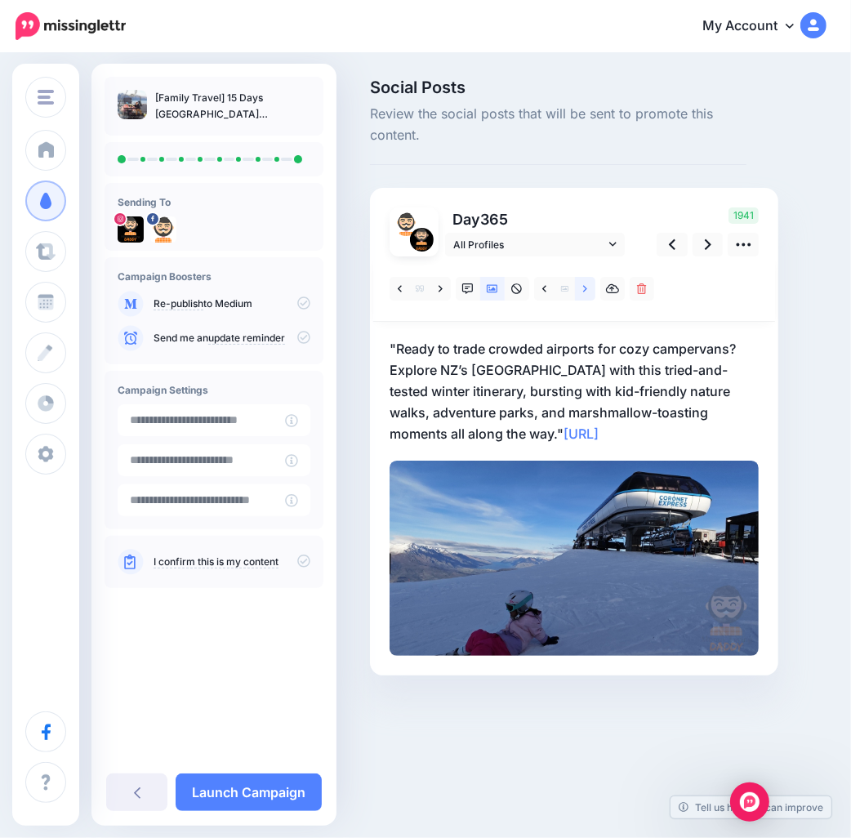
click at [585, 291] on icon at bounding box center [585, 289] width 4 height 11
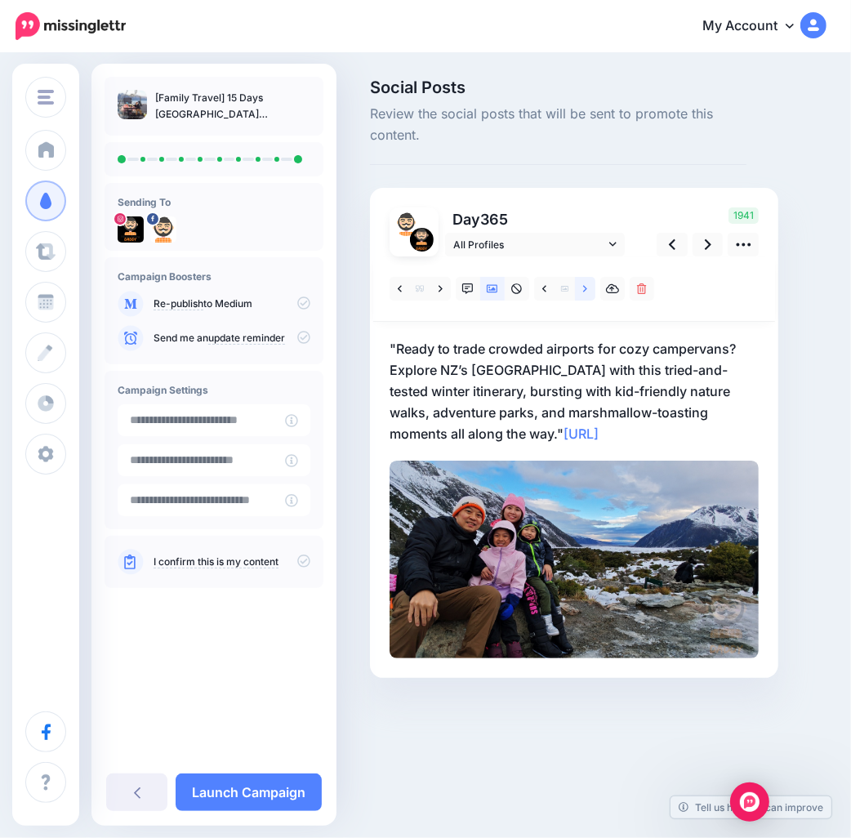
click at [585, 290] on icon at bounding box center [585, 288] width 4 height 7
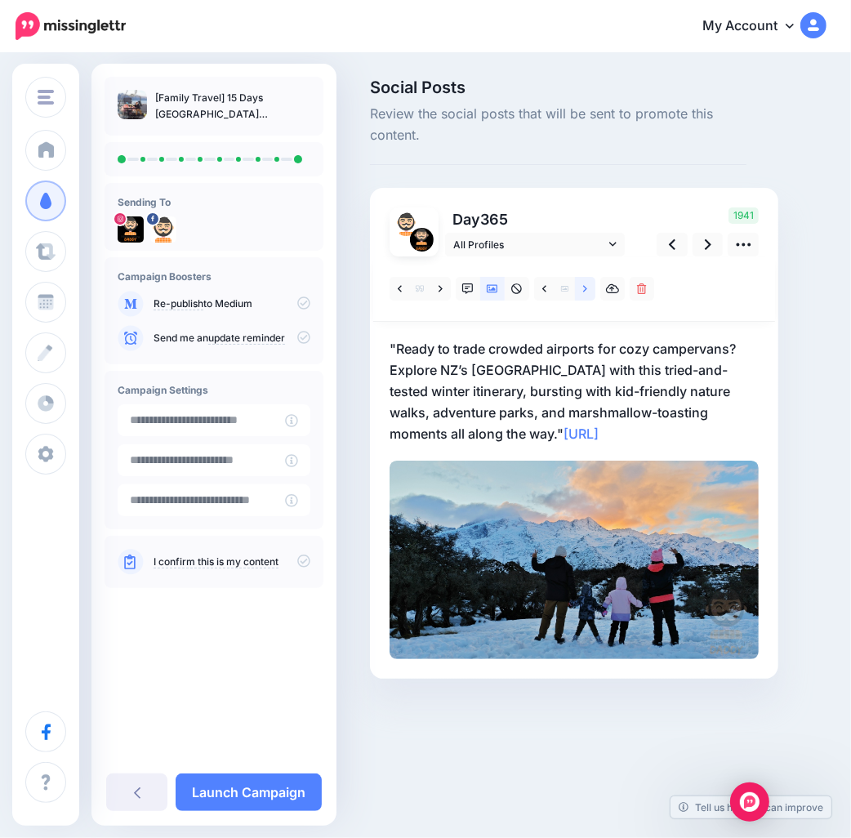
click at [582, 289] on link at bounding box center [585, 289] width 20 height 24
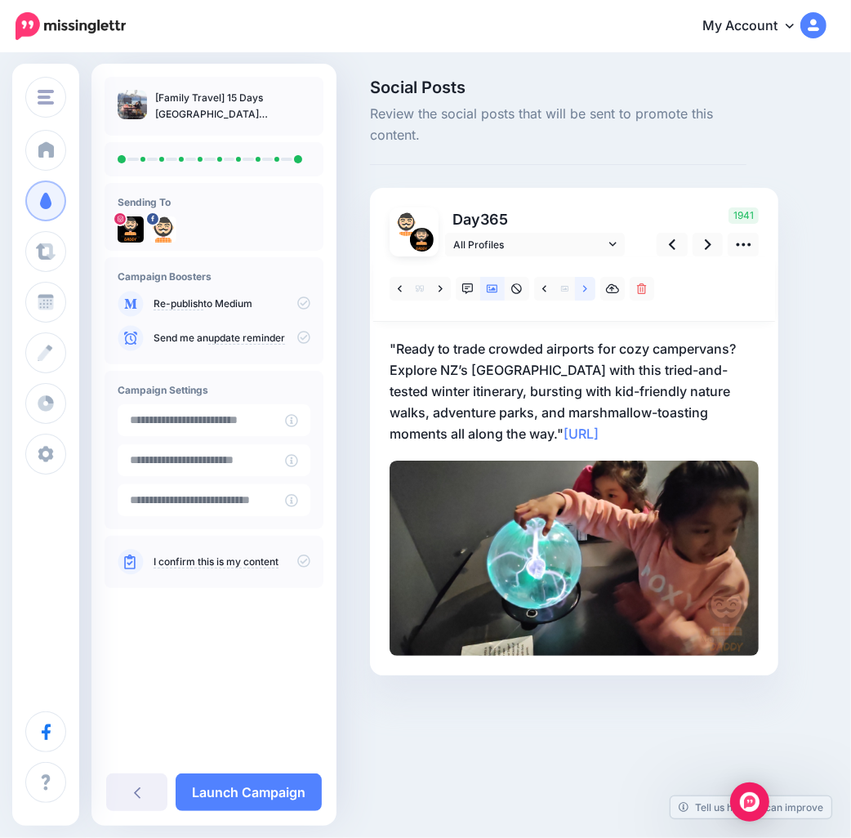
click at [582, 289] on link at bounding box center [585, 289] width 20 height 24
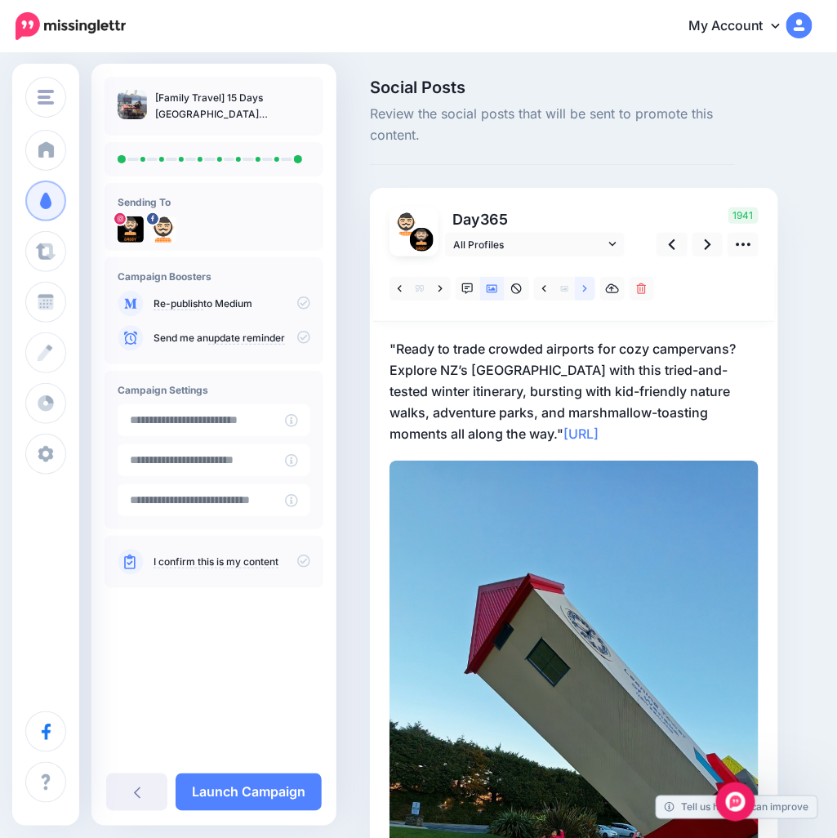
click at [582, 289] on link at bounding box center [585, 289] width 20 height 24
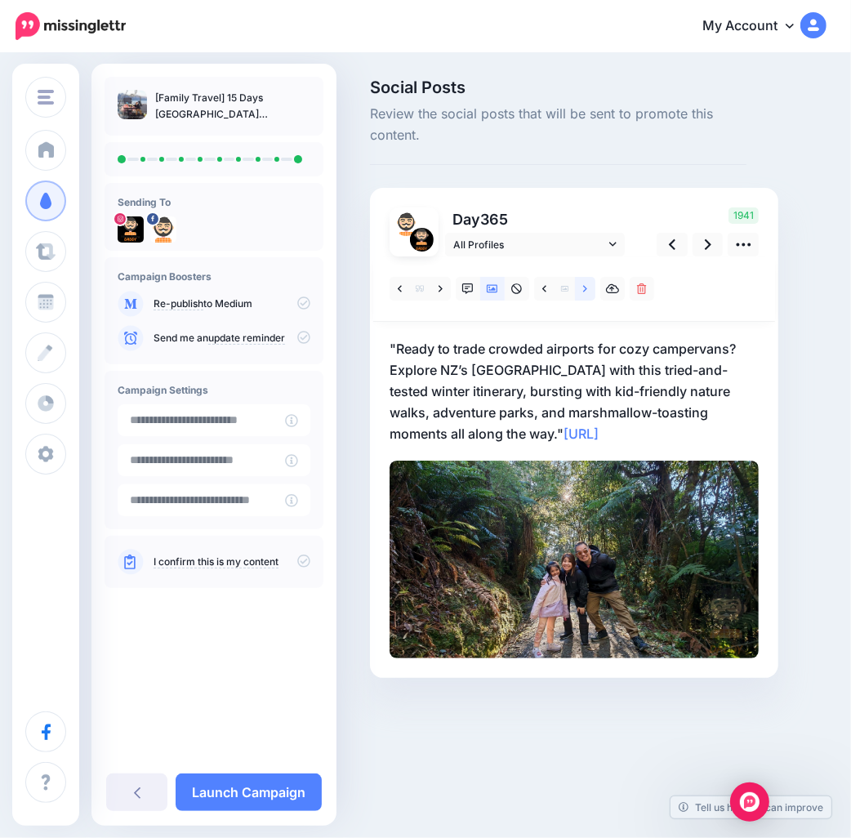
click at [582, 289] on link at bounding box center [585, 289] width 20 height 24
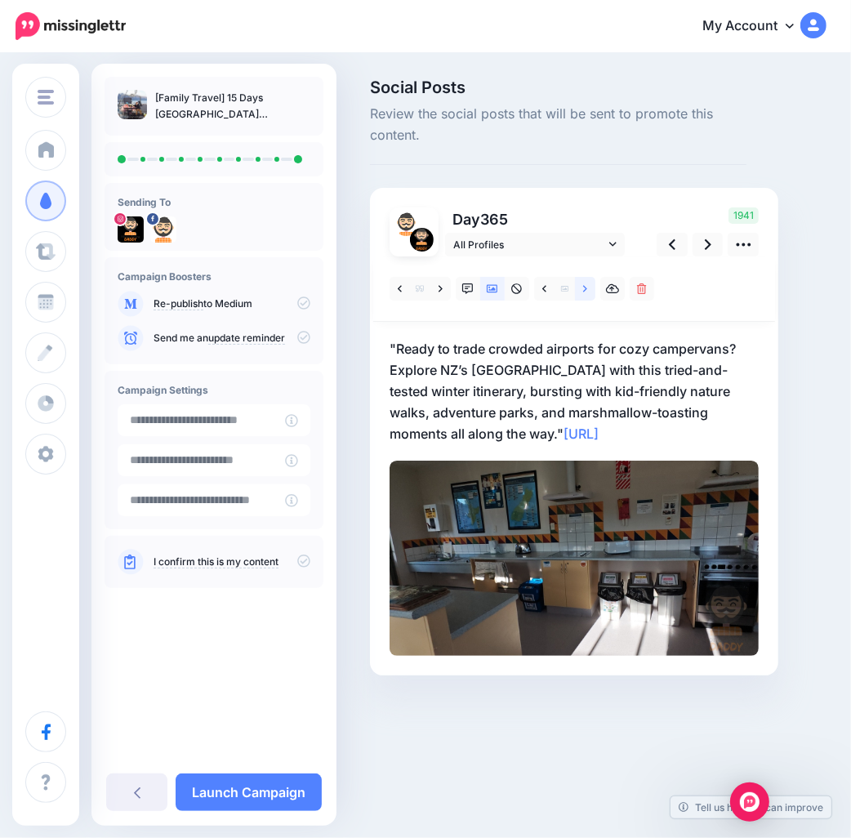
click at [582, 290] on link at bounding box center [585, 289] width 20 height 24
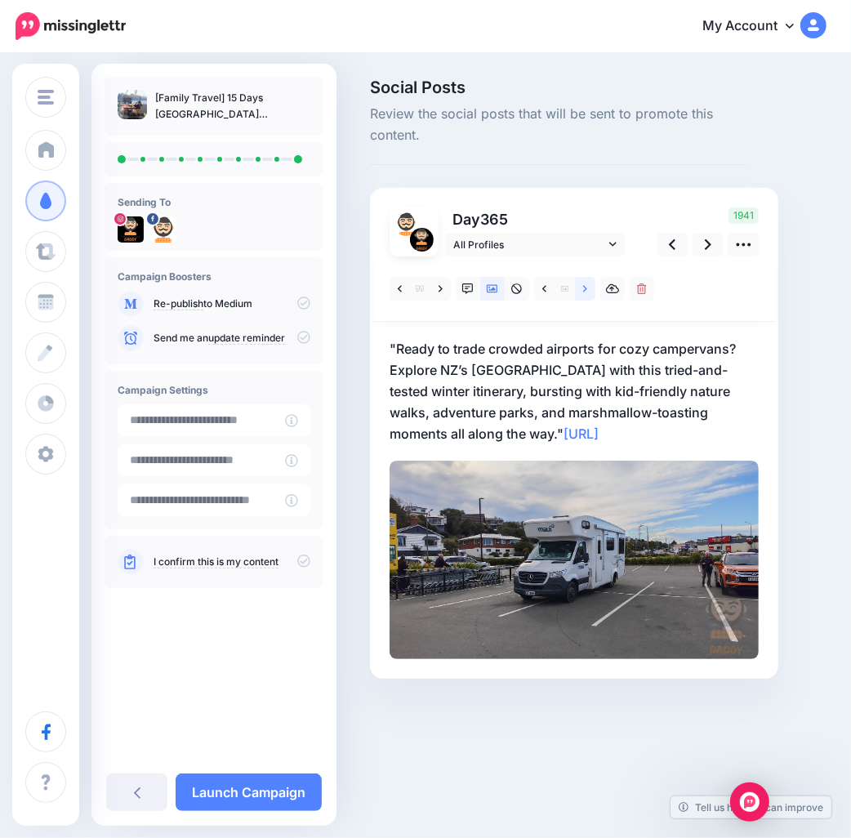
click at [582, 290] on link at bounding box center [585, 289] width 20 height 24
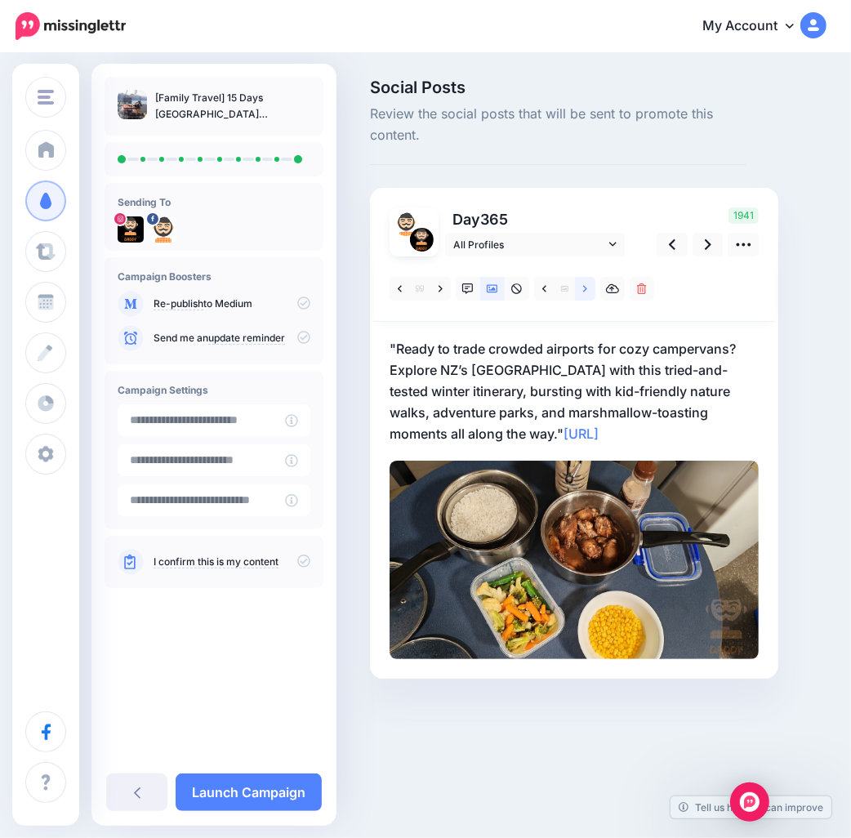
click at [582, 290] on link at bounding box center [585, 289] width 20 height 24
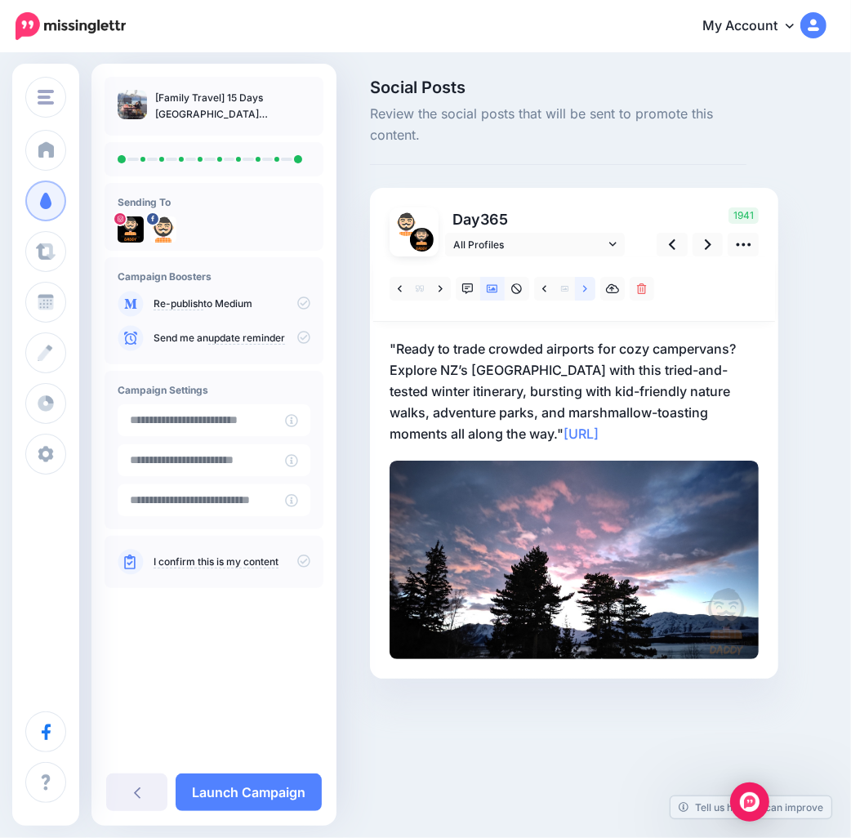
click at [582, 290] on link at bounding box center [585, 289] width 20 height 24
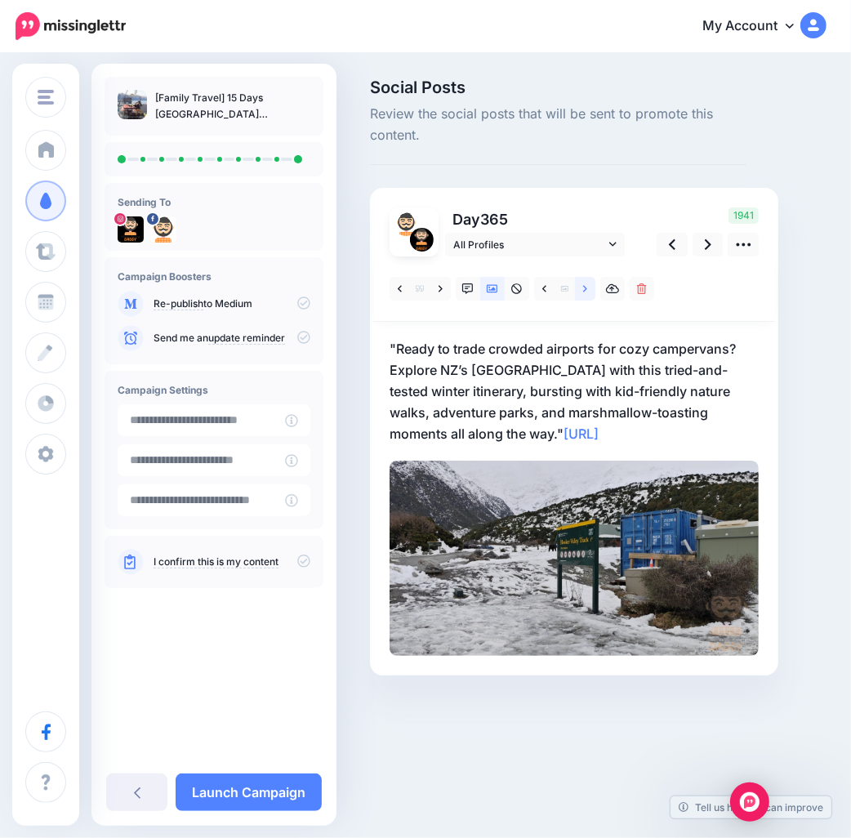
click at [582, 290] on link at bounding box center [585, 289] width 20 height 24
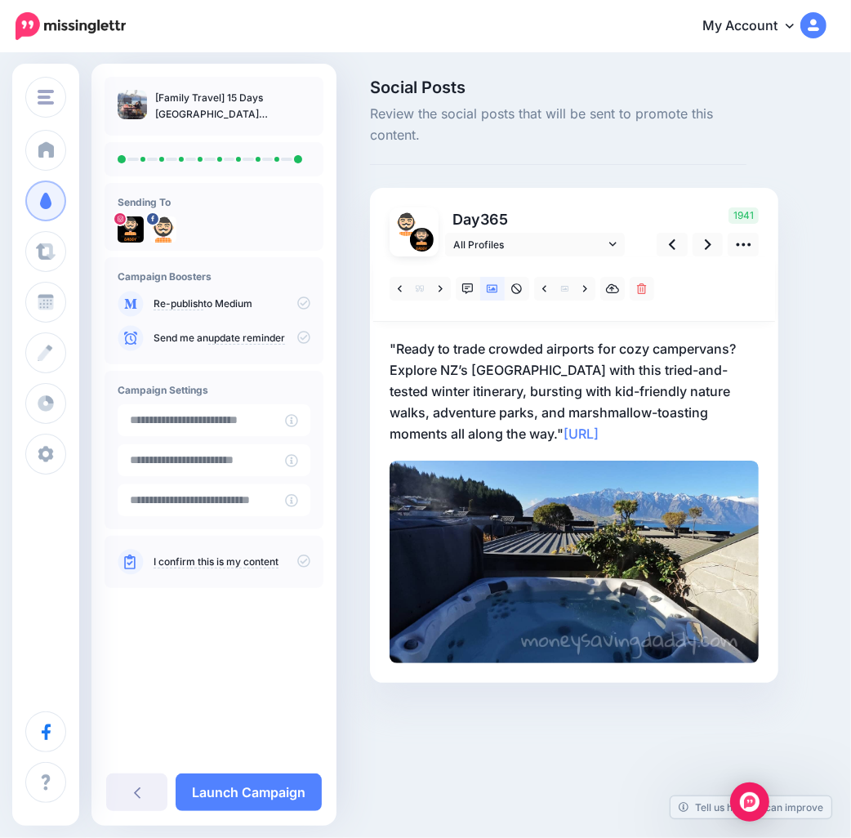
click at [441, 380] on p ""Ready to trade crowded airports for cozy campervans? Explore NZ’s South Island…" at bounding box center [574, 391] width 369 height 106
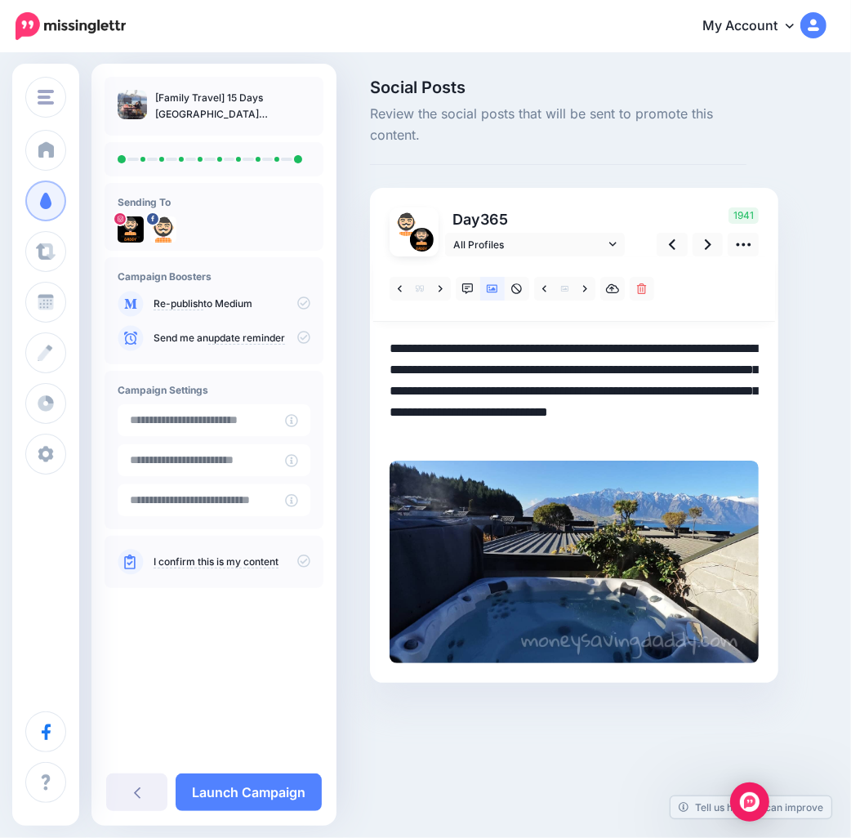
drag, startPoint x: 389, startPoint y: 346, endPoint x: 488, endPoint y: 446, distance: 140.4
click at [488, 446] on div at bounding box center [574, 460] width 369 height 407
paste textarea "**********"
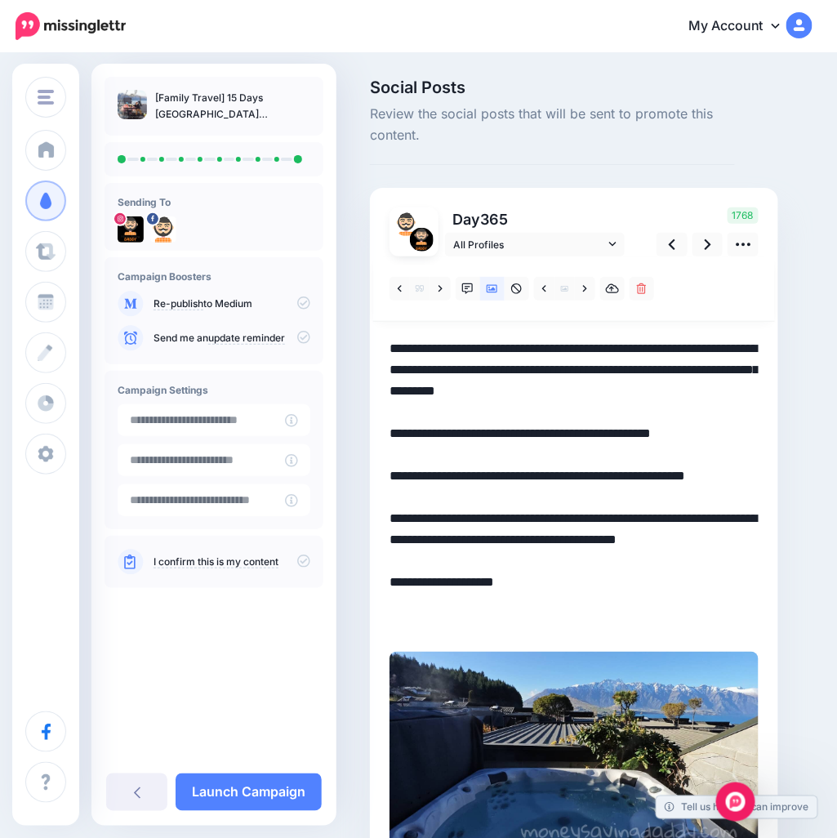
drag, startPoint x: 798, startPoint y: 464, endPoint x: 782, endPoint y: 461, distance: 16.7
click at [797, 464] on div "Social Posts Review the social posts that will be sent to promote this content.…" at bounding box center [591, 501] width 467 height 844
click at [586, 348] on textarea "**********" at bounding box center [574, 486] width 369 height 297
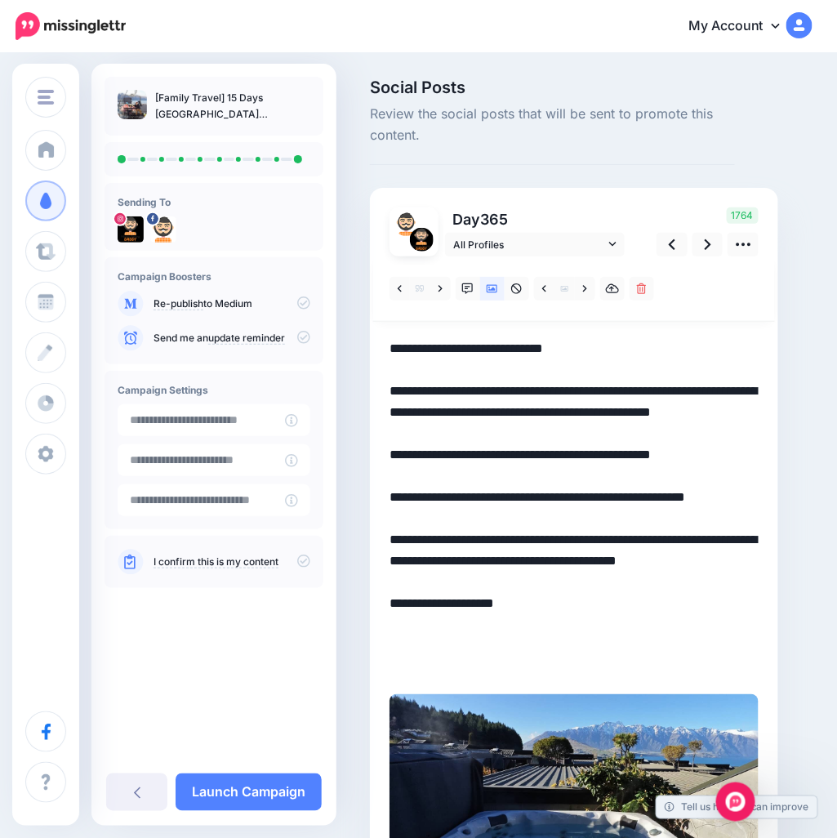
click at [583, 395] on textarea "**********" at bounding box center [574, 508] width 369 height 340
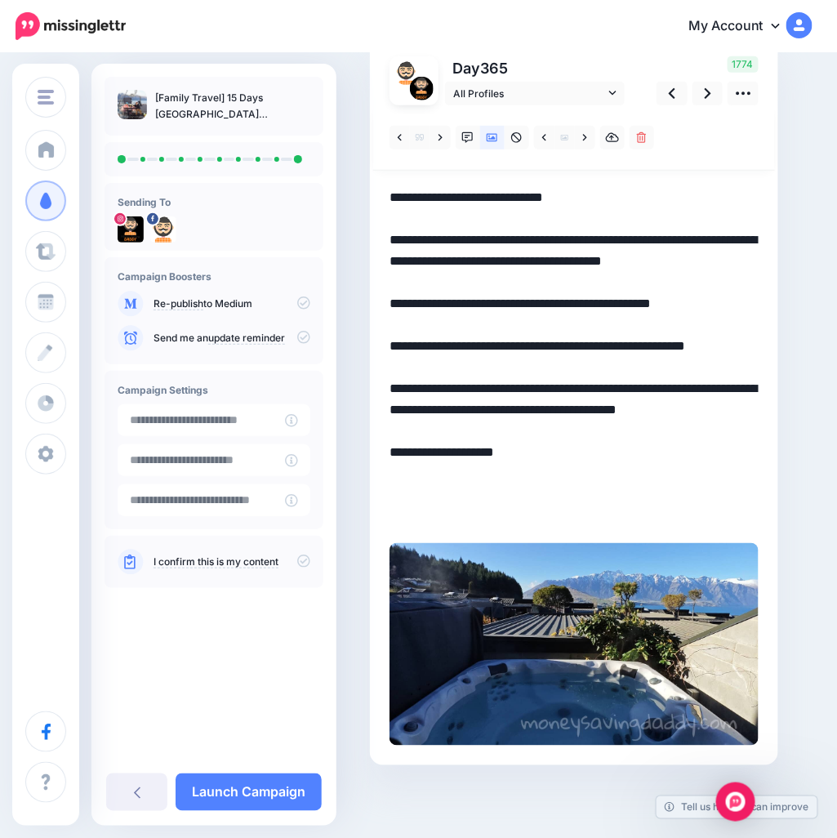
click at [407, 357] on textarea "**********" at bounding box center [574, 357] width 369 height 340
click at [409, 368] on textarea "**********" at bounding box center [574, 357] width 369 height 340
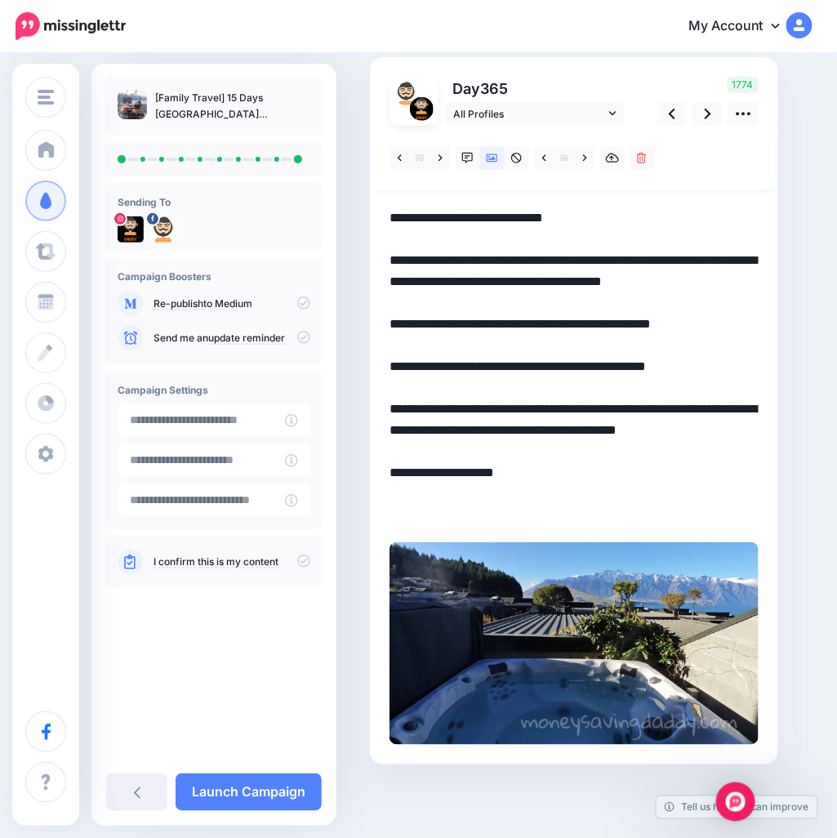
scroll to position [131, 0]
type textarea "**********"
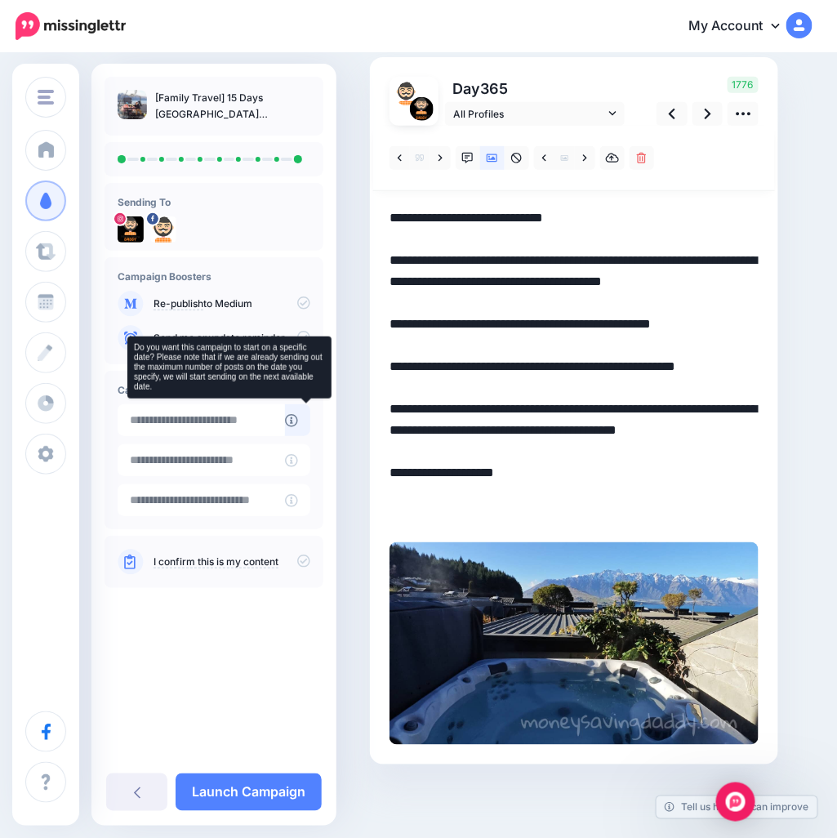
click at [298, 426] on icon at bounding box center [291, 420] width 13 height 13
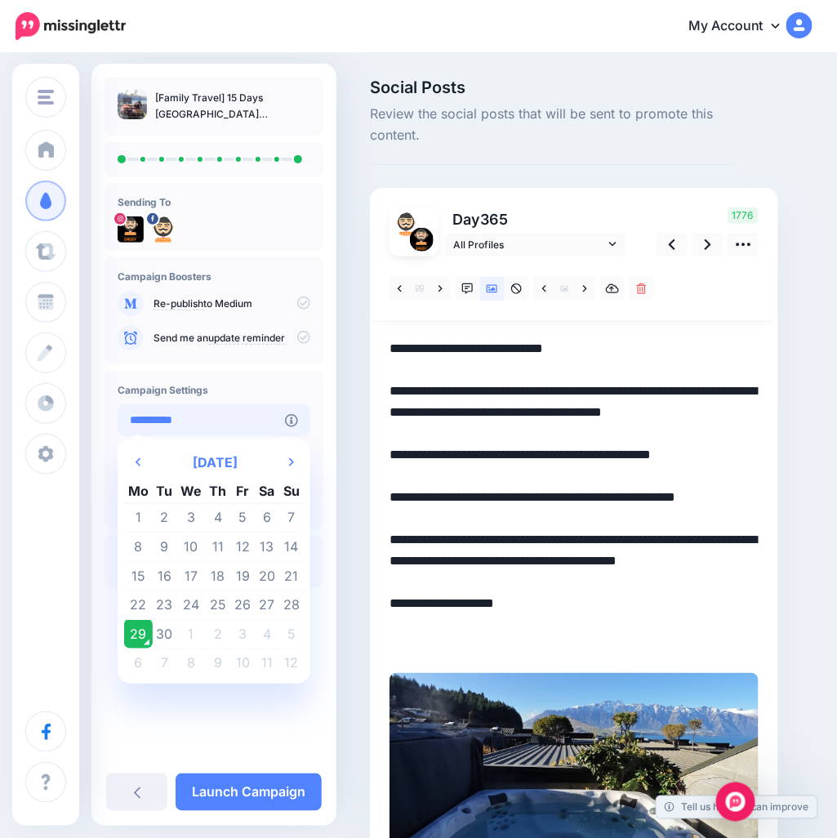
click at [252, 429] on input "**********" at bounding box center [201, 420] width 167 height 32
click at [293, 469] on th "Next Month" at bounding box center [291, 462] width 25 height 33
click at [141, 574] on td "13" at bounding box center [138, 575] width 29 height 29
type input "**********"
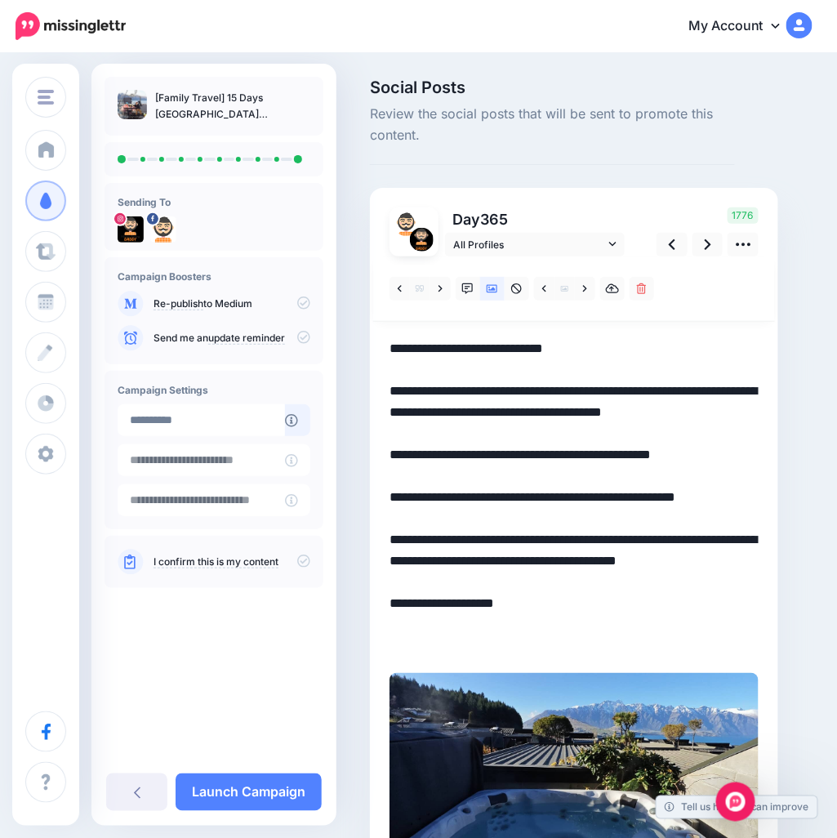
click at [297, 561] on icon at bounding box center [303, 561] width 13 height 13
click at [279, 797] on link "Launch Campaign" at bounding box center [249, 793] width 146 height 38
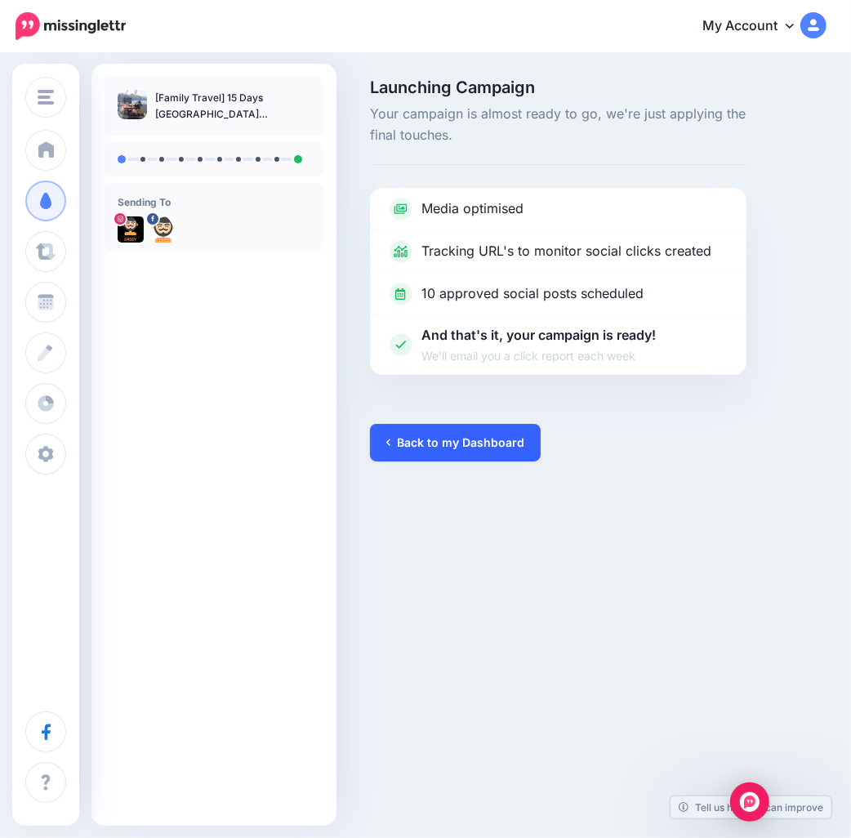
click at [418, 450] on link "Back to my Dashboard" at bounding box center [455, 443] width 171 height 38
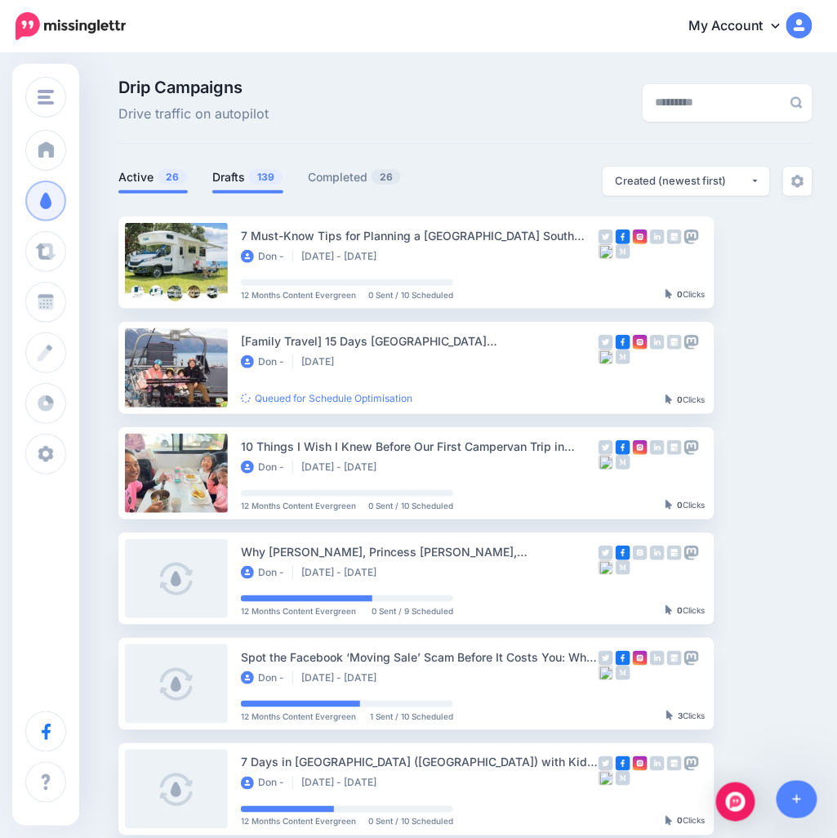
click at [243, 181] on link "Drafts 139" at bounding box center [247, 177] width 71 height 20
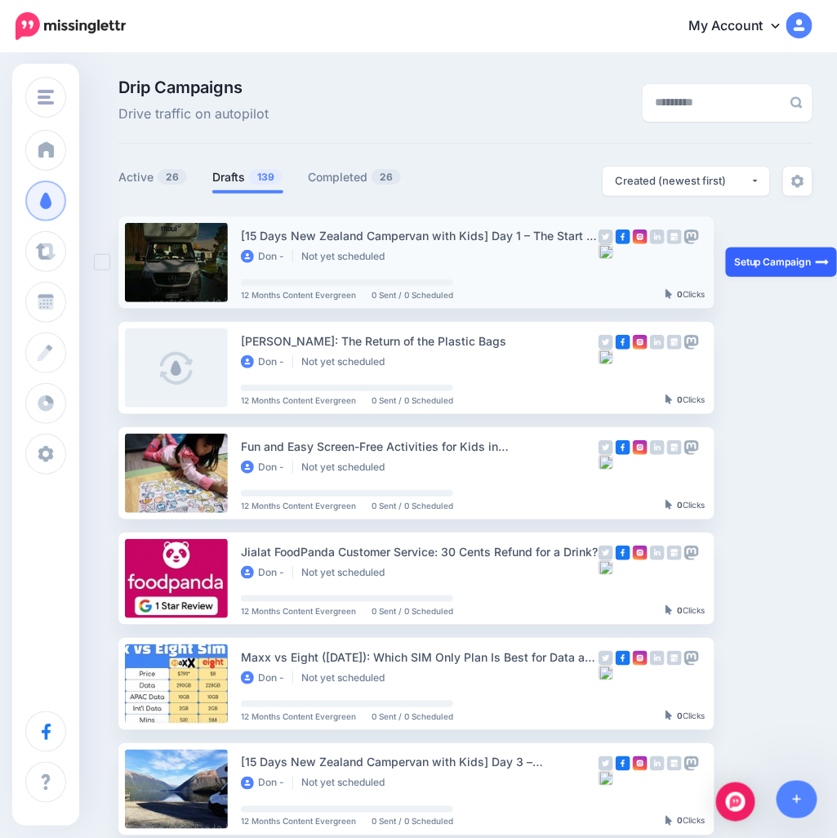
click at [766, 260] on link "Setup Campaign" at bounding box center [781, 262] width 111 height 29
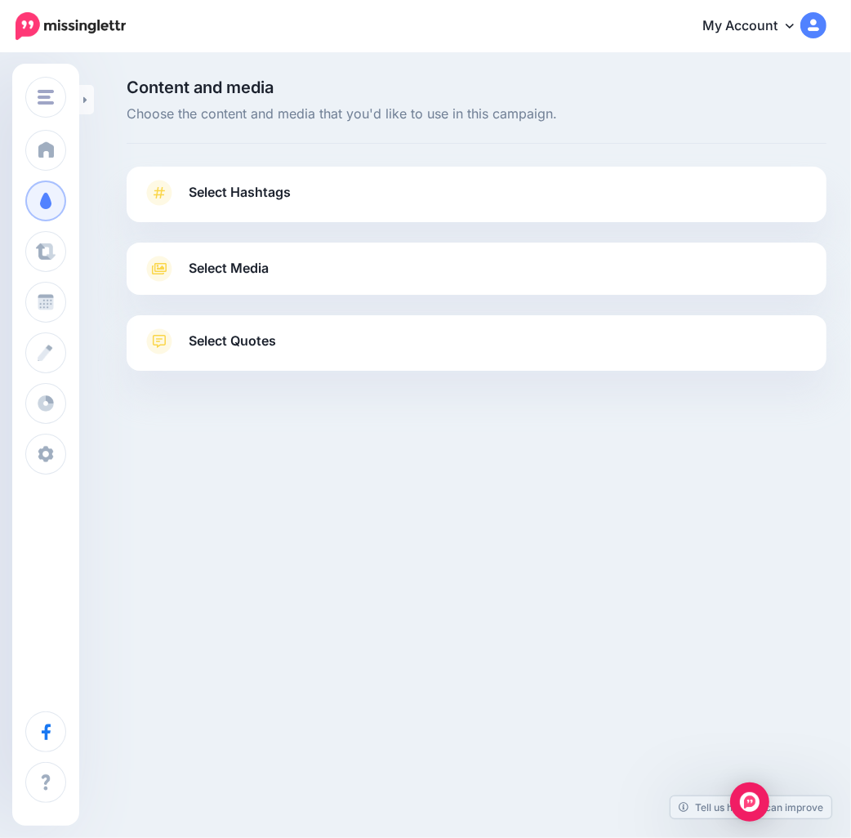
click at [307, 192] on link "Select Hashtags" at bounding box center [477, 201] width 668 height 42
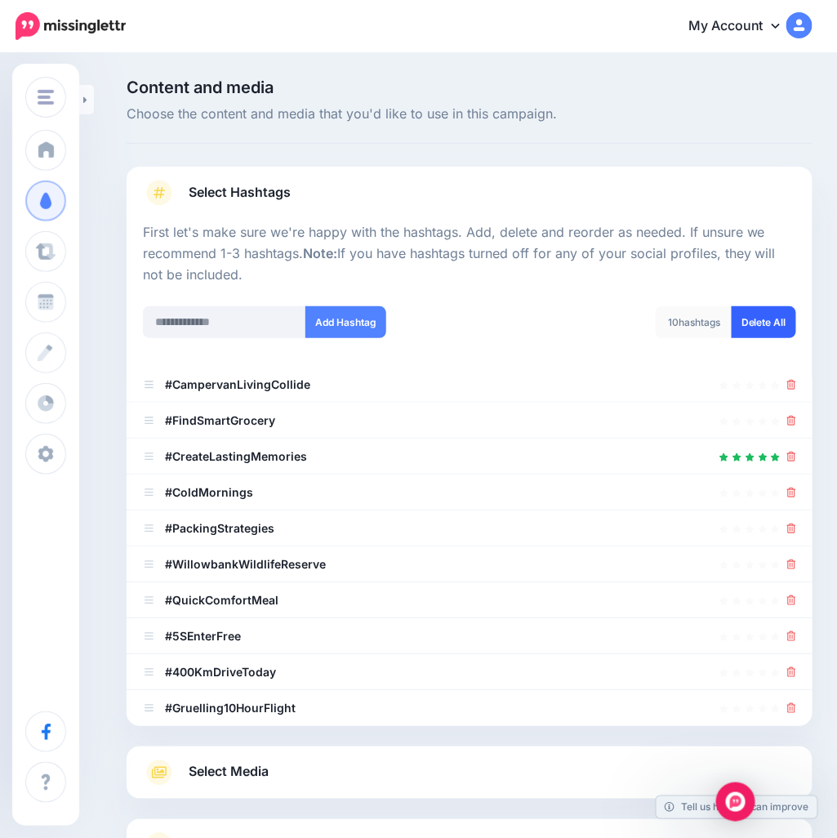
click at [789, 323] on link "Delete All" at bounding box center [764, 322] width 65 height 32
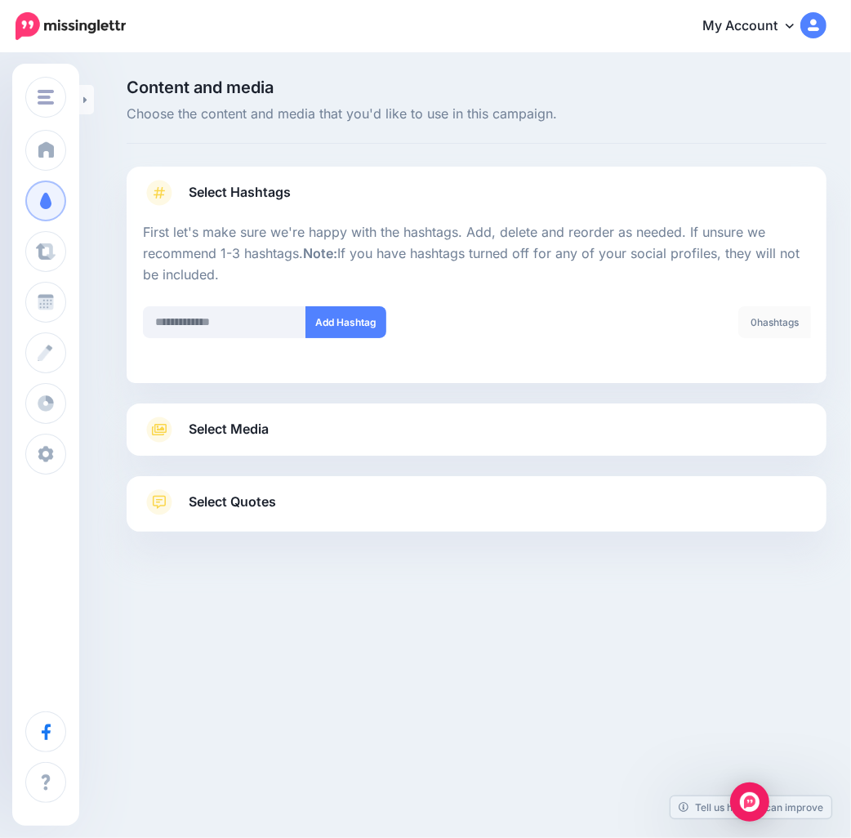
click at [610, 435] on link "Select Media" at bounding box center [477, 430] width 668 height 26
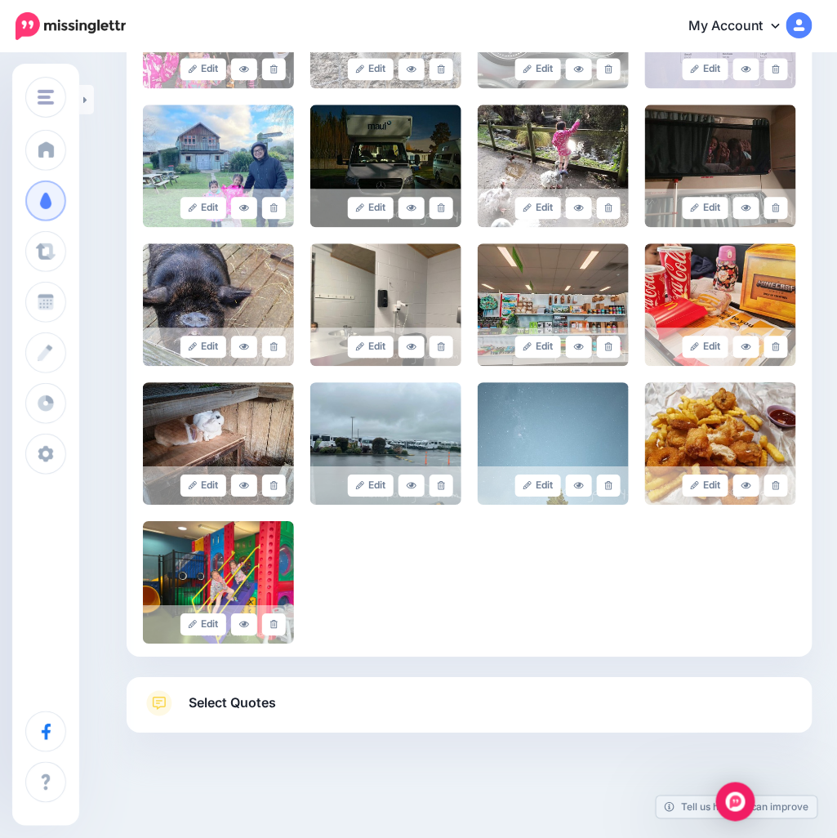
scroll to position [876, 0]
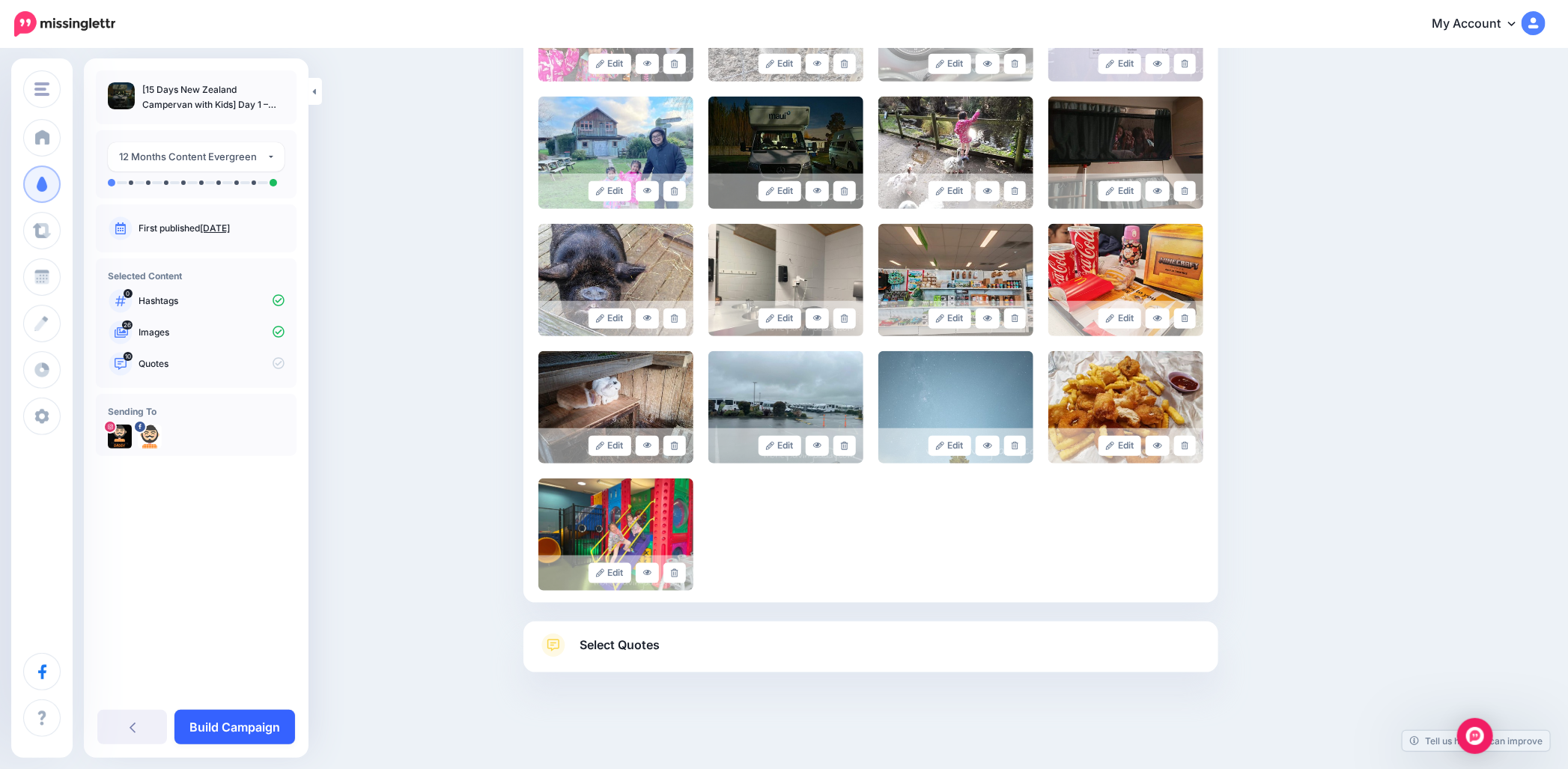
click at [236, 715] on link "Build Campaign" at bounding box center [235, 728] width 121 height 35
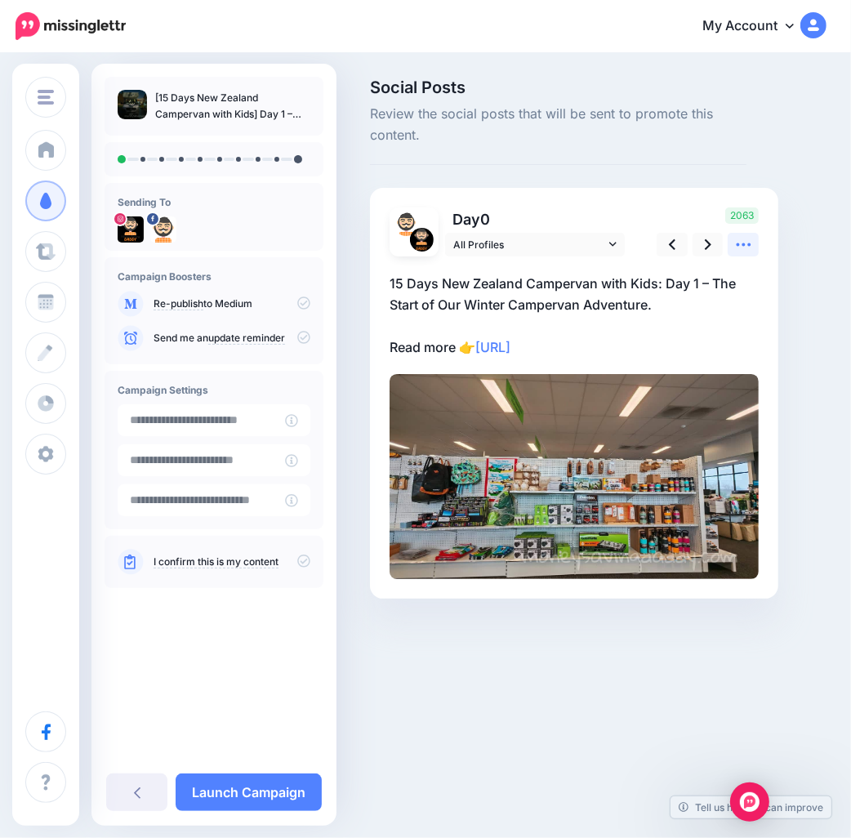
click at [729, 248] on link at bounding box center [743, 245] width 31 height 24
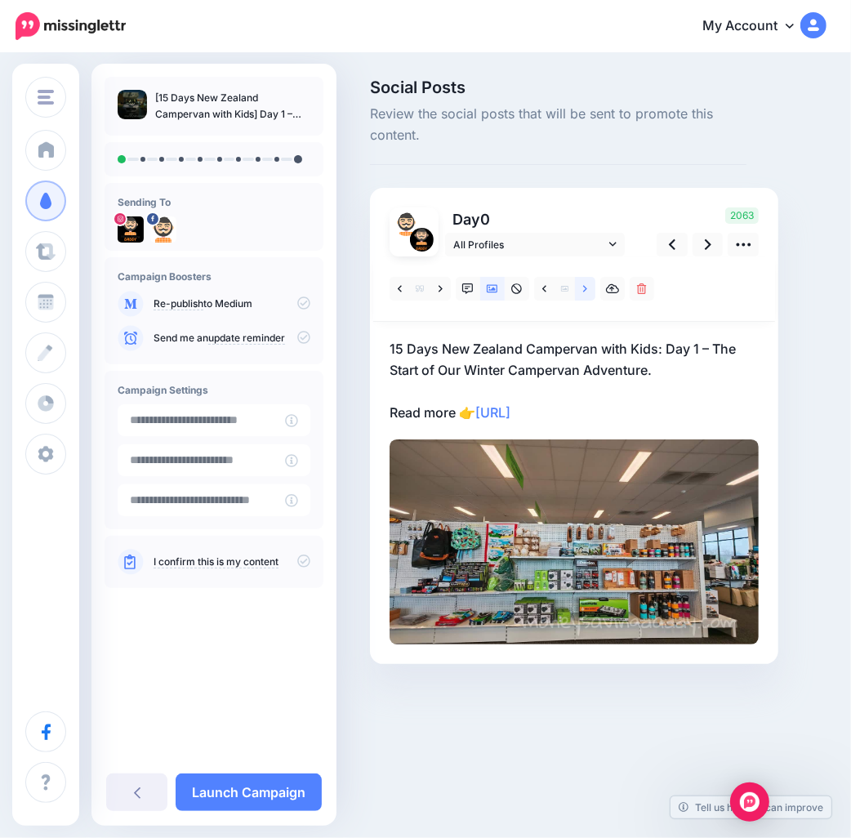
click at [583, 290] on icon at bounding box center [585, 289] width 4 height 11
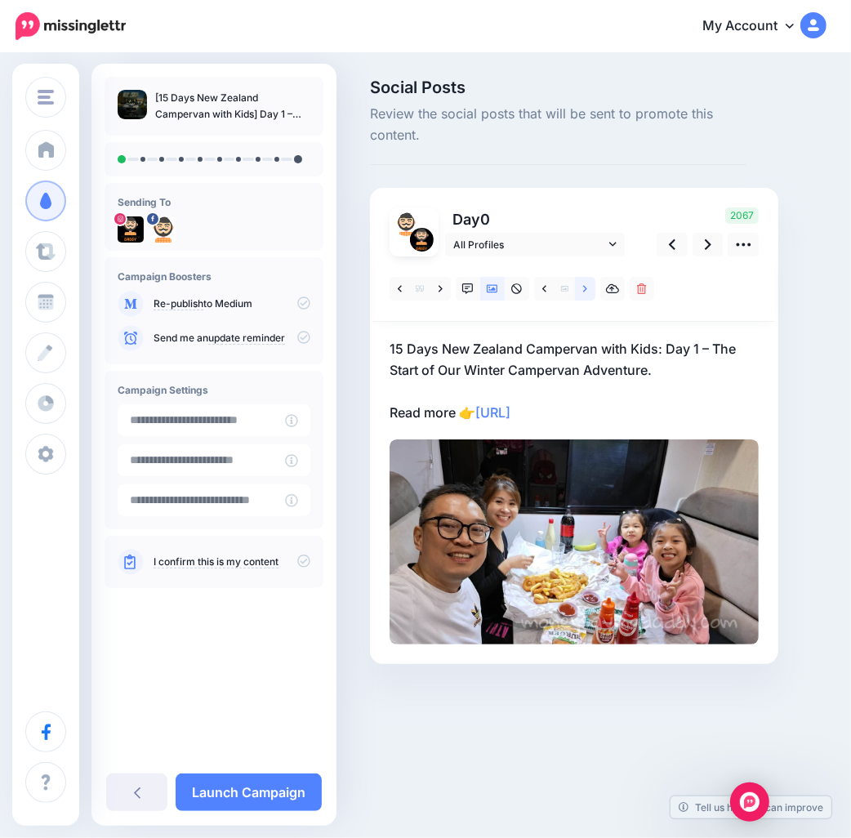
click at [575, 293] on link at bounding box center [585, 289] width 20 height 24
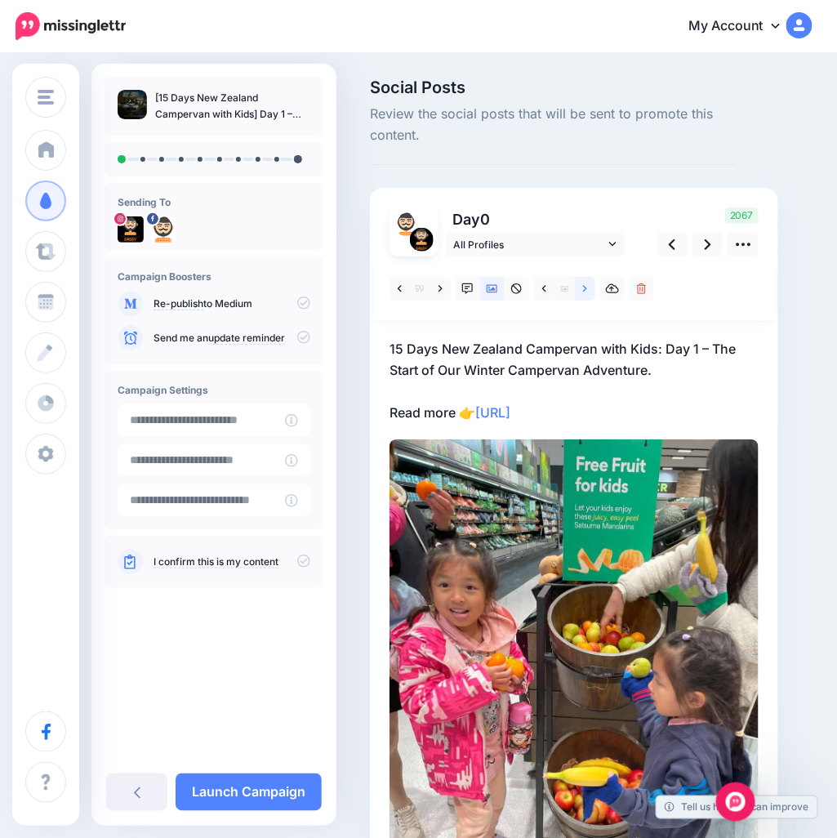
click at [578, 293] on link at bounding box center [585, 289] width 20 height 24
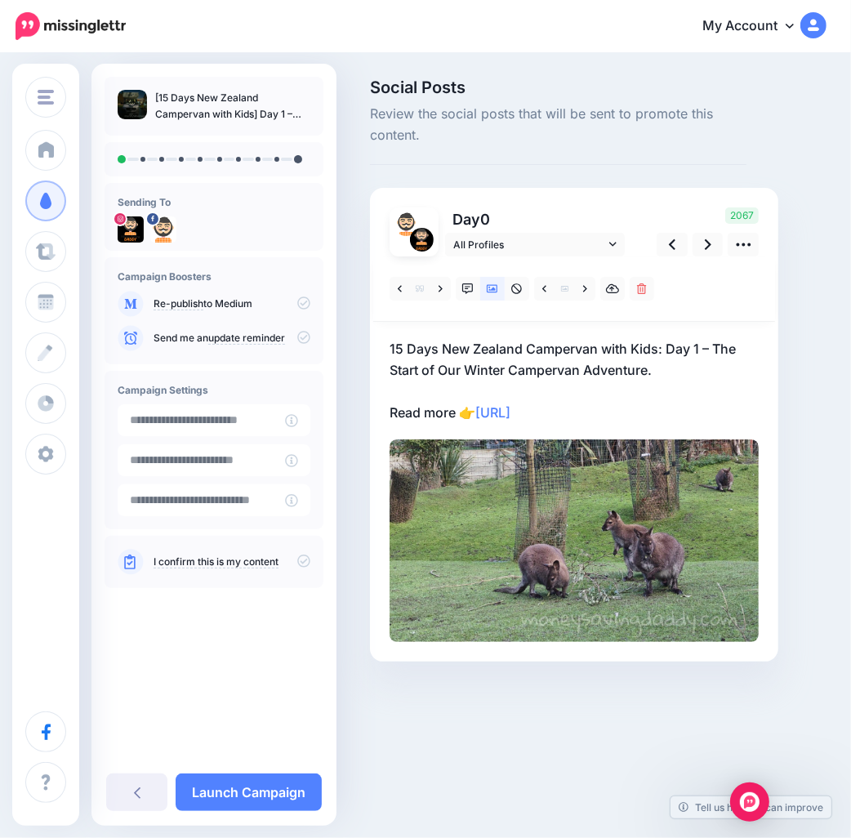
click at [648, 379] on p "15 Days New Zealand Campervan with Kids: Day 1 – The Start of Our Winter Camper…" at bounding box center [574, 380] width 369 height 85
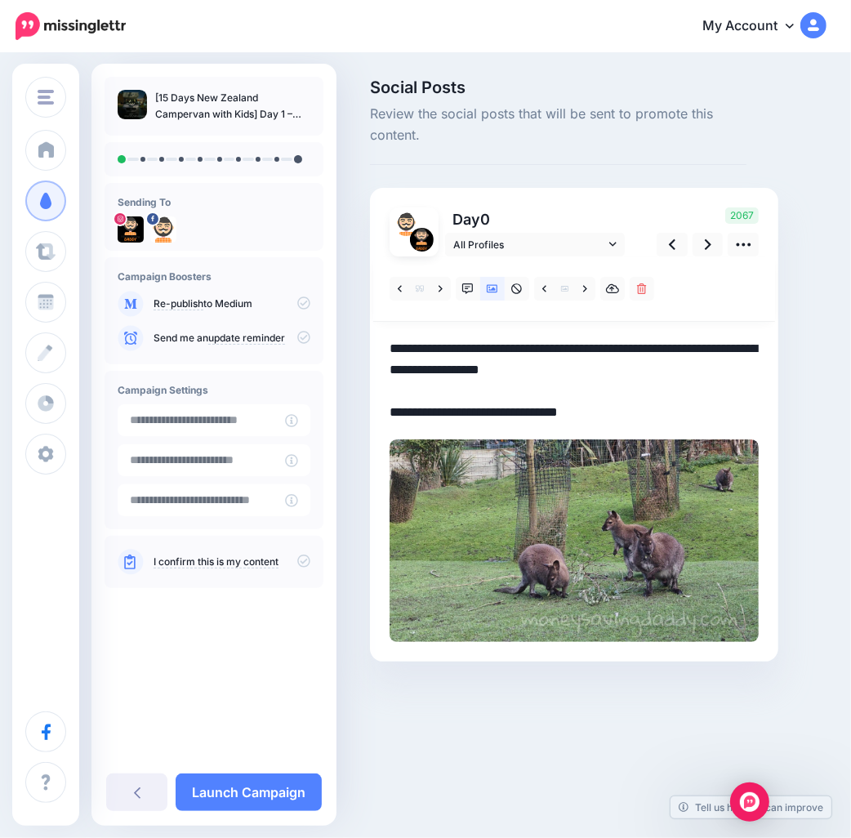
drag, startPoint x: 684, startPoint y: 373, endPoint x: 226, endPoint y: 335, distance: 459.2
click at [226, 335] on div "Money Saving Daddy Travelvoila. Money Saving Daddy Talent Acquisition Search Cu…" at bounding box center [425, 395] width 851 height 681
paste textarea "**********"
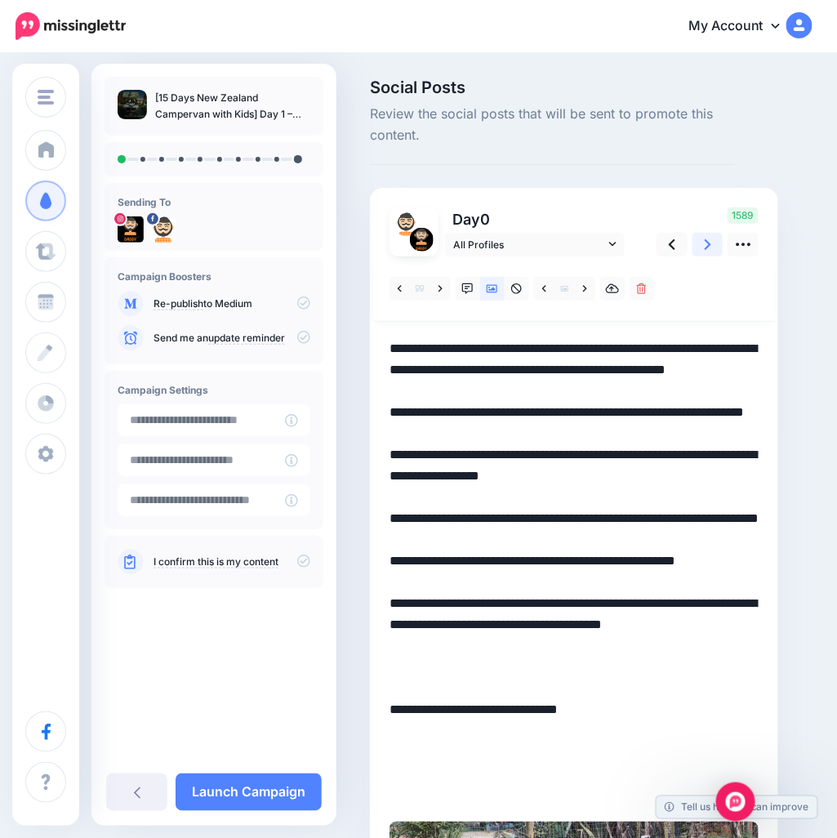
click at [707, 241] on icon at bounding box center [708, 244] width 7 height 11
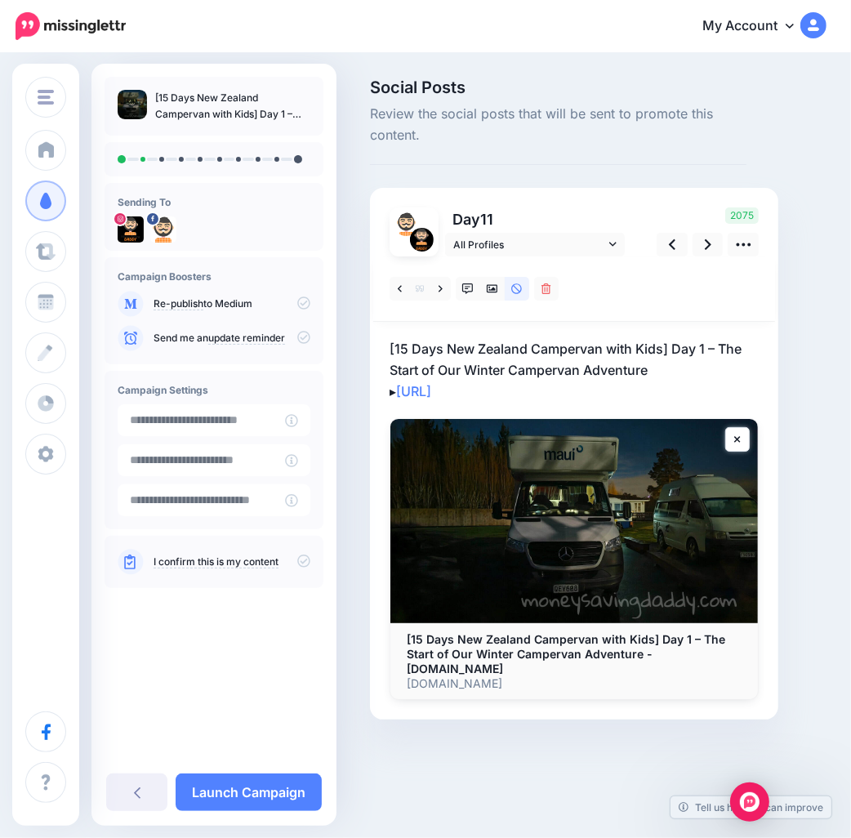
click at [673, 373] on p "[15 Days New Zealand Campervan with Kids] Day 1 – The Start of Our Winter Campe…" at bounding box center [574, 370] width 369 height 64
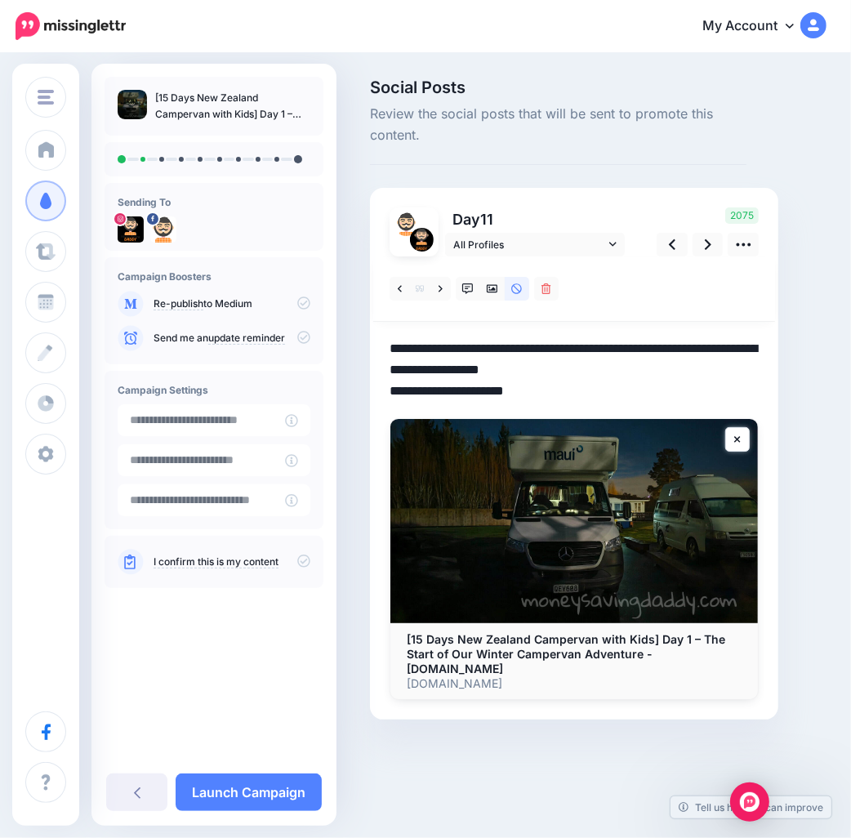
drag, startPoint x: 685, startPoint y: 369, endPoint x: 206, endPoint y: 333, distance: 480.2
click at [206, 333] on div "Money Saving Daddy Travelvoila. Money Saving Daddy Talent Acquisition Search Cu…" at bounding box center [425, 424] width 851 height 739
paste textarea "**********"
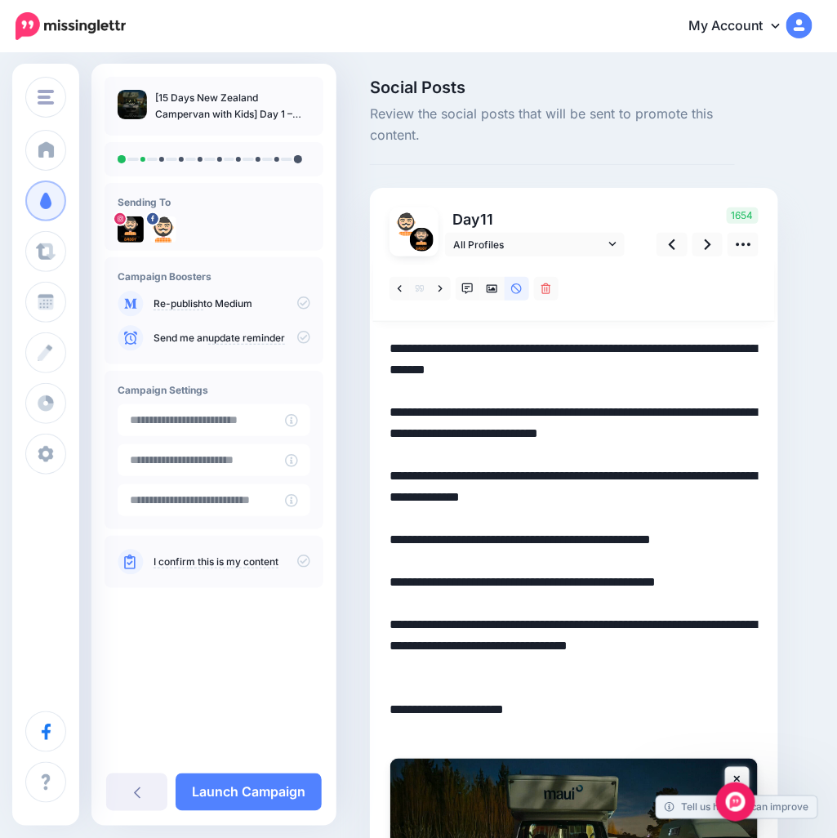
drag, startPoint x: 639, startPoint y: 600, endPoint x: 628, endPoint y: 603, distance: 11.9
click at [639, 600] on textarea "**********" at bounding box center [574, 540] width 369 height 404
drag, startPoint x: 603, startPoint y: 651, endPoint x: 184, endPoint y: 331, distance: 527.5
click at [184, 331] on div "Money Saving Daddy Travelvoila. Money Saving Daddy Talent Acquisition Search Cu…" at bounding box center [418, 594] width 837 height 1079
paste textarea "**********"
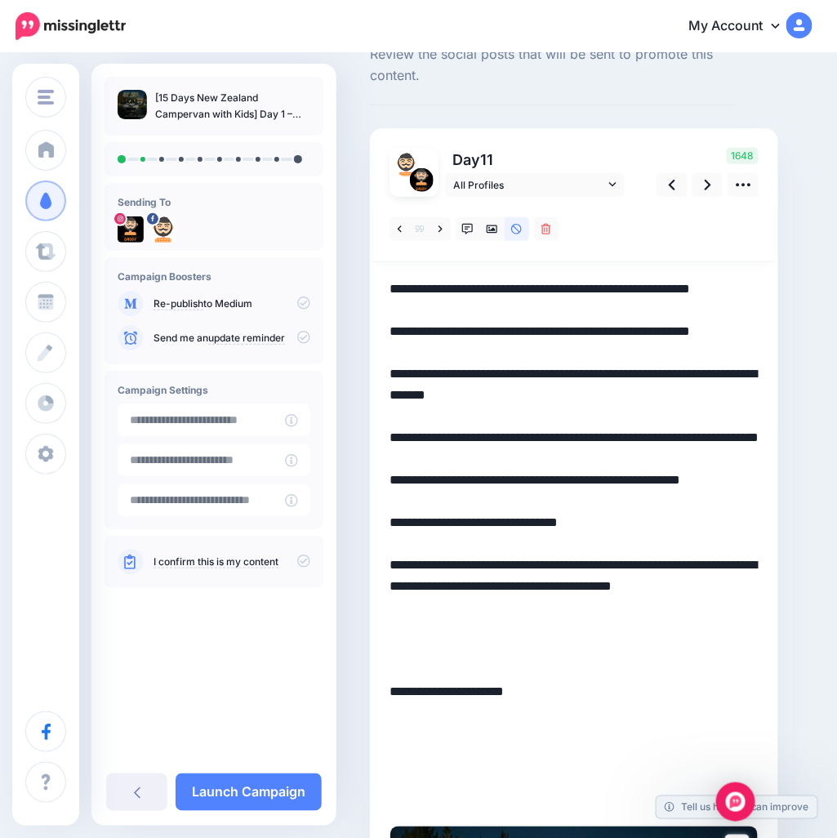
scroll to position [91, 0]
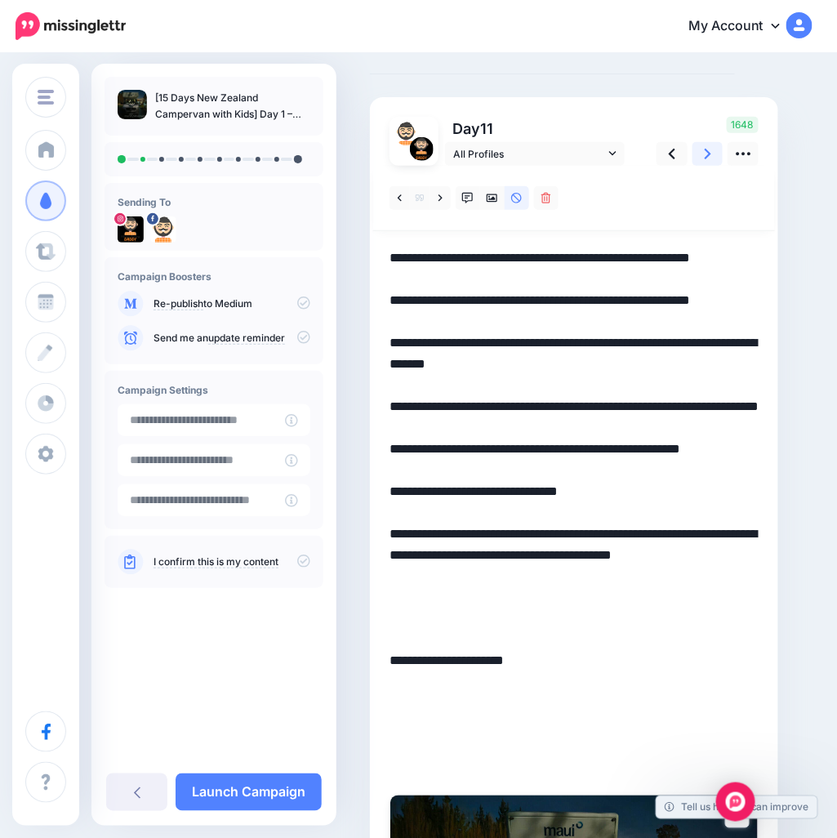
click at [706, 158] on icon at bounding box center [708, 154] width 7 height 11
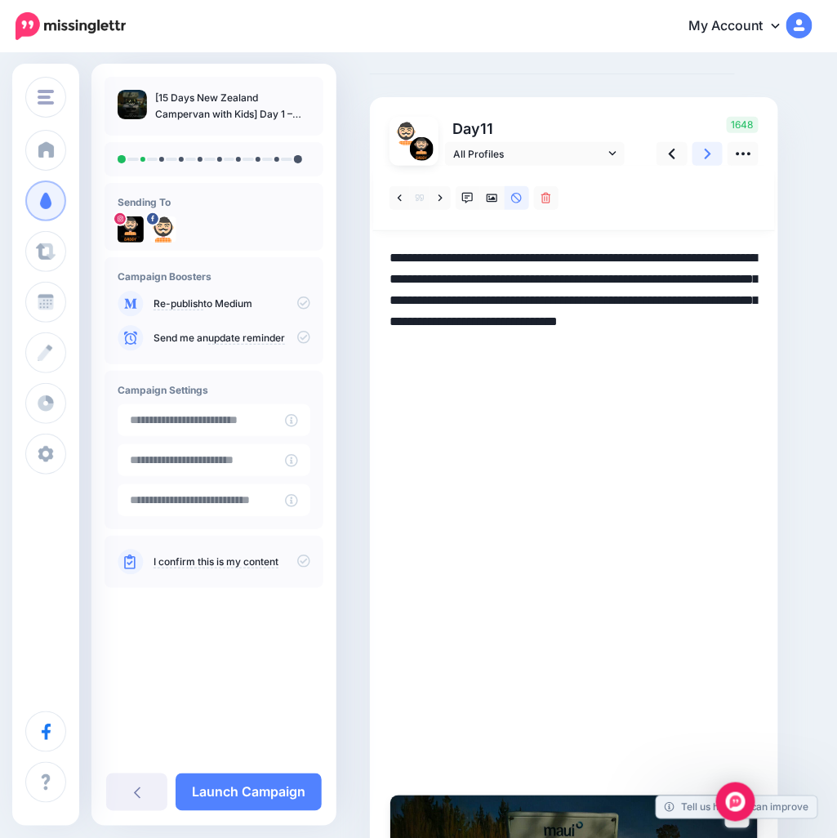
scroll to position [0, 0]
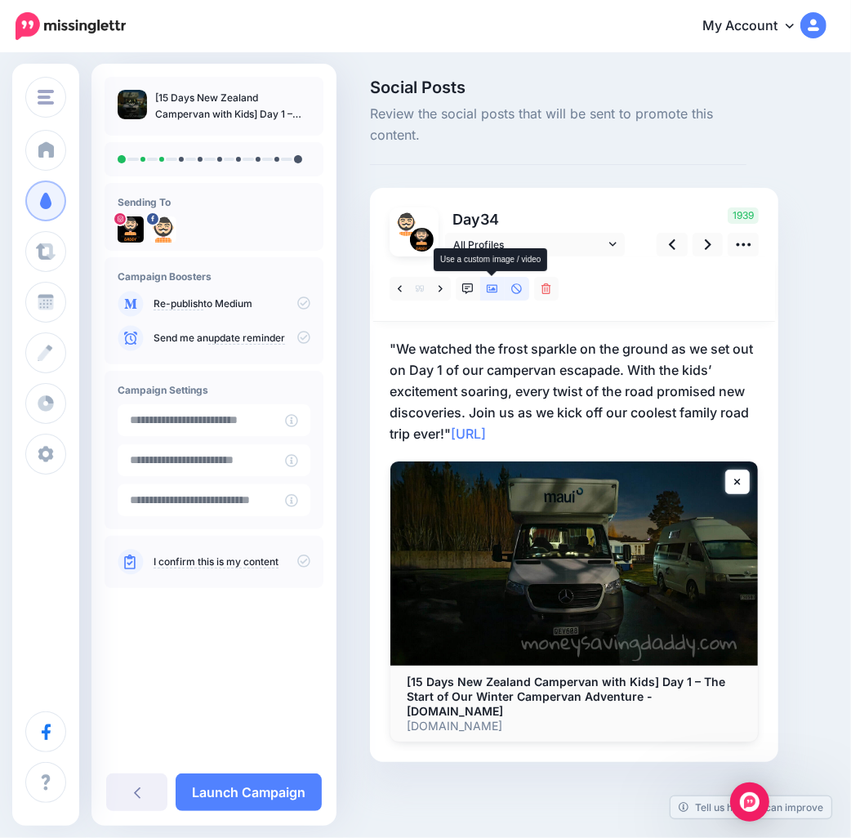
click at [487, 291] on icon at bounding box center [492, 288] width 11 height 8
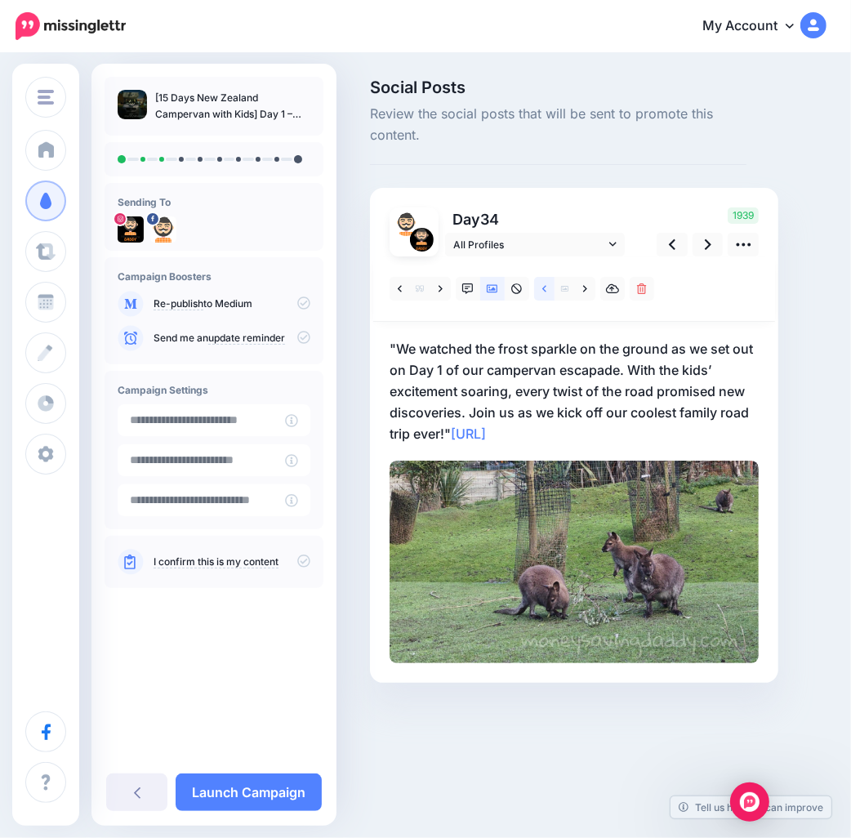
click at [539, 290] on link at bounding box center [544, 289] width 20 height 24
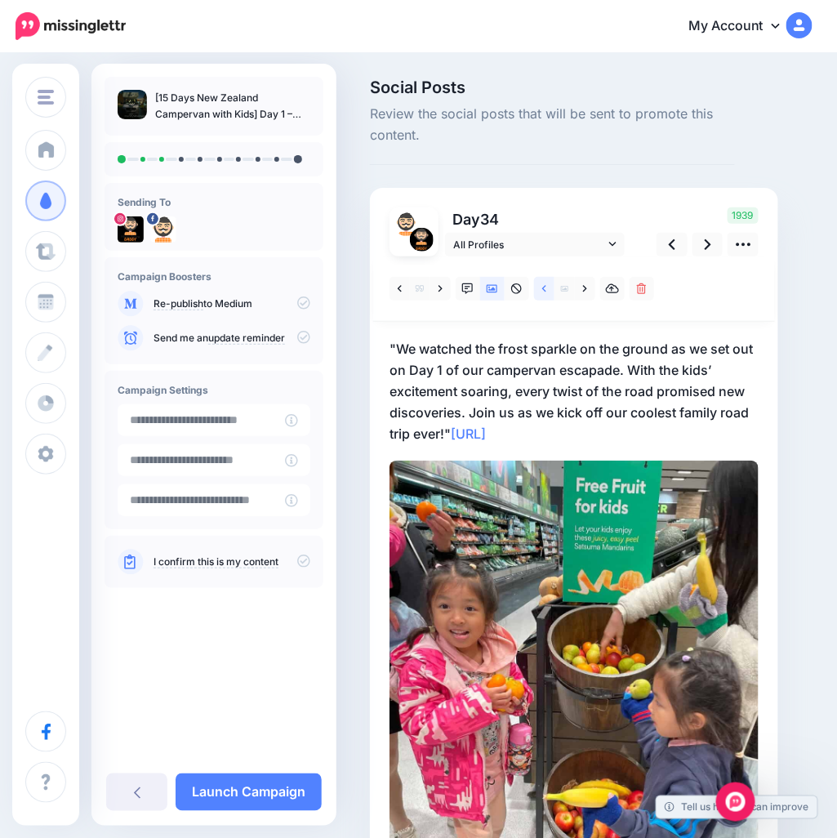
click at [539, 290] on link at bounding box center [544, 289] width 20 height 24
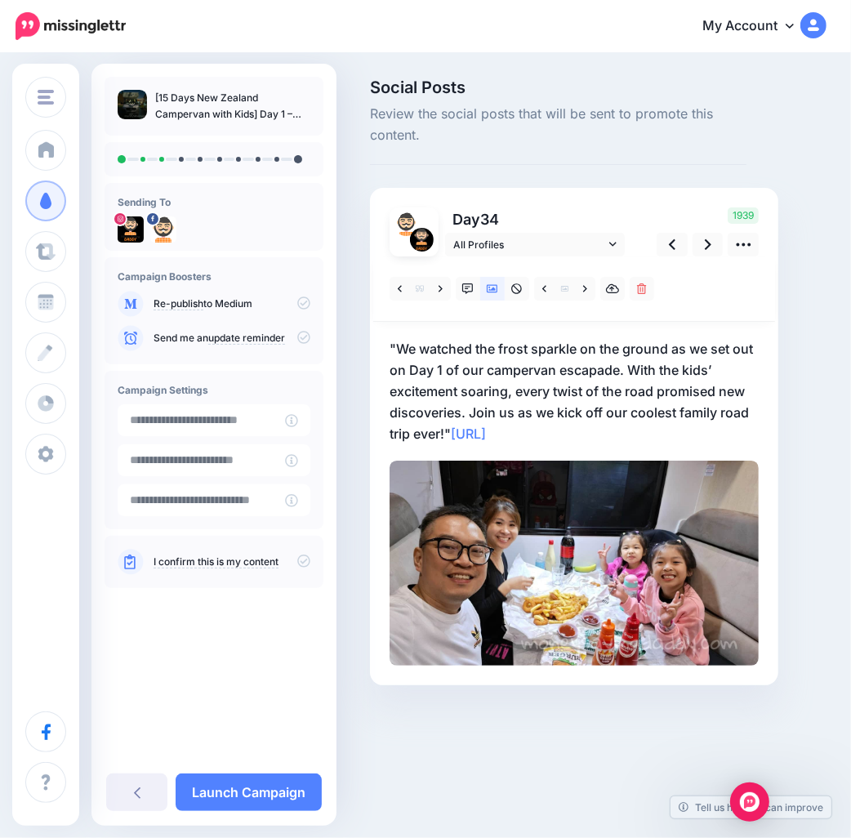
click at [451, 435] on p ""We watched the frost sparkle on the ground as we set out on Day 1 of our campe…" at bounding box center [574, 391] width 369 height 106
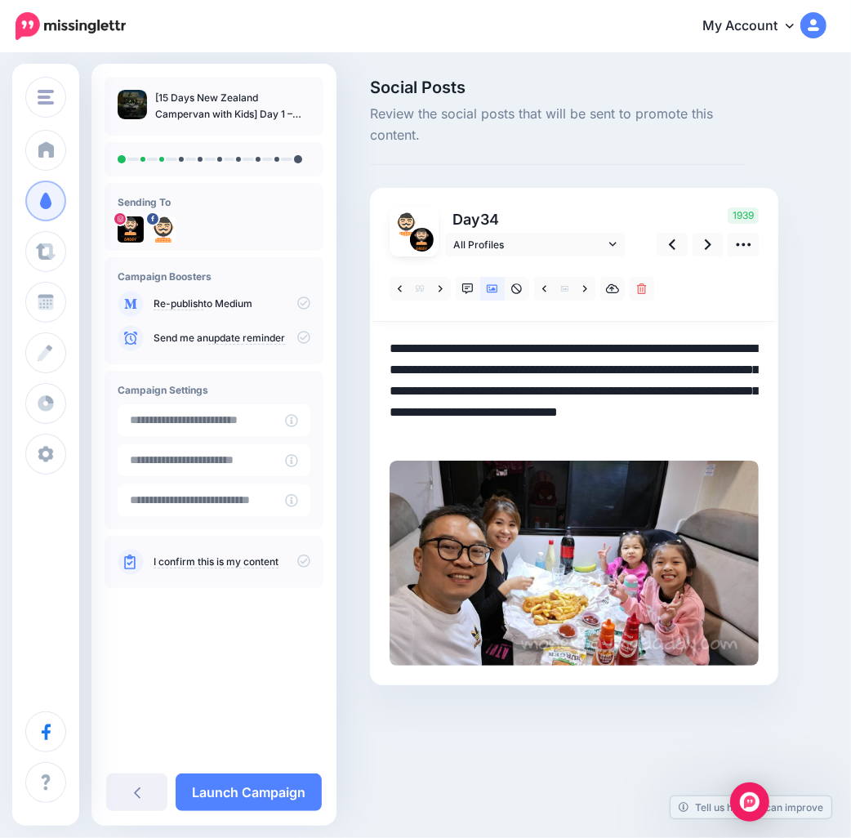
drag, startPoint x: 452, startPoint y: 431, endPoint x: 282, endPoint y: 328, distance: 198.7
click at [282, 328] on div "Money Saving Daddy Travelvoila. Money Saving Daddy Talent Acquisition Search Cu…" at bounding box center [425, 407] width 851 height 704
paste textarea "**********"
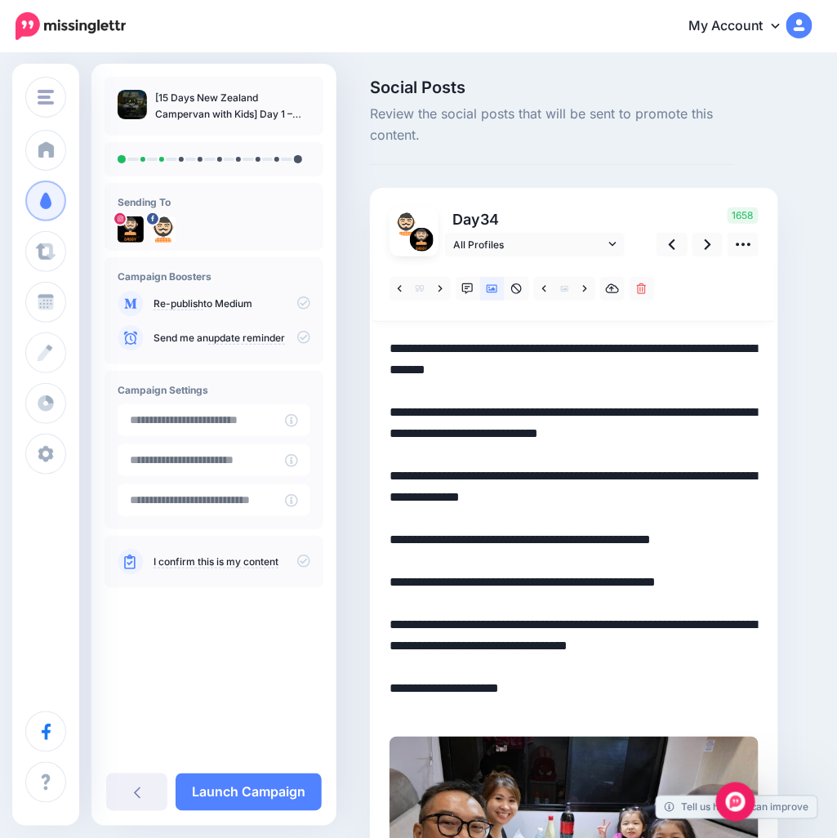
click at [576, 353] on textarea "**********" at bounding box center [574, 529] width 369 height 382
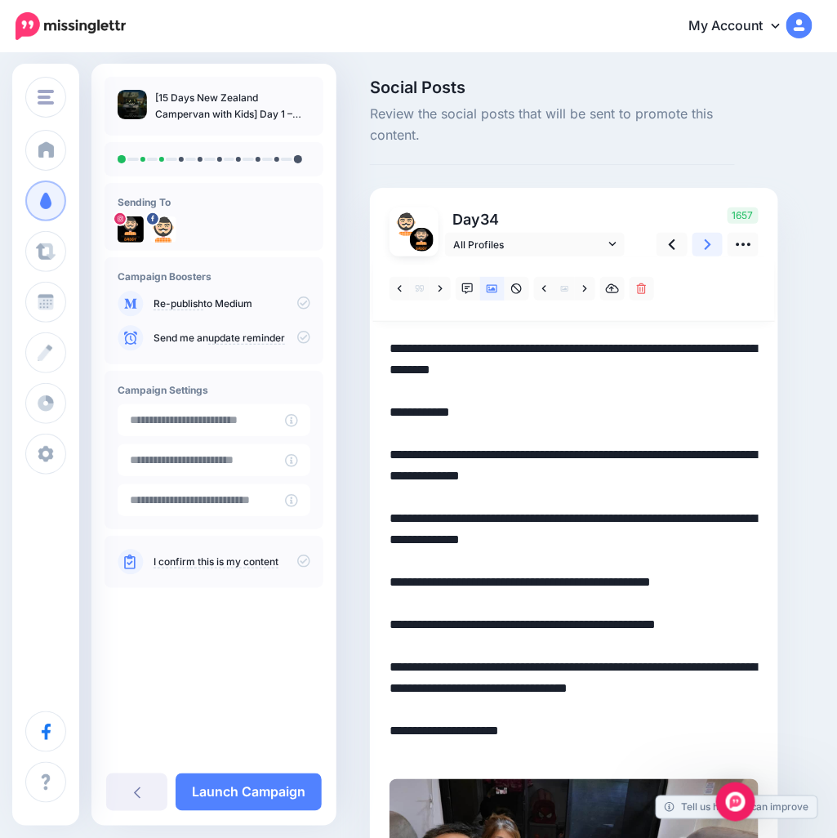
click at [695, 243] on link at bounding box center [708, 245] width 31 height 24
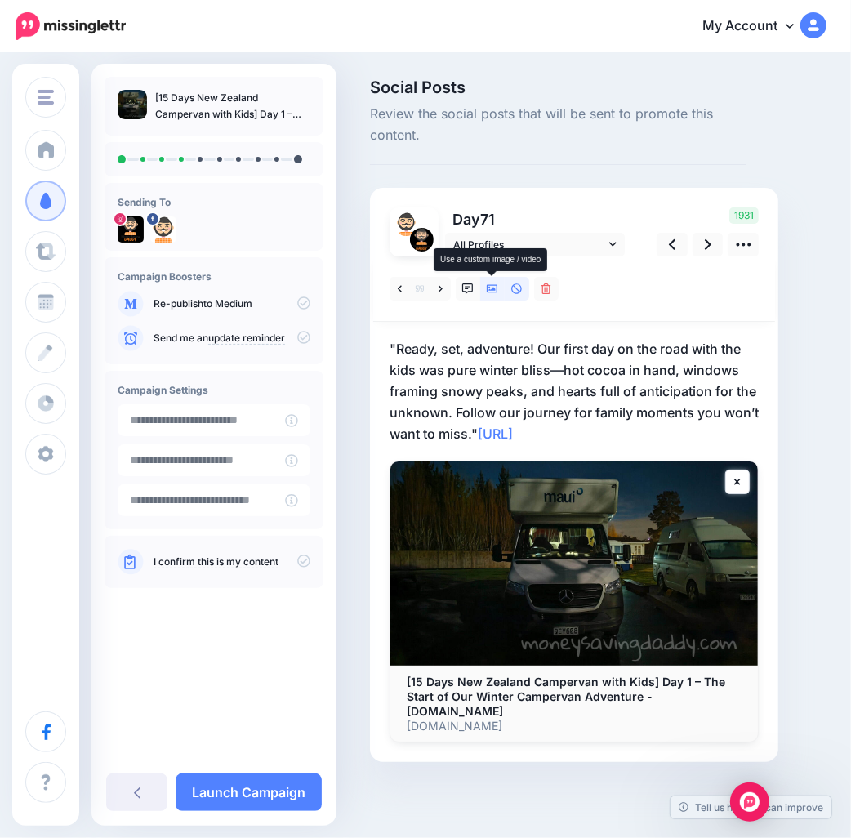
click at [496, 288] on icon at bounding box center [492, 289] width 11 height 11
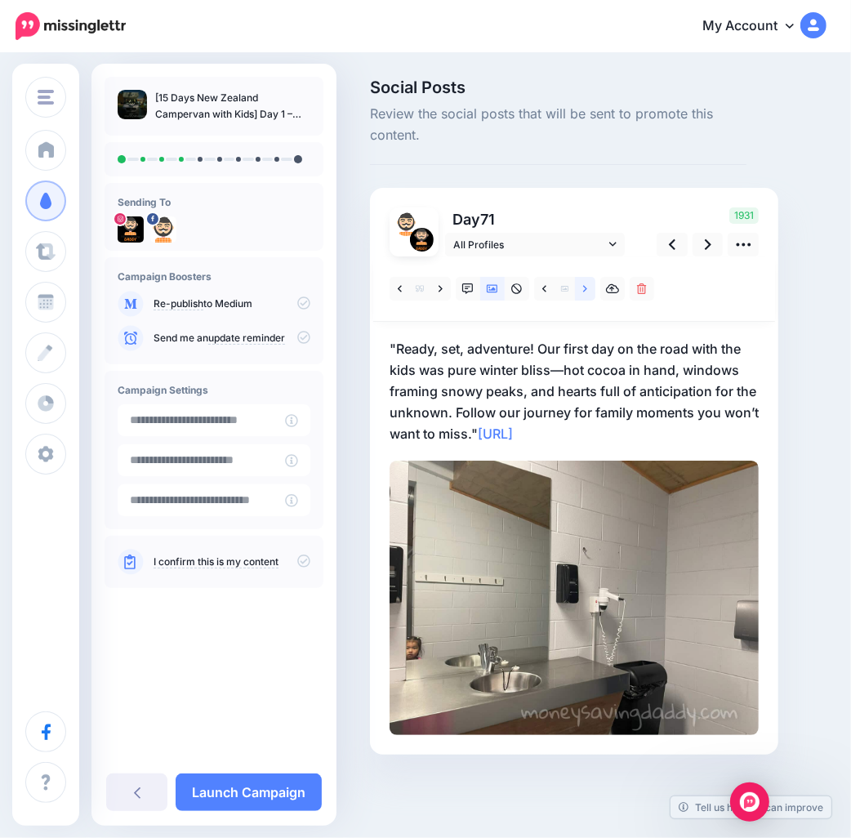
click at [580, 297] on link at bounding box center [585, 289] width 20 height 24
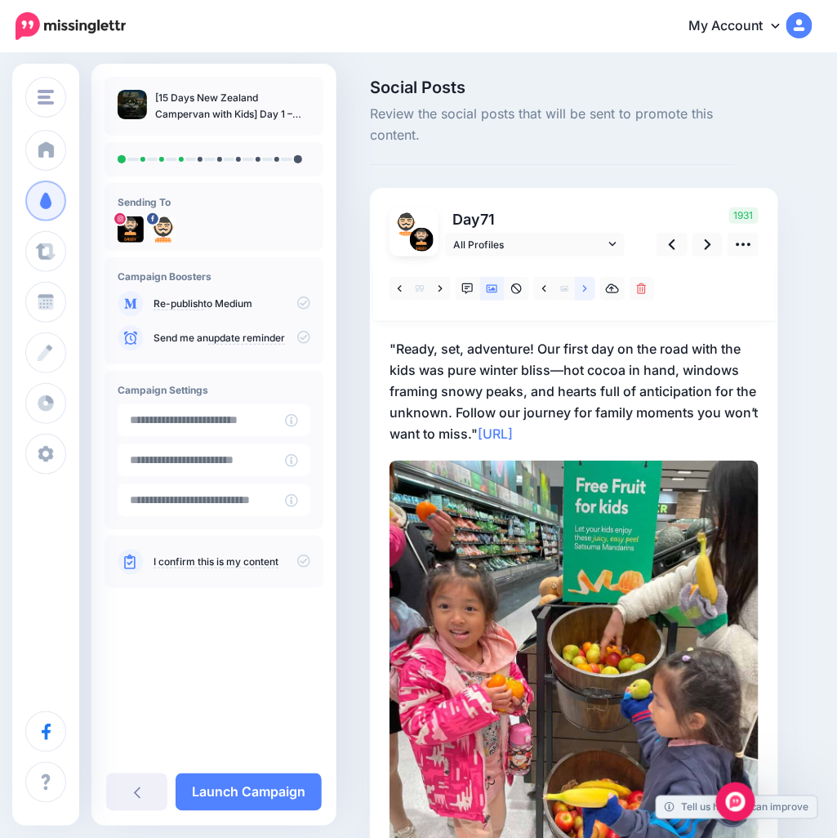
click at [575, 295] on link at bounding box center [585, 289] width 20 height 24
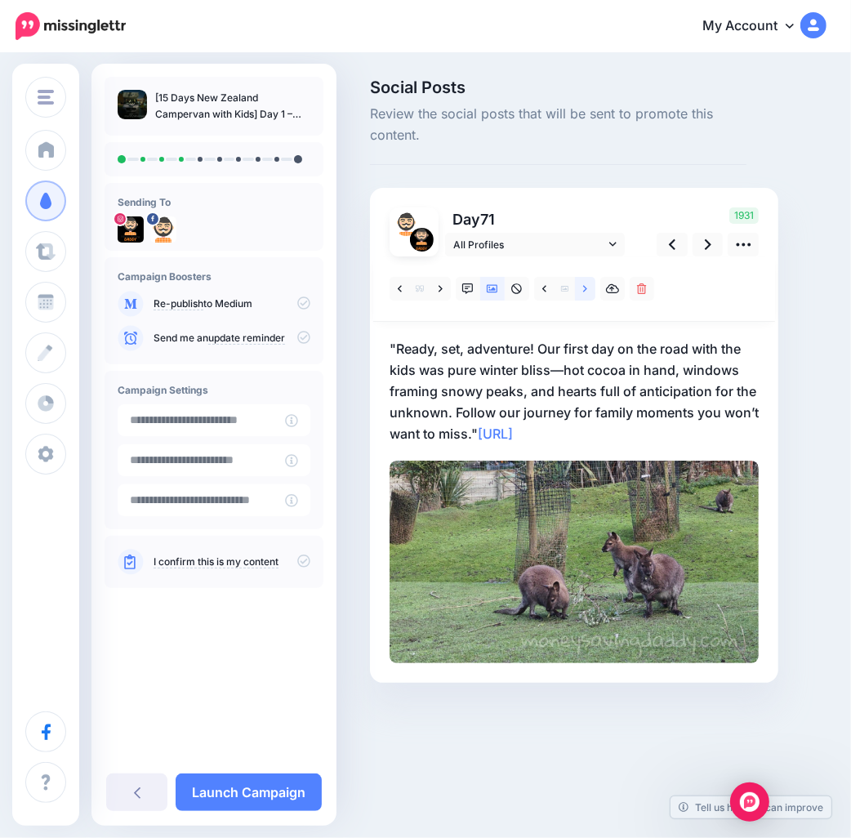
click at [582, 295] on link at bounding box center [585, 289] width 20 height 24
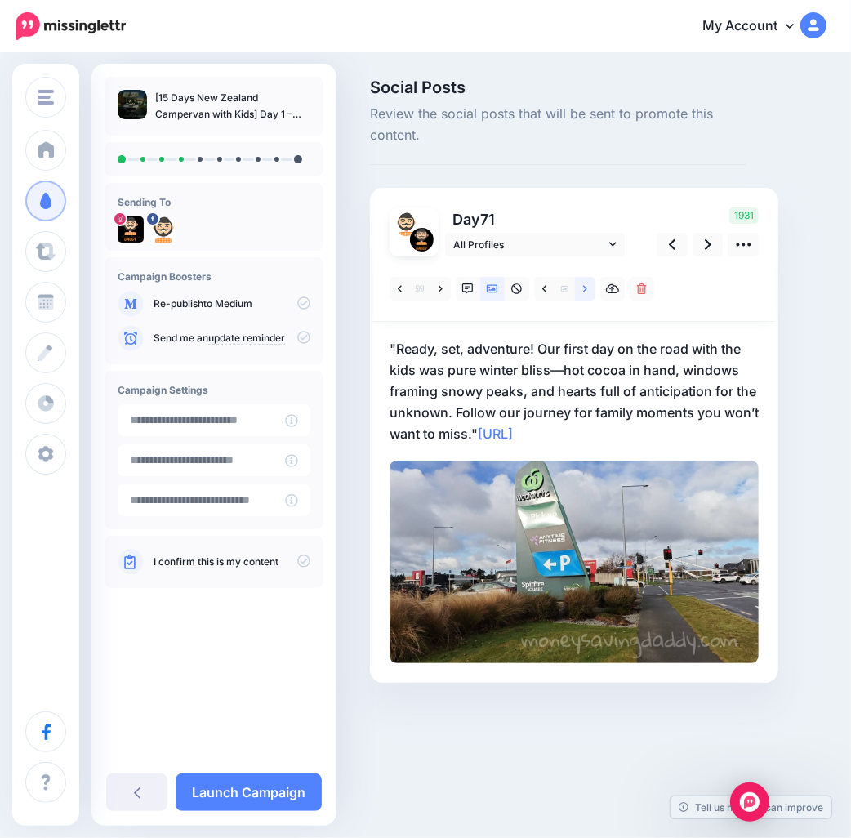
click at [582, 295] on link at bounding box center [585, 289] width 20 height 24
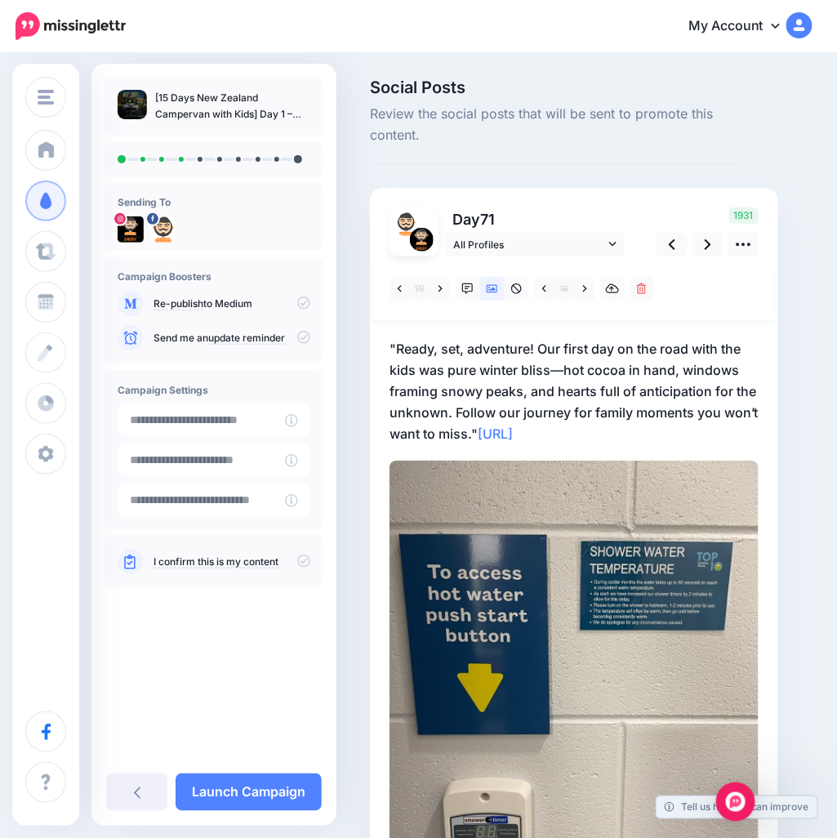
click at [462, 434] on p ""Ready, set, adventure! Our first day on the road with the kids was pure winter…" at bounding box center [574, 391] width 369 height 106
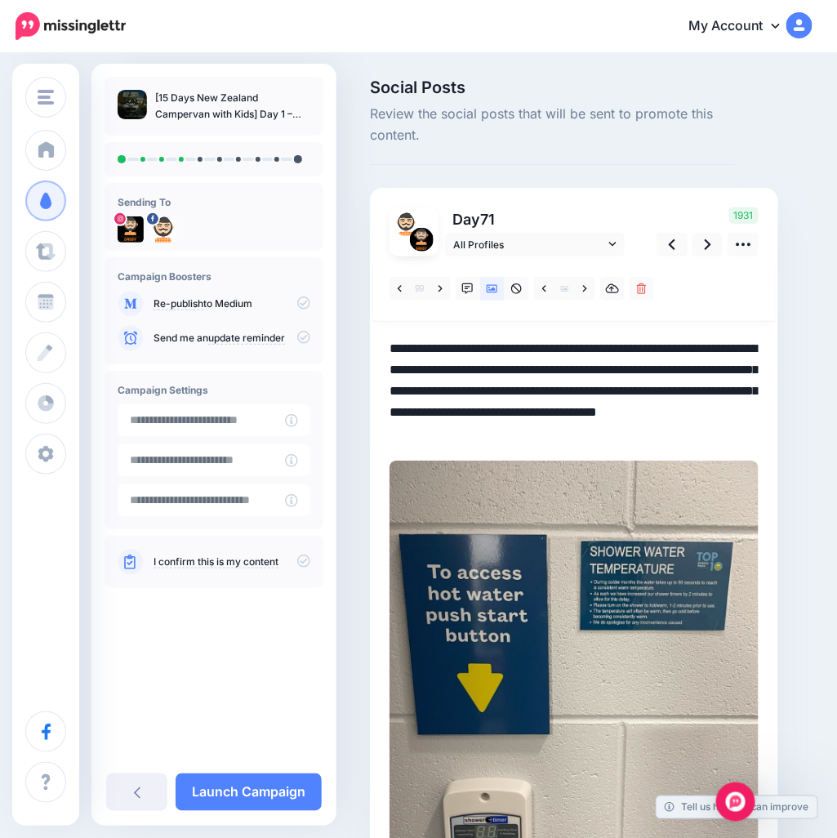
drag, startPoint x: 479, startPoint y: 431, endPoint x: 317, endPoint y: 317, distance: 197.7
click at [324, 321] on div "Money Saving Daddy Travelvoila. Money Saving Daddy Talent Acquisition Search Cu…" at bounding box center [418, 549] width 837 height 989
paste textarea "**********"
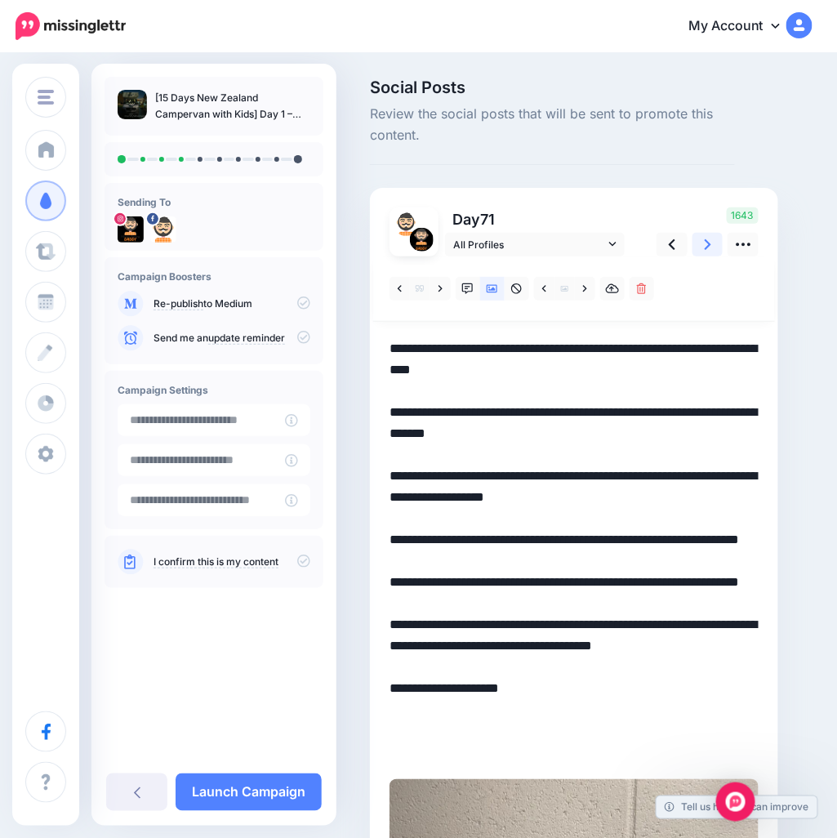
click at [712, 247] on link at bounding box center [708, 245] width 31 height 24
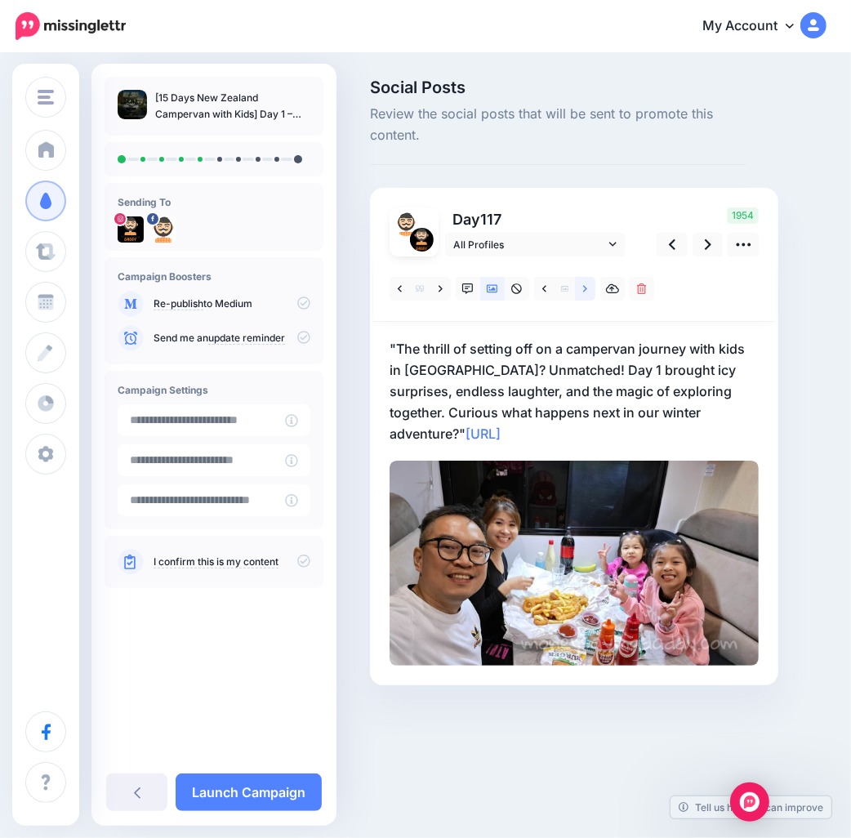
click at [584, 291] on icon at bounding box center [585, 288] width 4 height 7
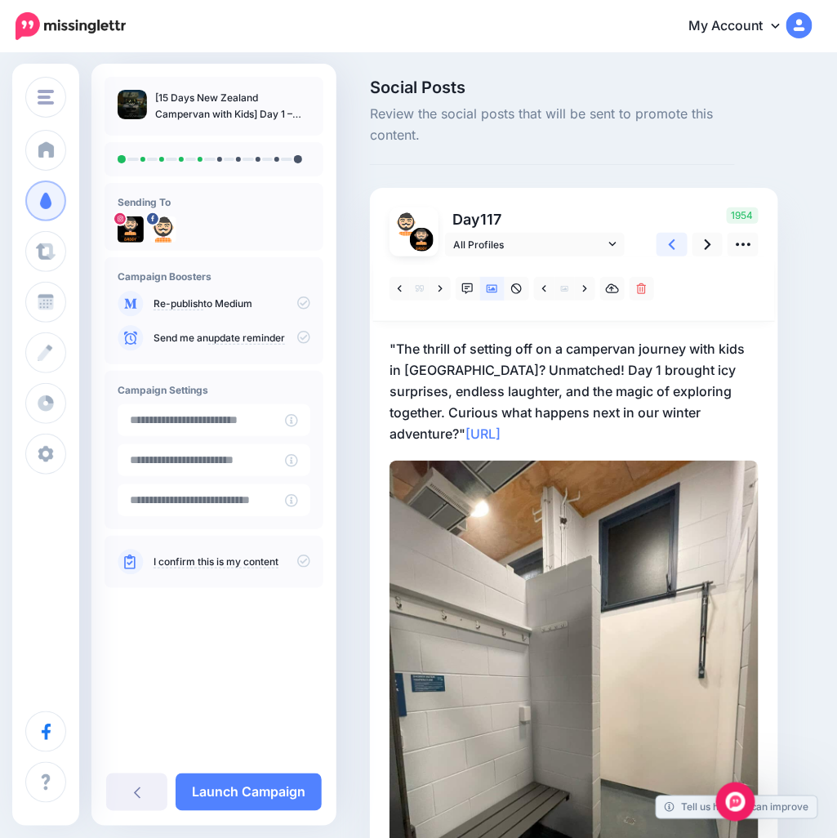
click at [673, 241] on icon at bounding box center [672, 244] width 7 height 11
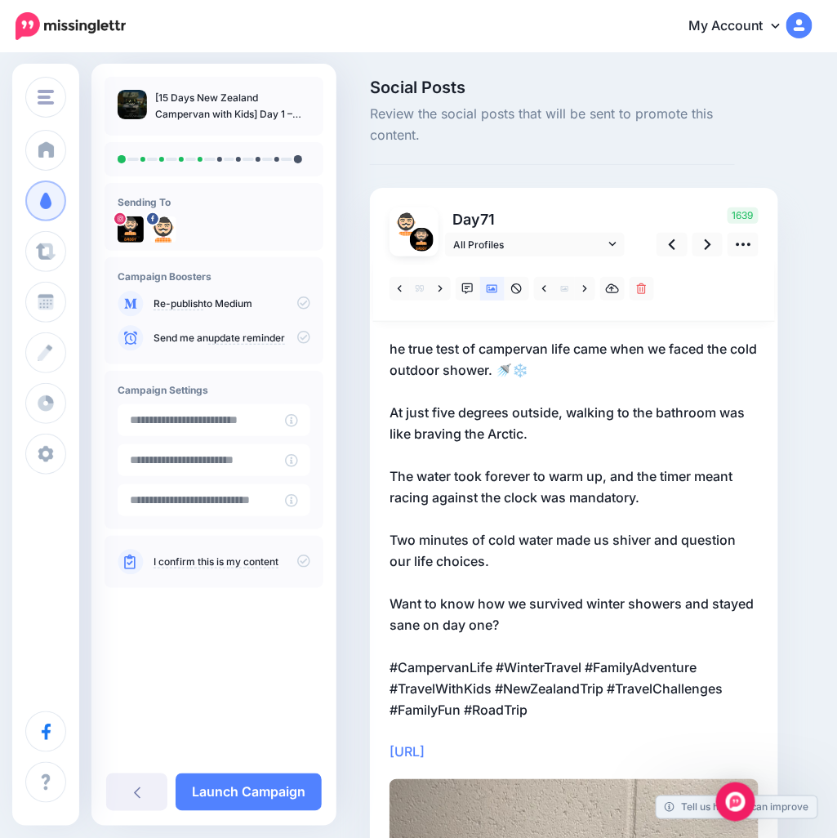
click at [391, 346] on p "he true test of campervan life came when we faced the cold outdoor shower. 🚿❄️ …" at bounding box center [574, 550] width 369 height 425
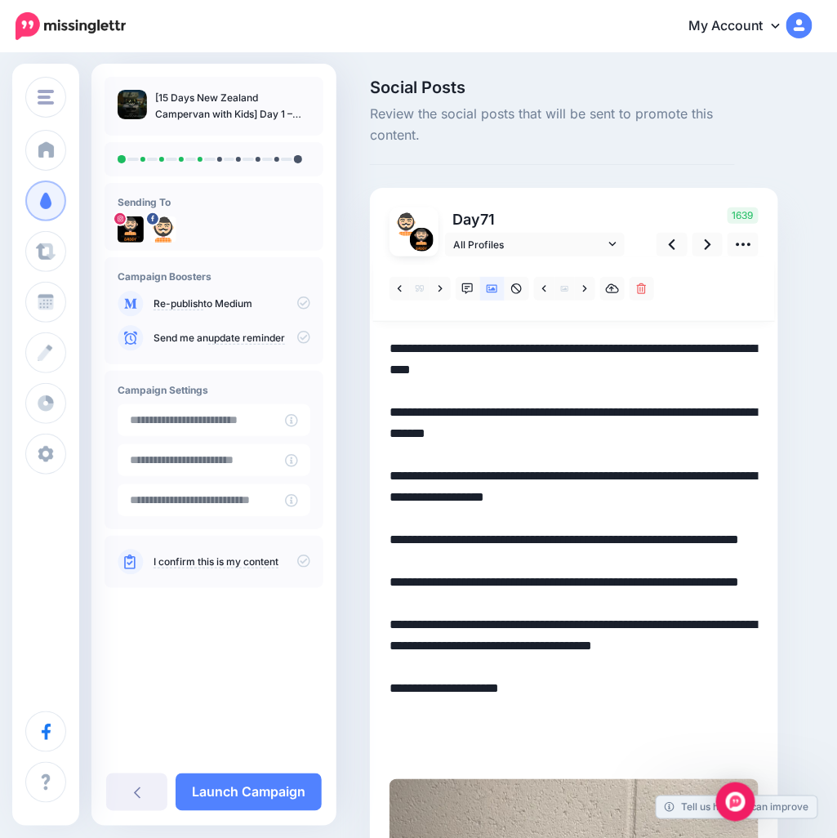
click at [391, 350] on textarea "**********" at bounding box center [574, 550] width 369 height 425
click at [708, 248] on icon at bounding box center [708, 244] width 7 height 17
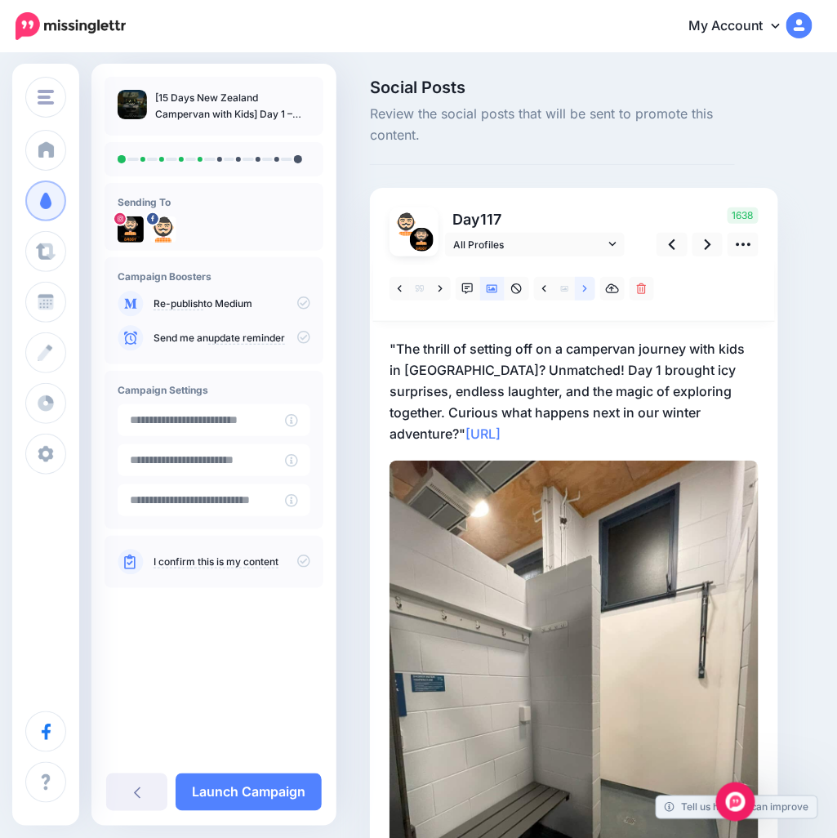
click at [578, 288] on link at bounding box center [585, 289] width 20 height 24
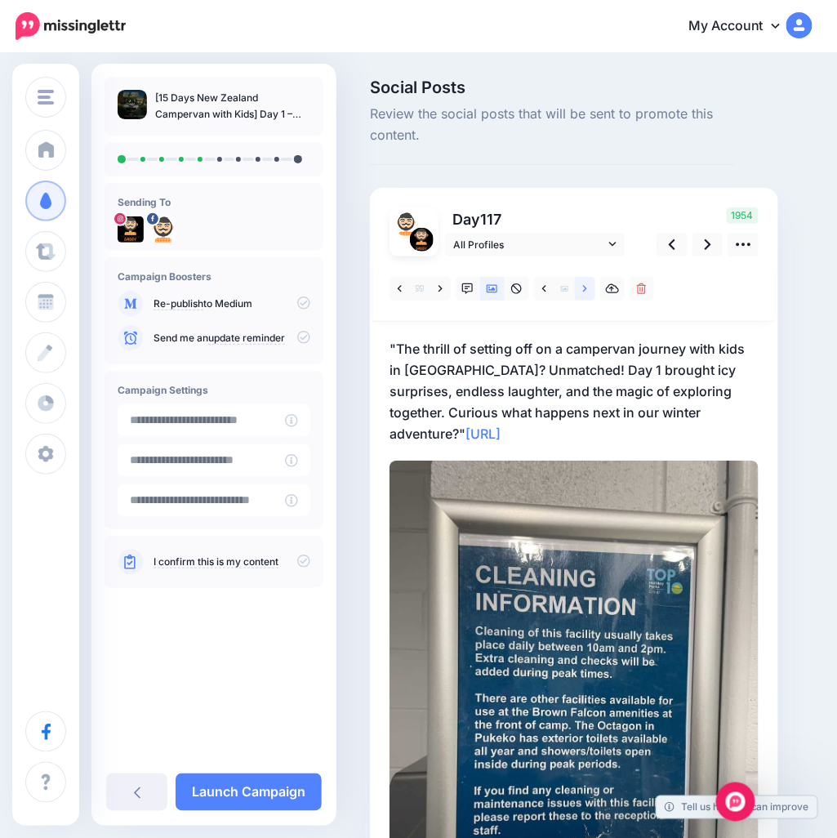
click at [578, 288] on link at bounding box center [585, 289] width 20 height 24
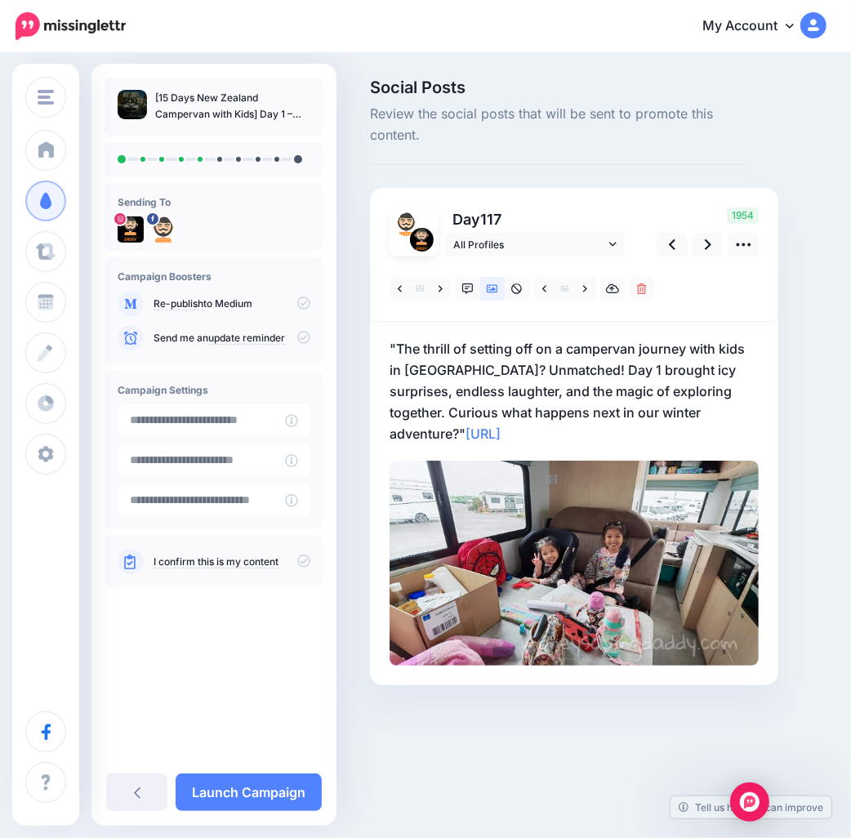
click at [701, 403] on p ""The thrill of setting off on a campervan journey with kids in [GEOGRAPHIC_DATA…" at bounding box center [574, 391] width 369 height 106
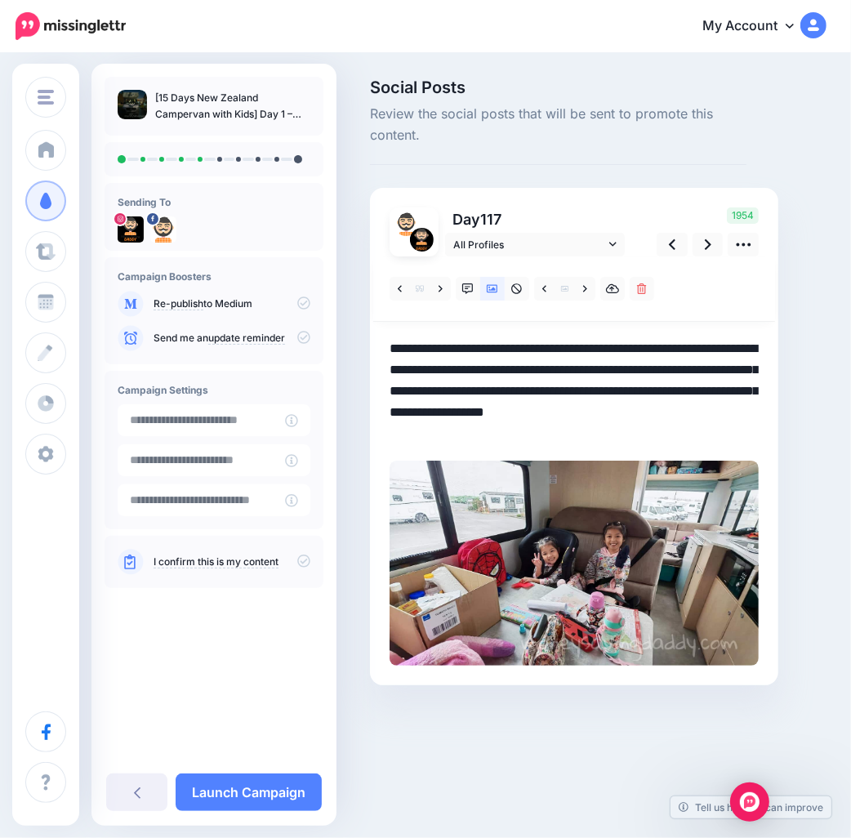
drag, startPoint x: 736, startPoint y: 407, endPoint x: 112, endPoint y: 302, distance: 632.9
click at [112, 302] on div "Money Saving Daddy Travelvoila. Money Saving Daddy Talent Acquisition Search Cu…" at bounding box center [425, 407] width 851 height 704
paste textarea "**********"
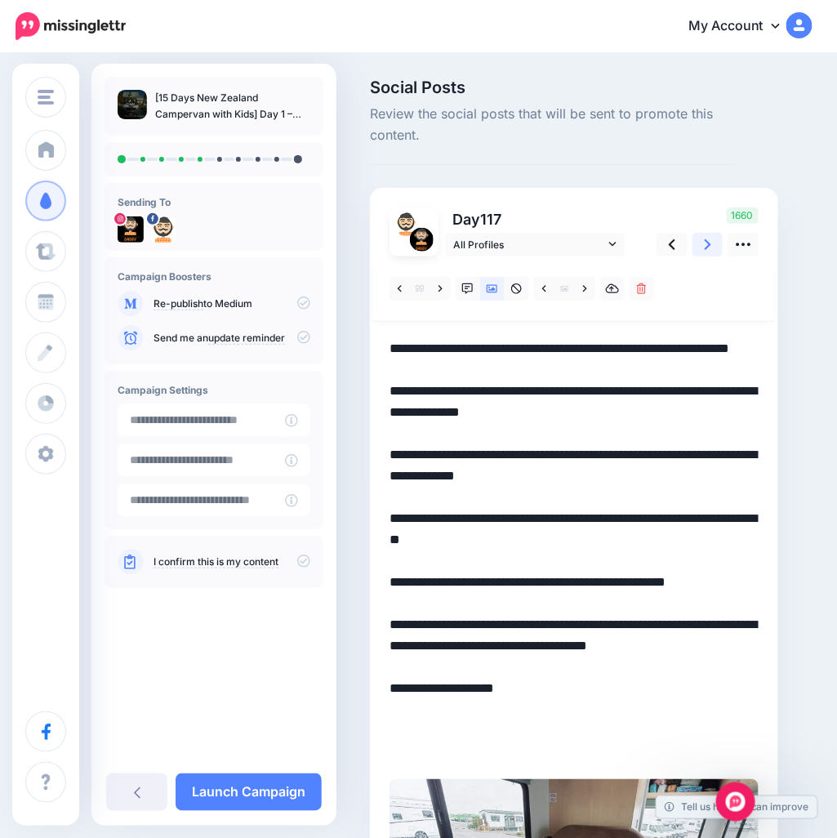
click at [709, 242] on icon at bounding box center [708, 244] width 7 height 17
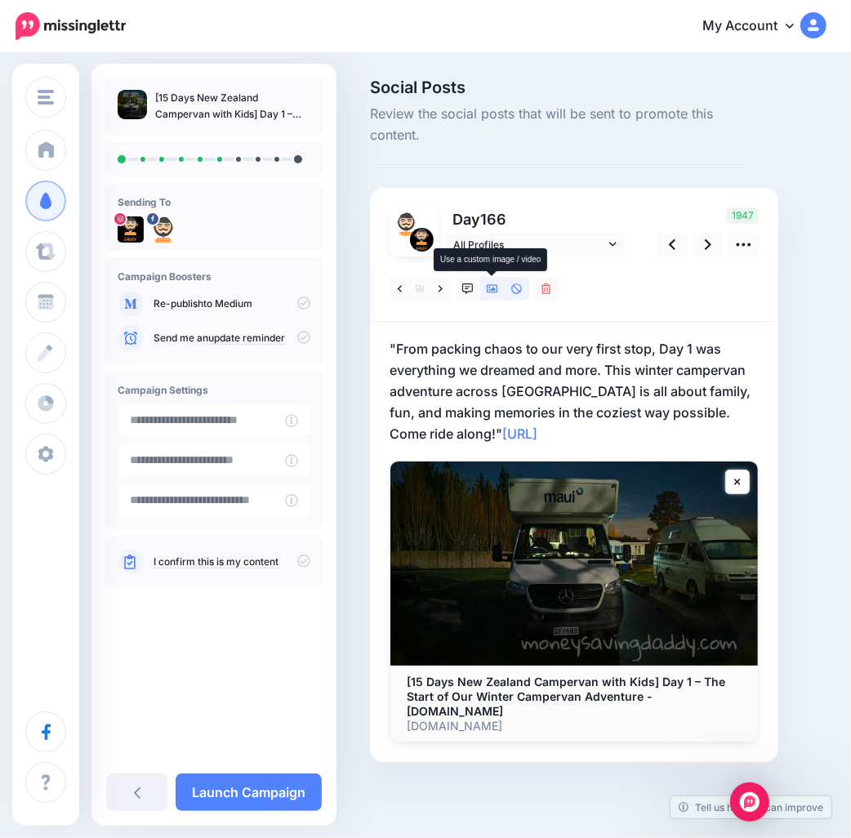
click at [488, 286] on icon at bounding box center [492, 289] width 11 height 11
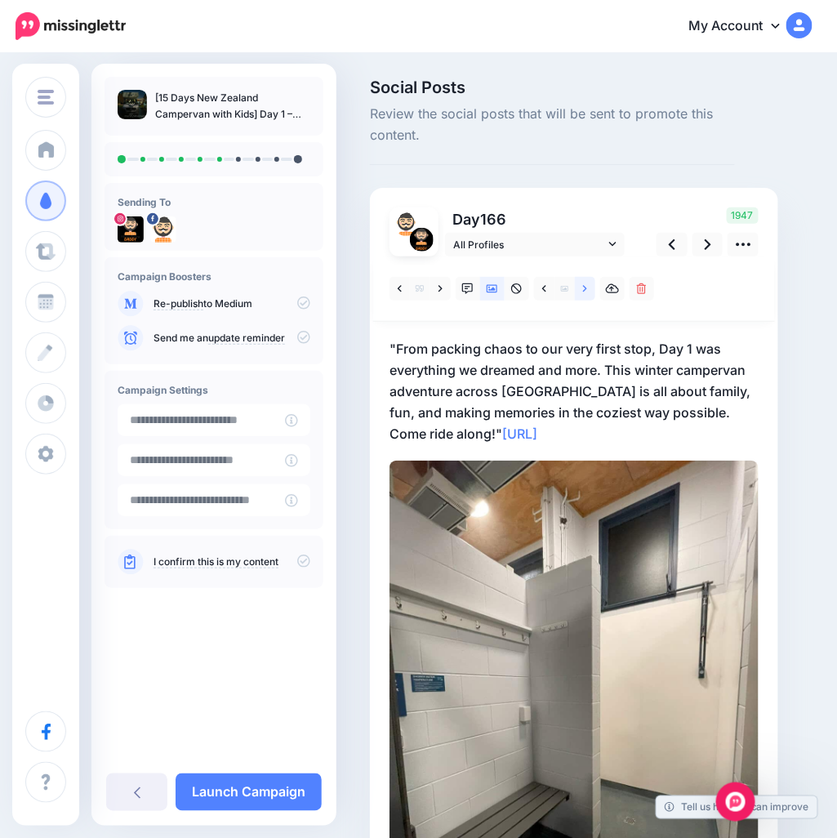
click at [583, 291] on icon at bounding box center [585, 289] width 4 height 11
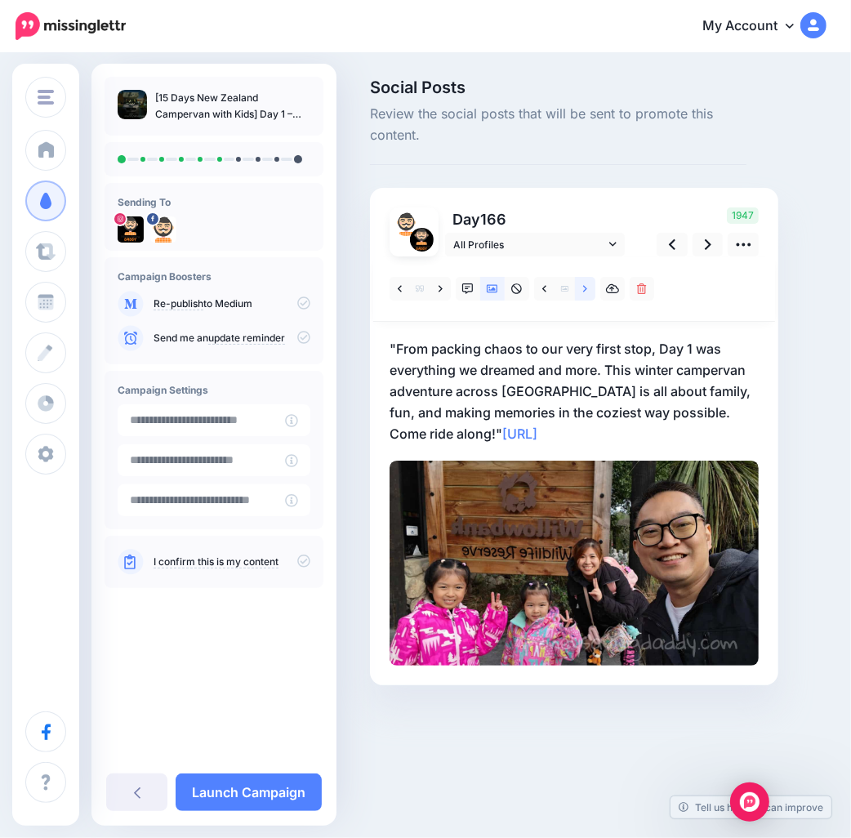
click at [583, 291] on icon at bounding box center [585, 289] width 4 height 11
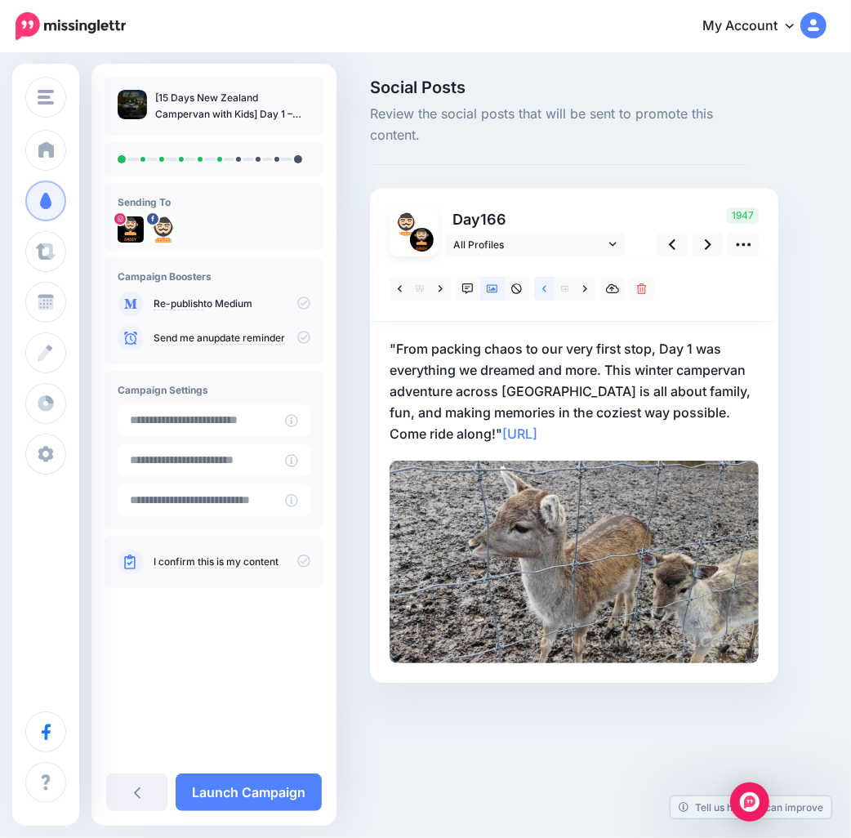
click at [543, 291] on icon at bounding box center [545, 289] width 4 height 11
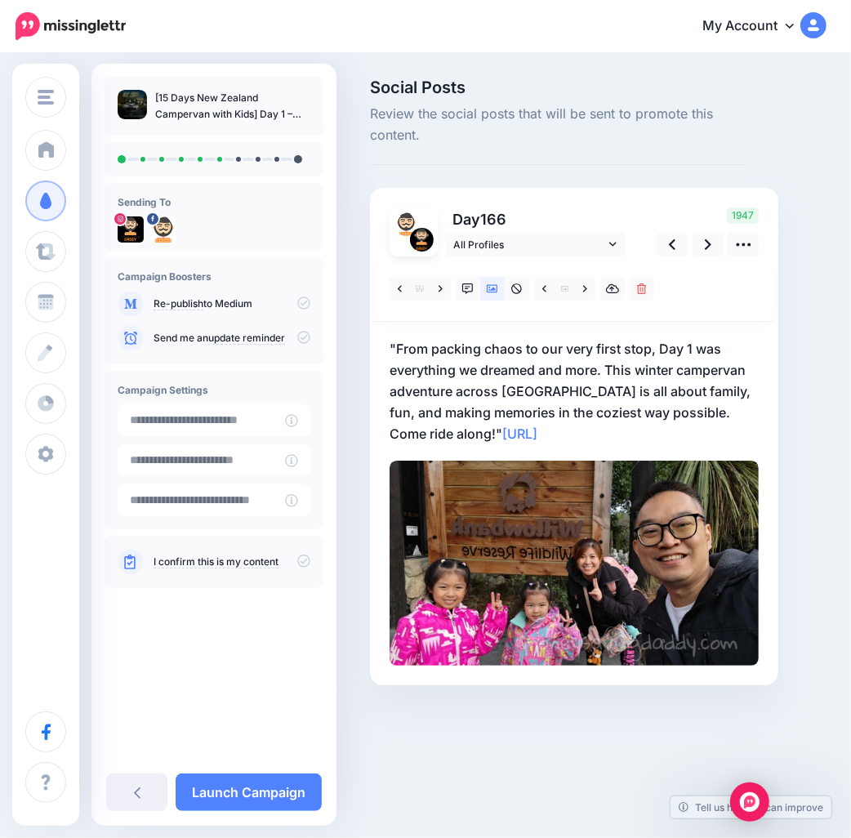
click at [406, 422] on p ""From packing chaos to our very first stop, Day 1 was everything we dreamed and…" at bounding box center [574, 391] width 369 height 106
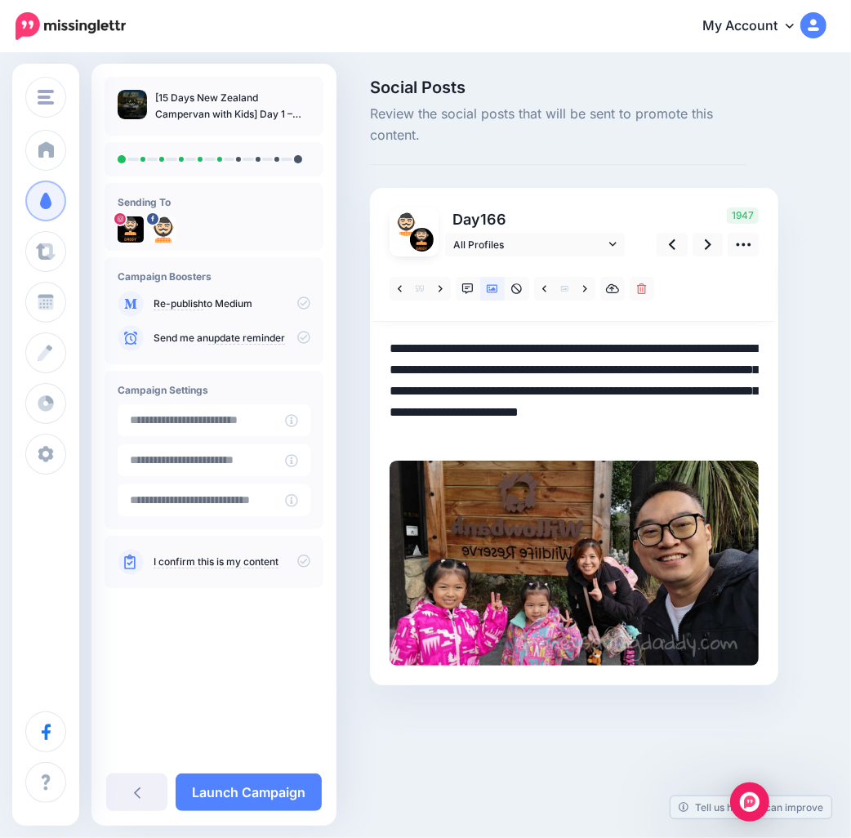
drag, startPoint x: 435, startPoint y: 435, endPoint x: 251, endPoint y: 307, distance: 224.2
click at [251, 307] on div "Money Saving Daddy Travelvoila. Money Saving Daddy Talent Acquisition Search Cu…" at bounding box center [425, 407] width 851 height 704
paste textarea "**********"
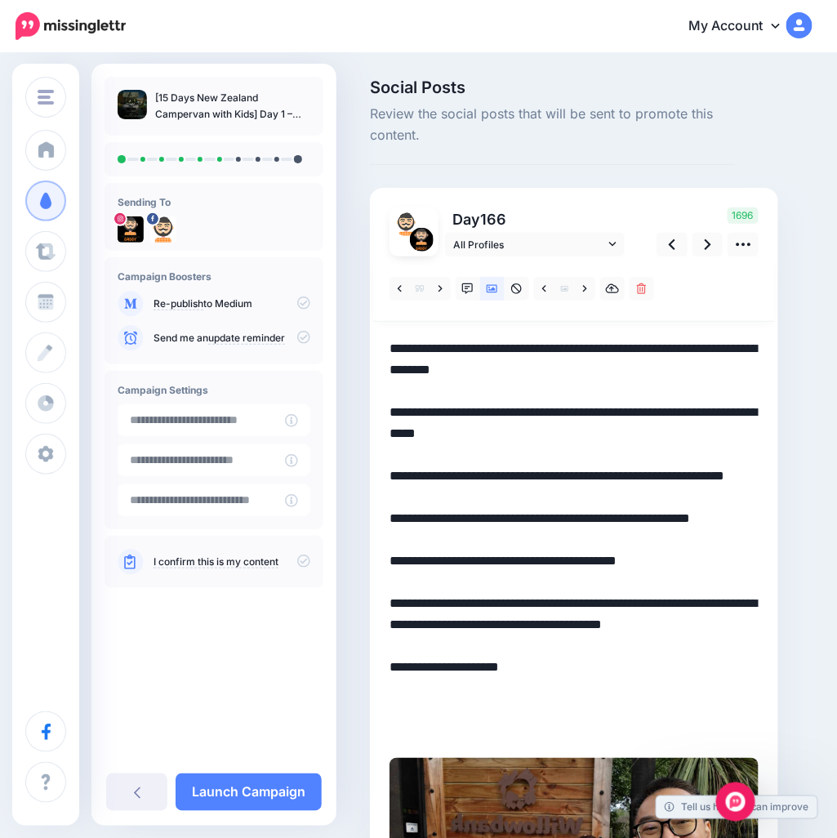
click at [419, 605] on textarea "**********" at bounding box center [574, 540] width 369 height 404
type textarea "**********"
click at [708, 243] on icon at bounding box center [708, 244] width 7 height 11
